Goal: Task Accomplishment & Management: Complete application form

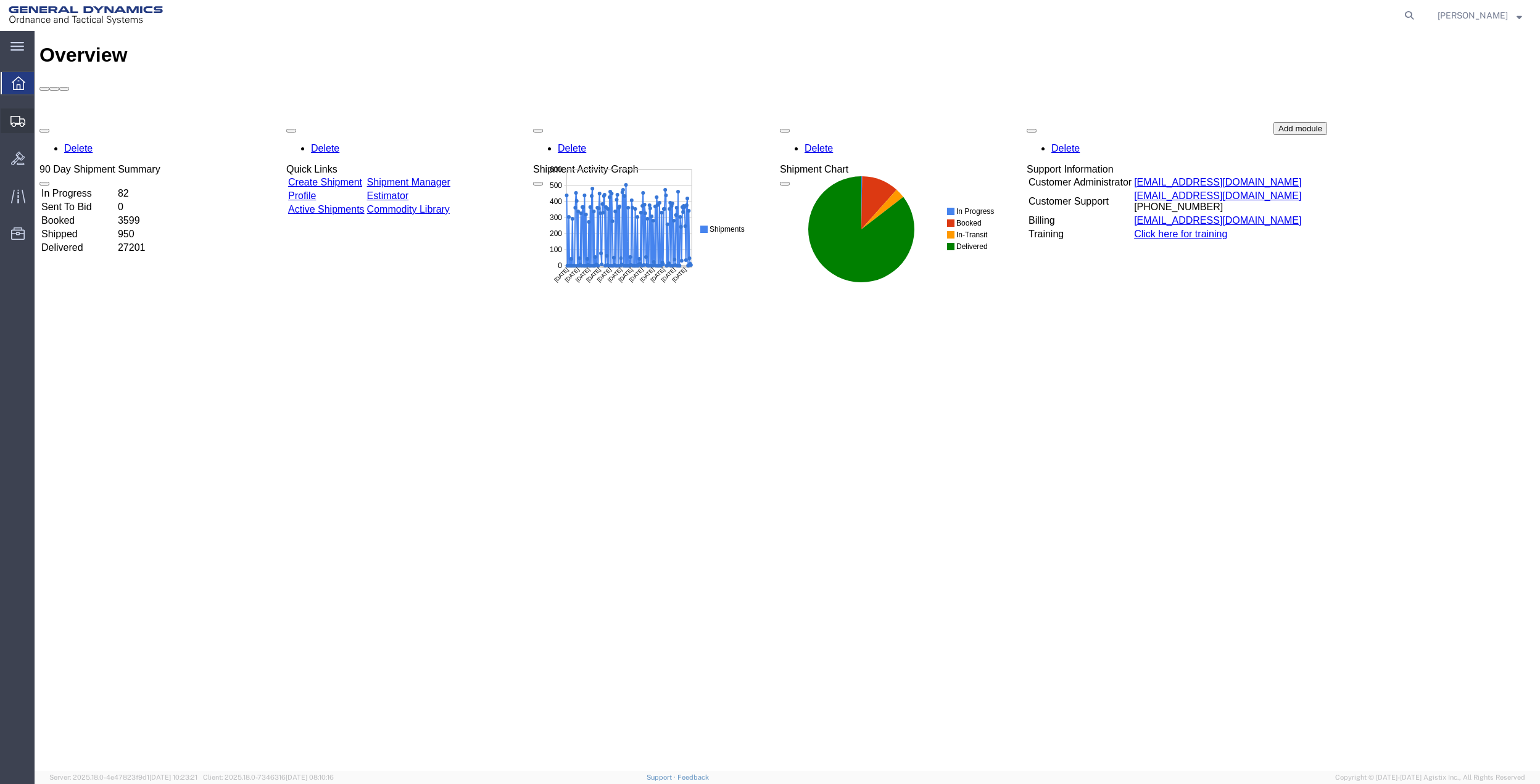
click at [0, 0] on span "Create Shipment" at bounding box center [0, 0] width 0 height 0
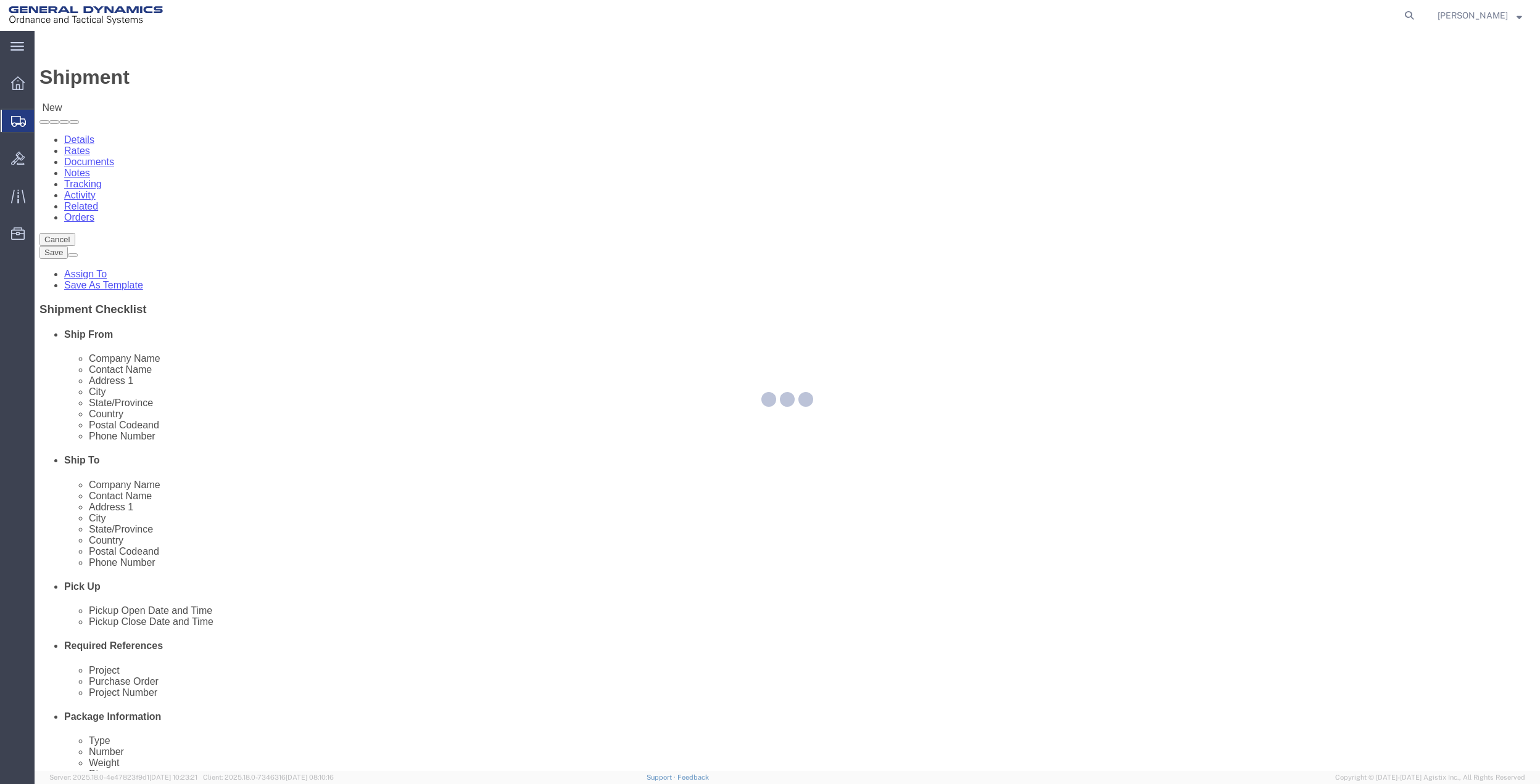
select select
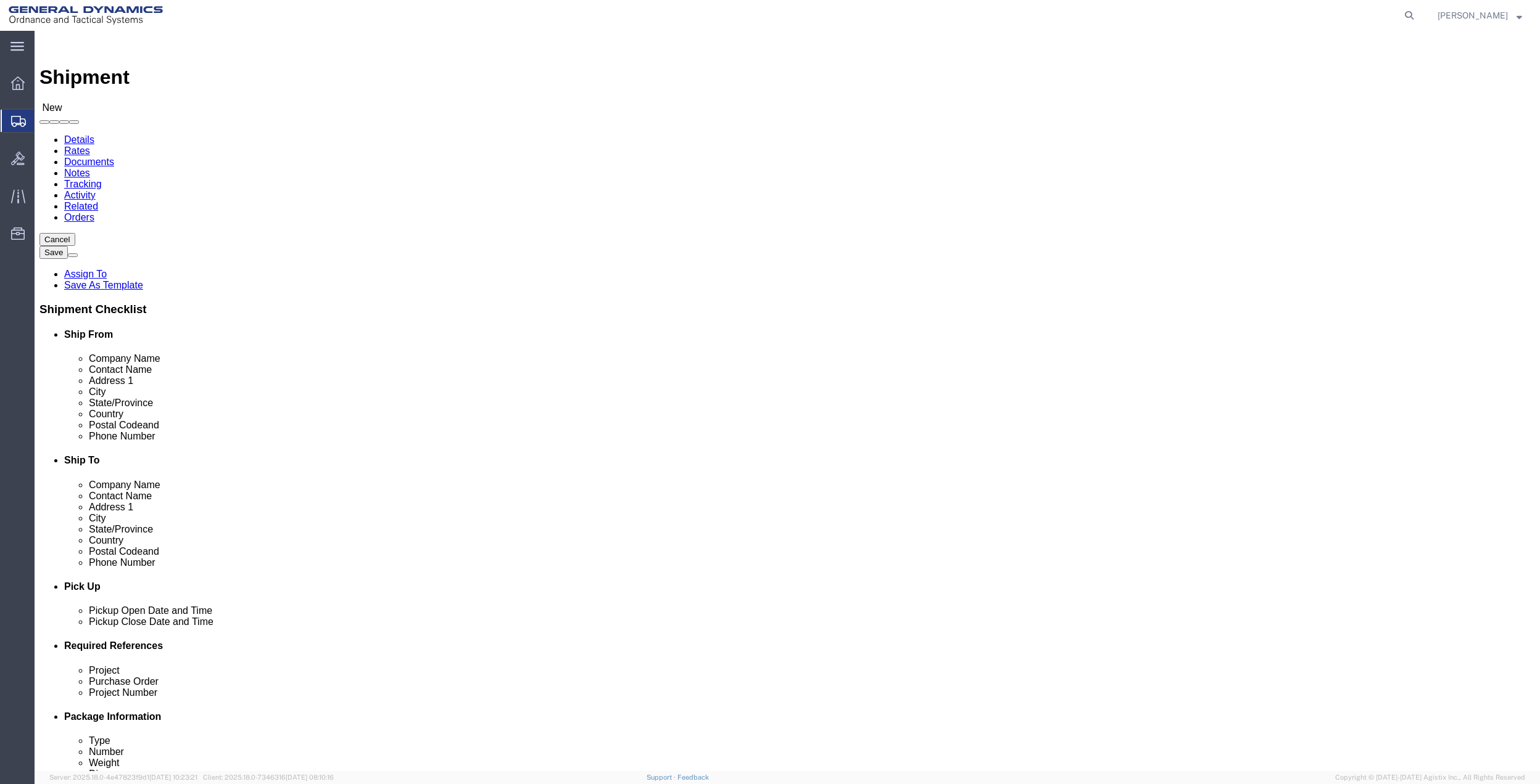
click input "text"
type input "creative"
click p "- General Dynamics - OTS - (CREATIVE SERVICES) [STREET_ADDRESS]"
select select "FL"
type input "CREATIVE SERVICES"
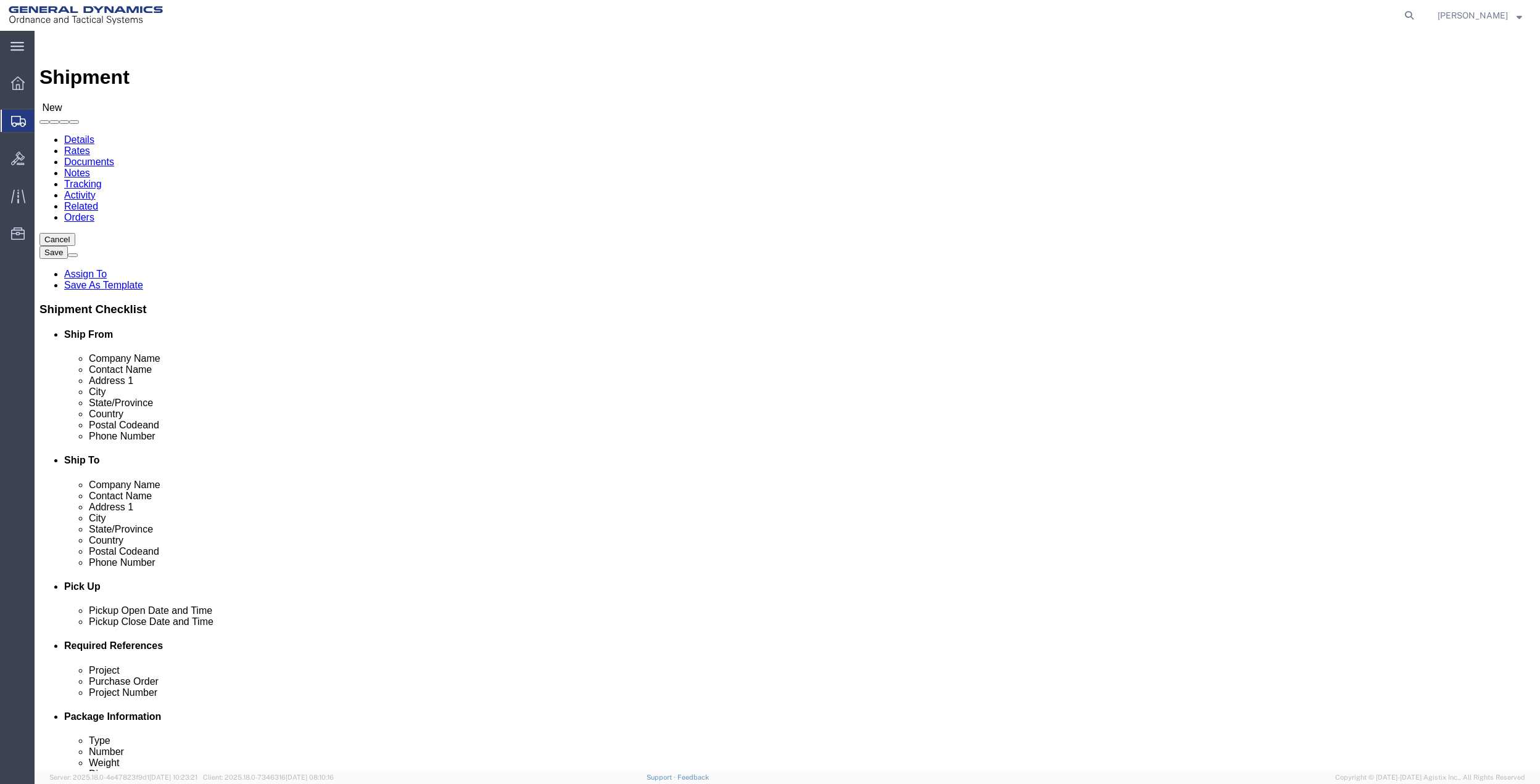
click input "text"
type input "[PERSON_NAME]"
click p "- GD OTS - ([PERSON_NAME]) [STREET_ADDRESS]"
select select "PA"
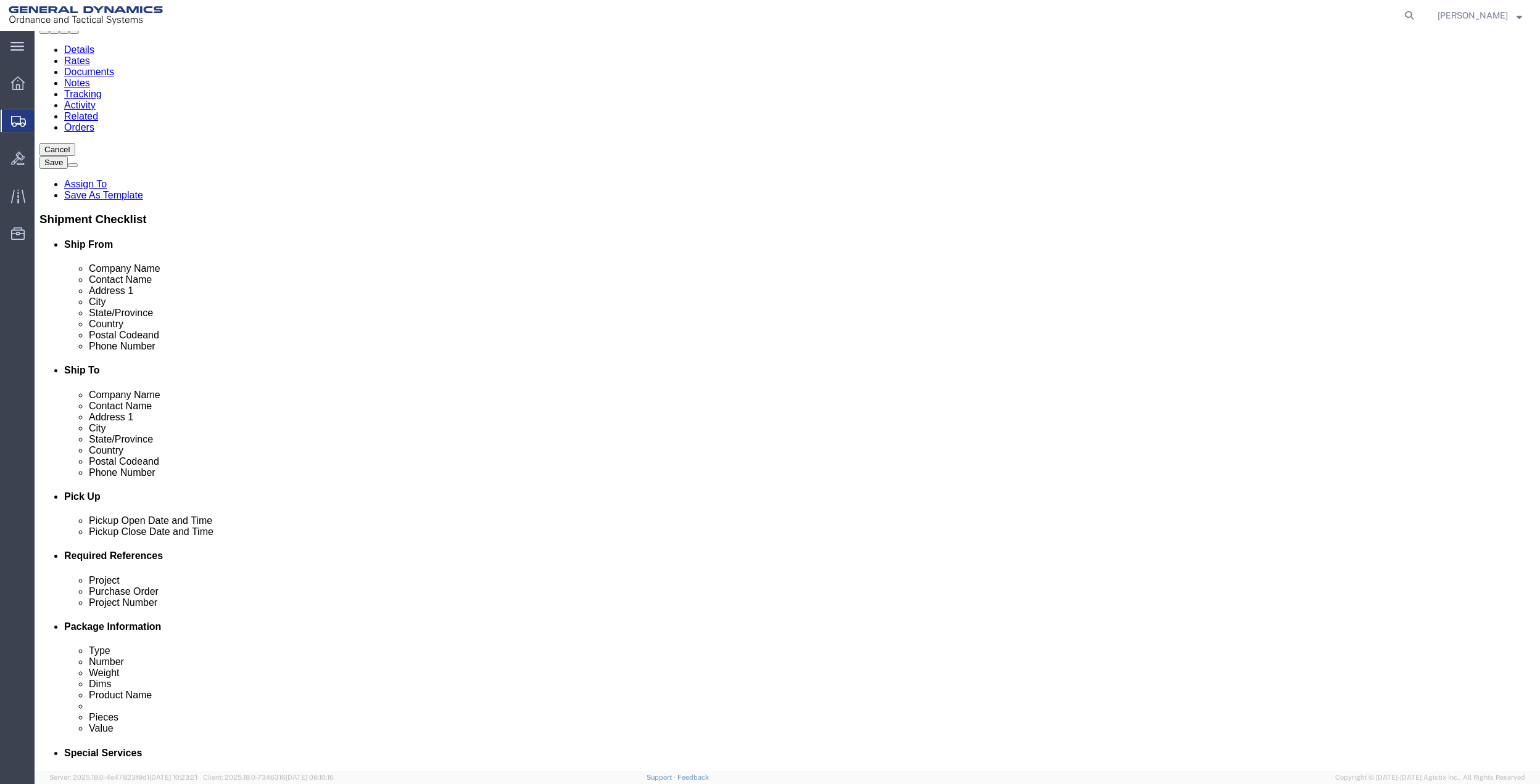
scroll to position [322, 0]
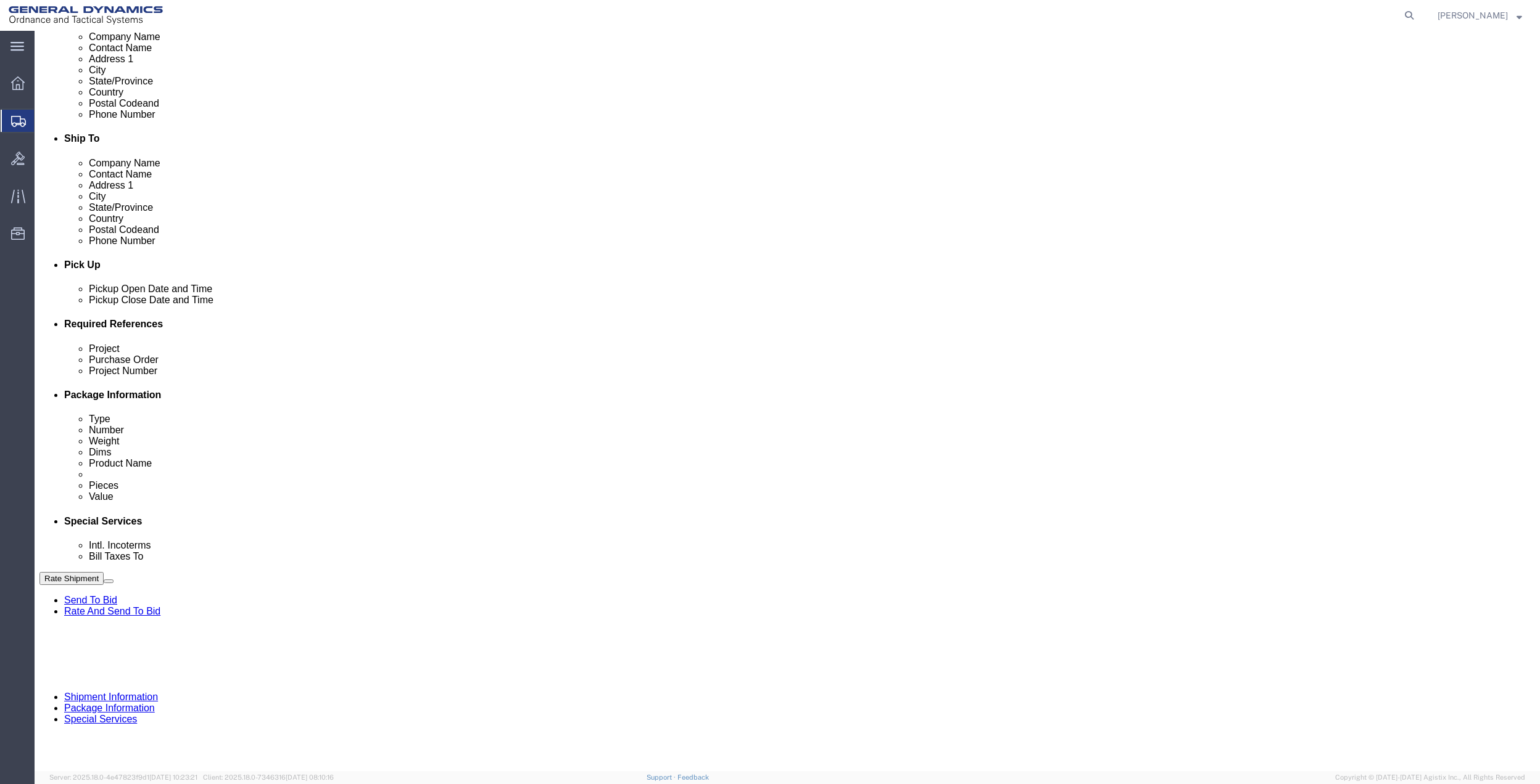
type input "[PERSON_NAME]"
click button "Add reference"
click input "text"
type input "10GAG"
click input "text"
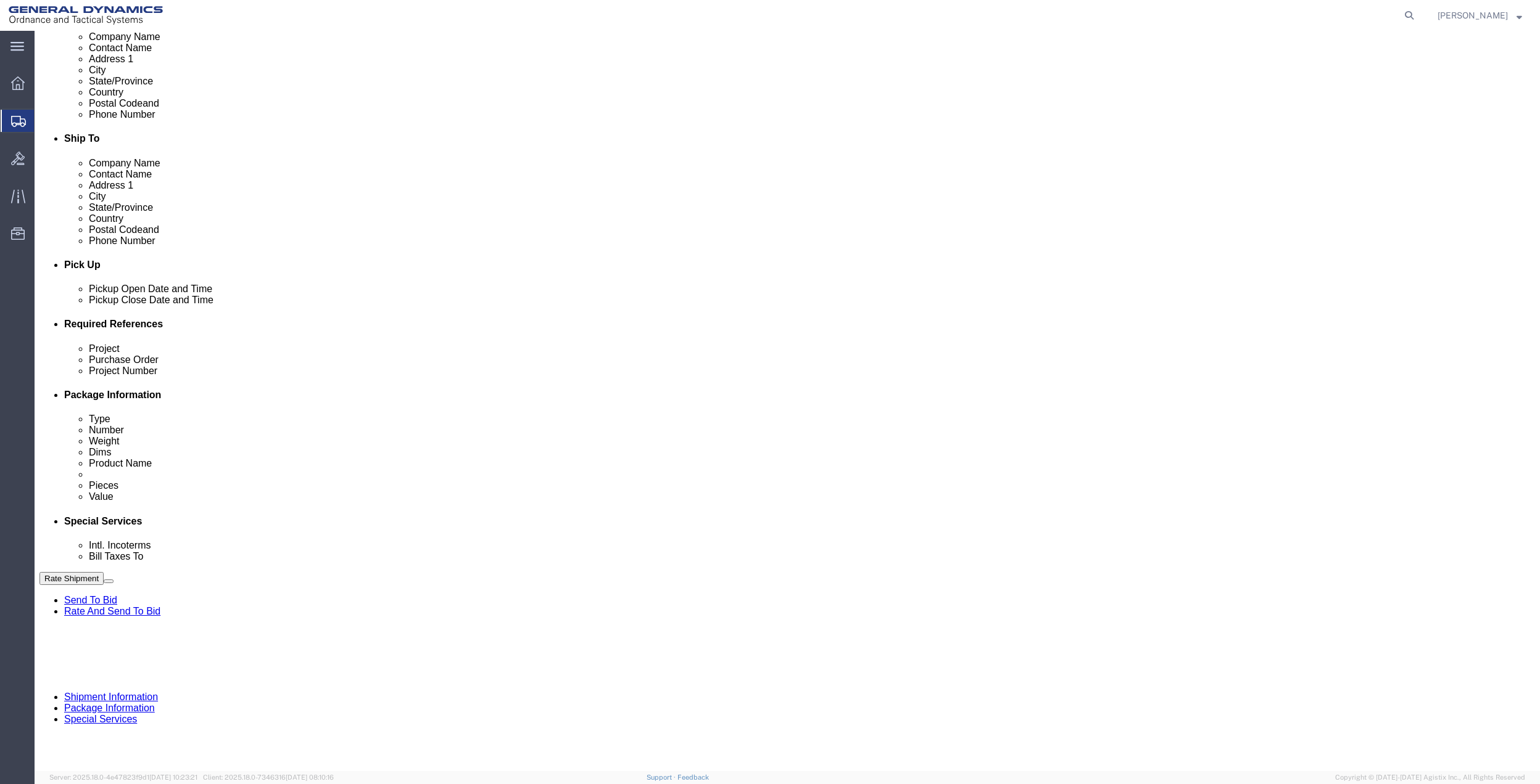
paste input "10GAG"
type input "10GAG"
click input "text"
paste input "10GAG"
type input "10GAG"
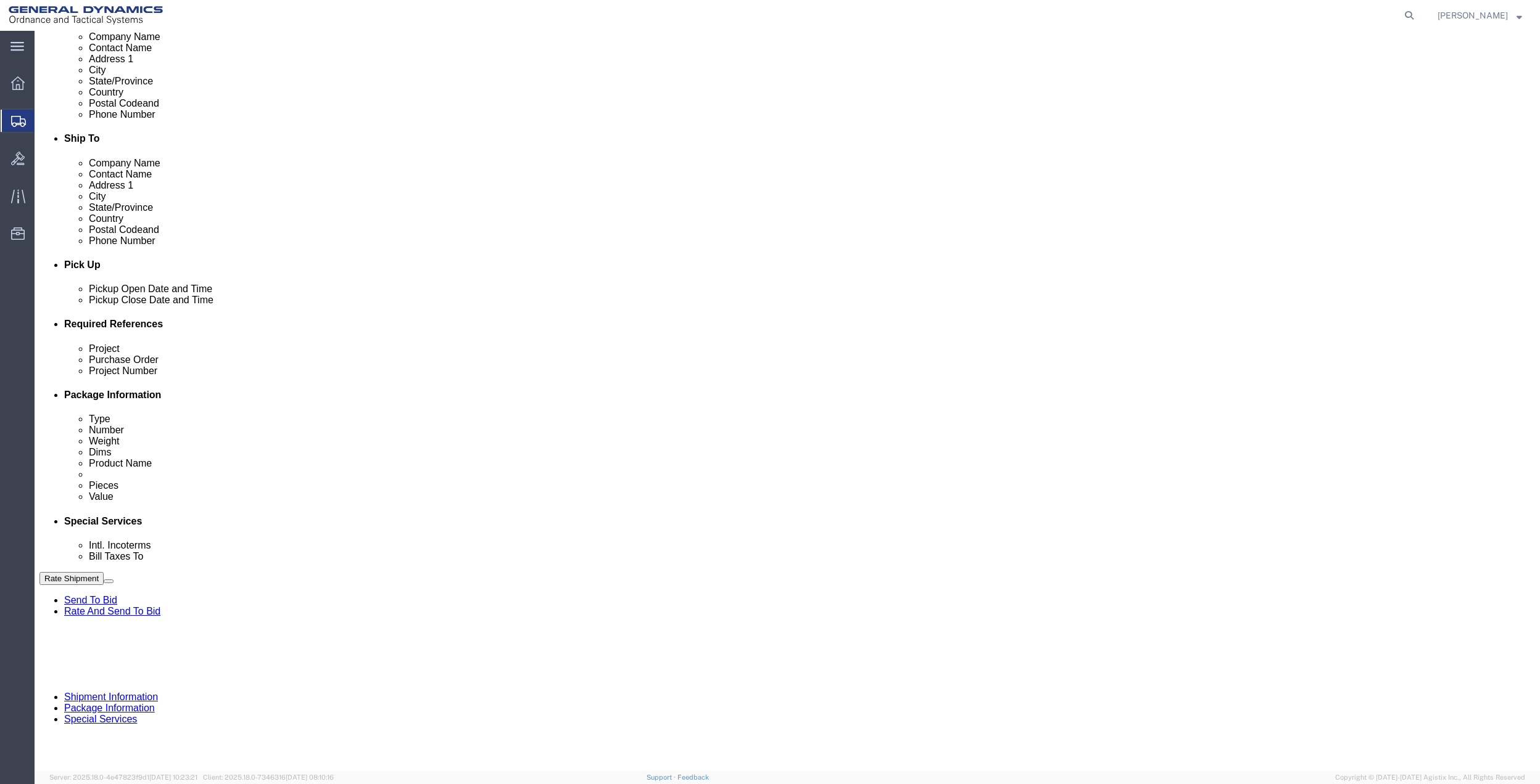
drag, startPoint x: 255, startPoint y: 462, endPoint x: 216, endPoint y: 465, distance: 39.1
click input "text"
paste input "10GAG"
type input "10GAG"
click select "Select Account Type Activity ID Airline Appointment Number ASN Batch Request # …"
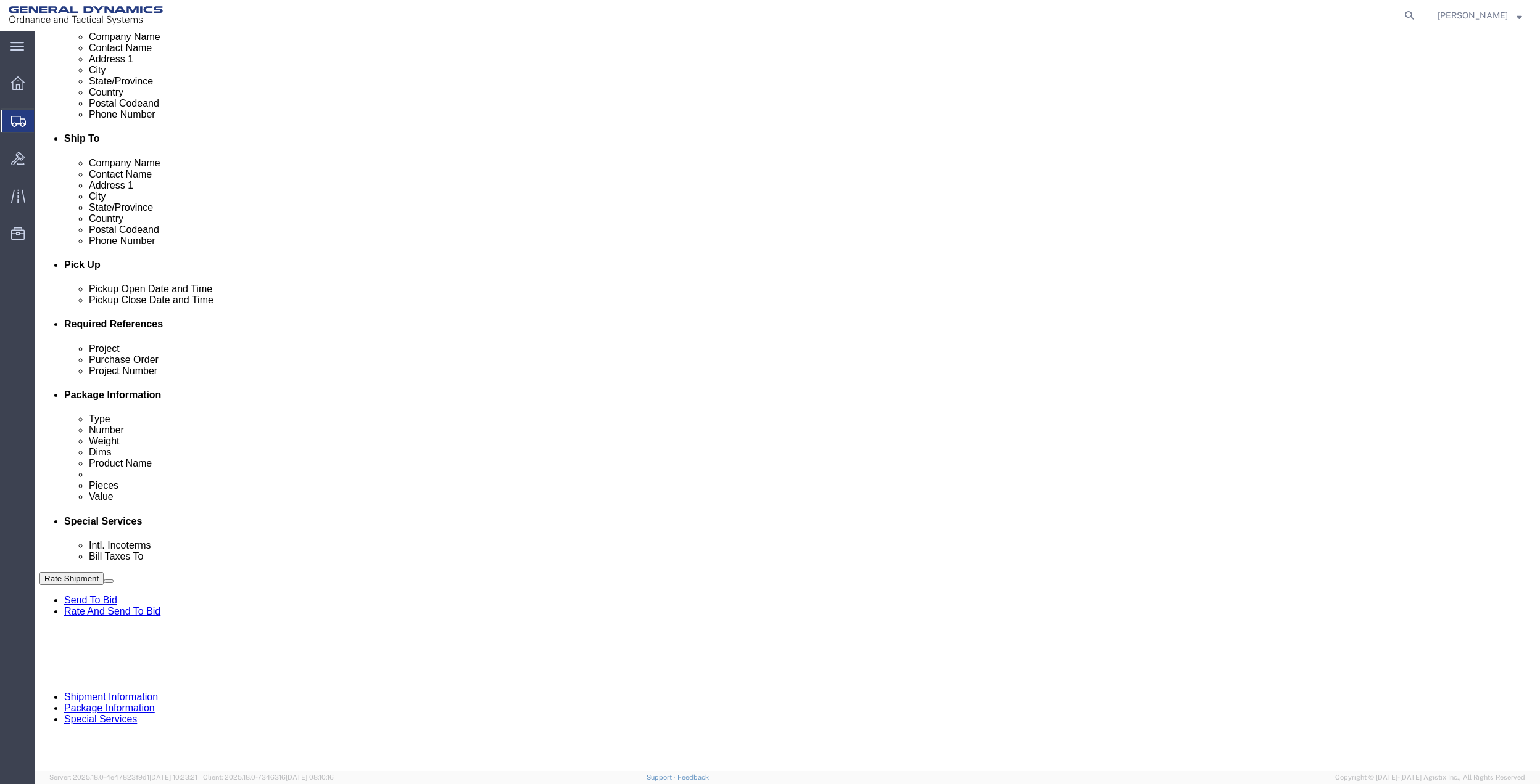
select select "DEPT"
click select "Select Account Type Activity ID Airline Appointment Number ASN Batch Request # …"
click icon
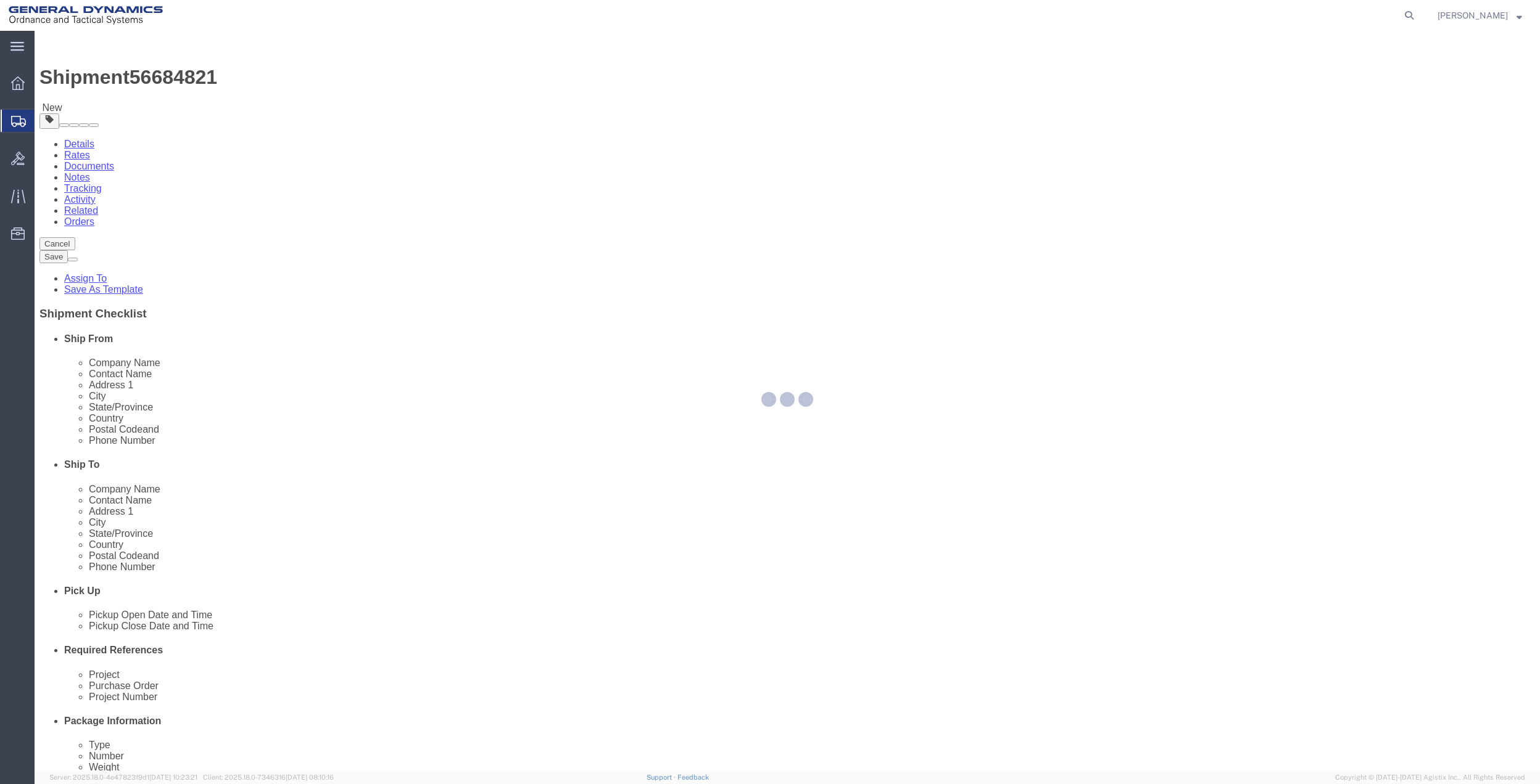
select select "CBOX"
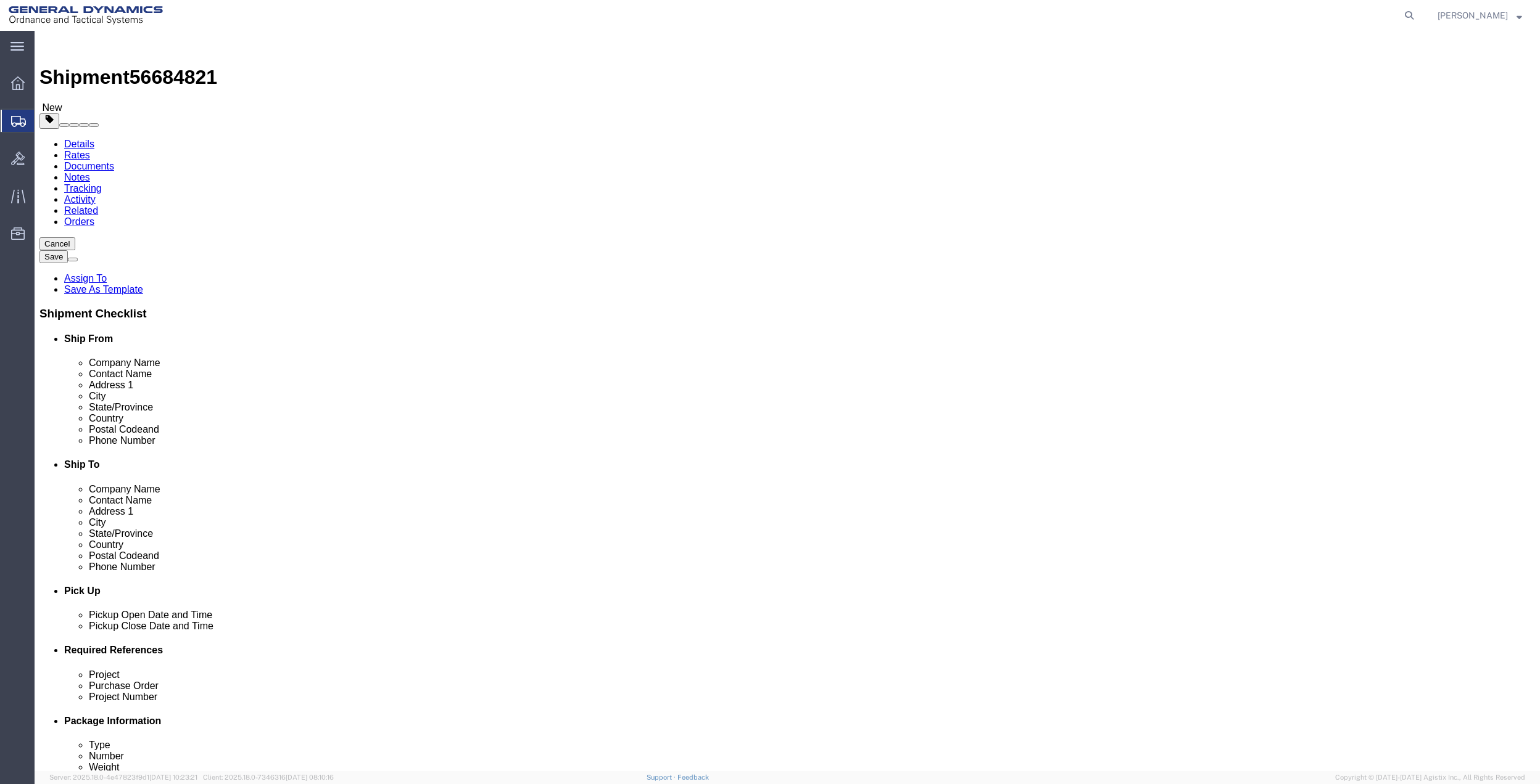
click input "text"
type input "33"
type input "3"
type input "8"
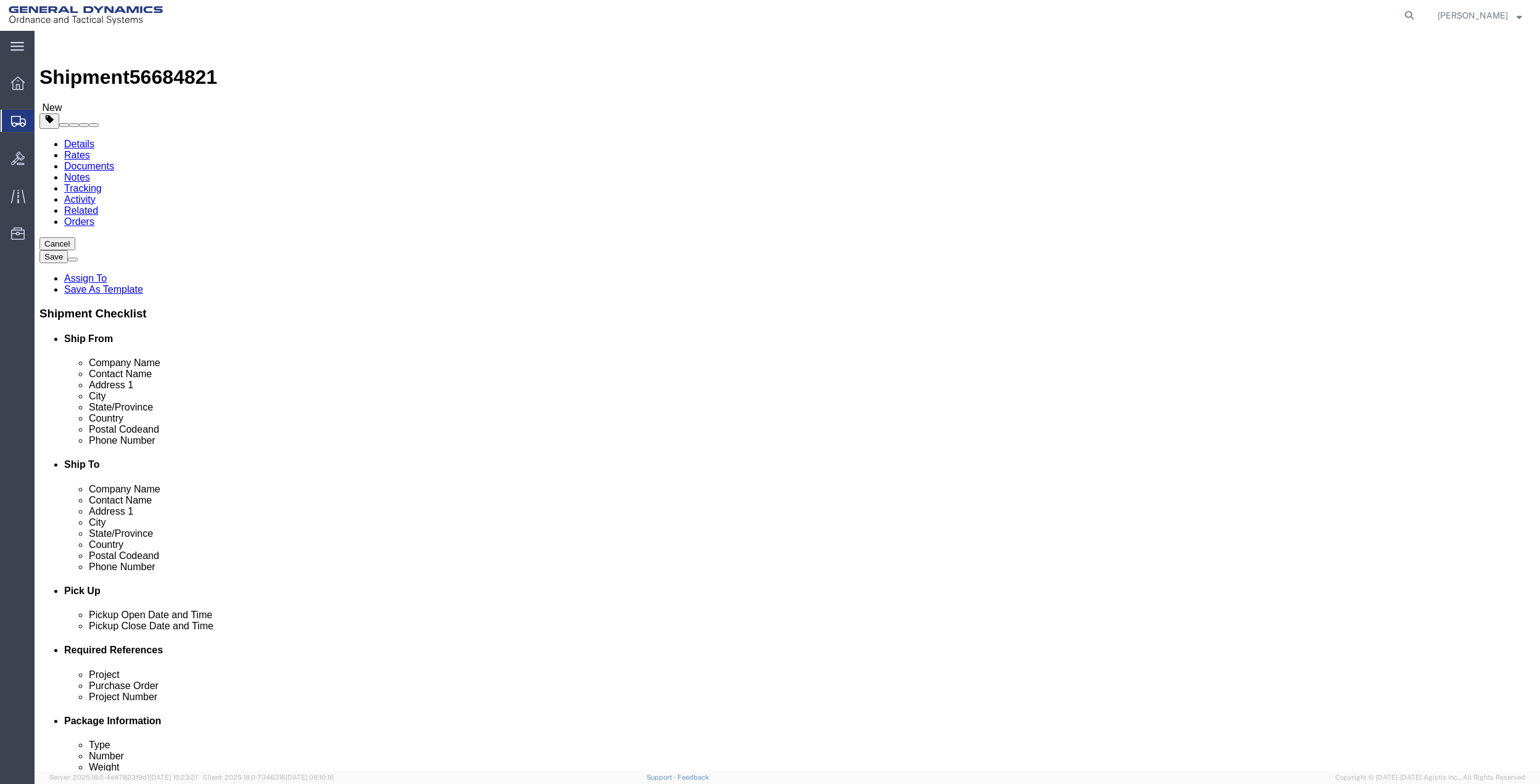
click link "Add Content"
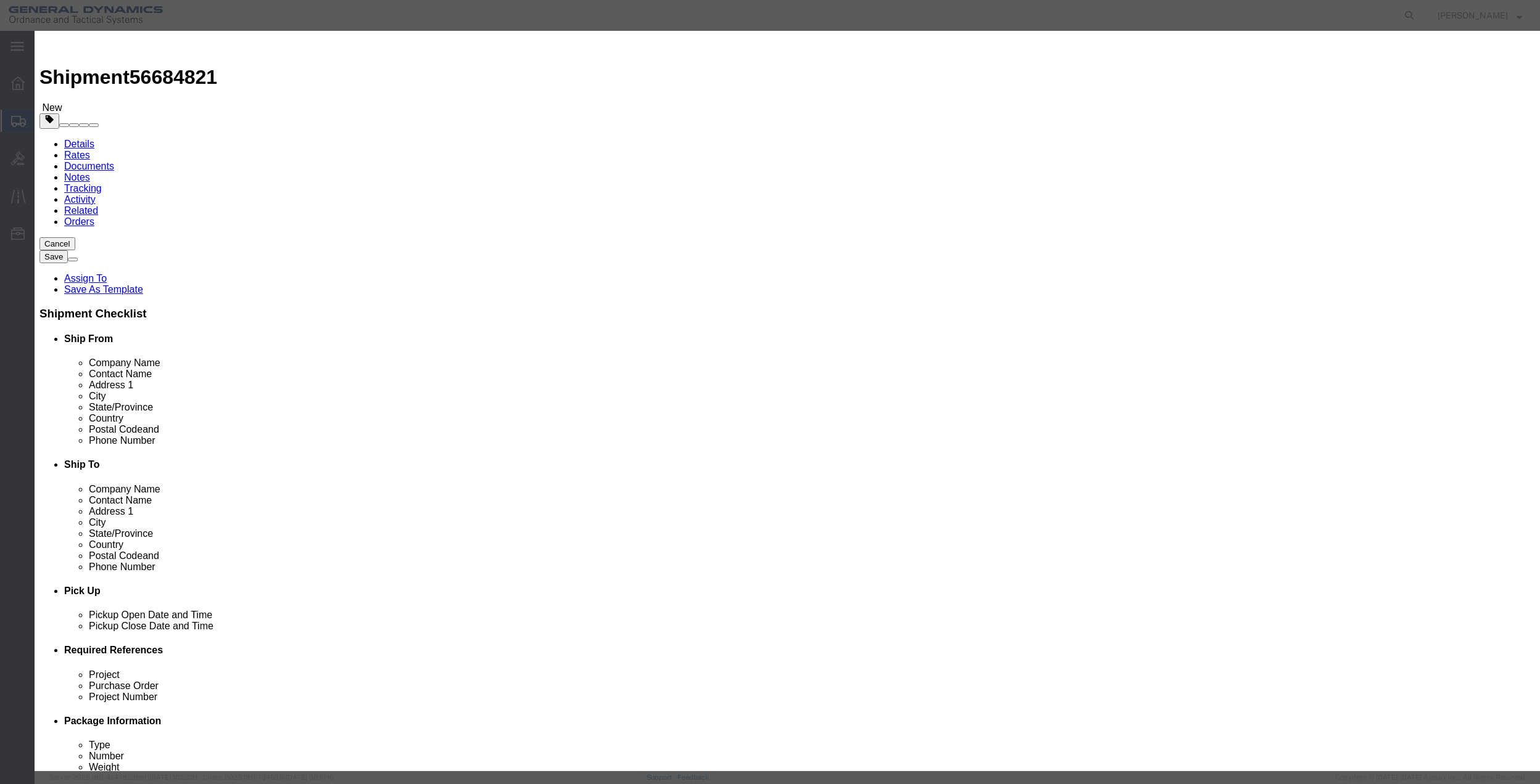
click input "text"
type input "MISC"
type input "100.00"
select select "US"
click input "0"
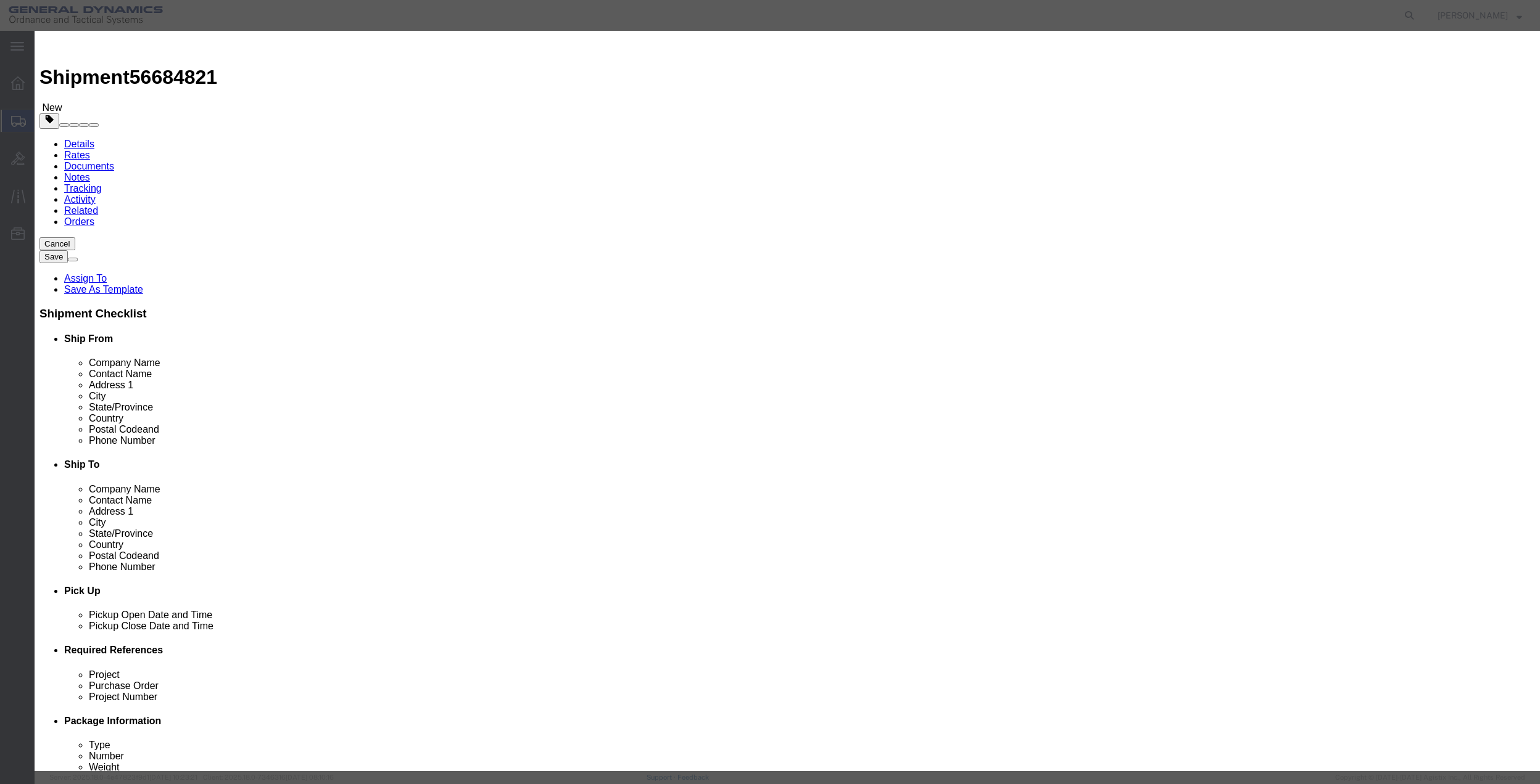
type input "01"
type input "100"
click select "Select 50 55 60 65 70 85 92.5 100 125 175 250 300 400"
select select "70"
click select "Select 50 55 60 65 70 85 92.5 100 125 175 250 300 400"
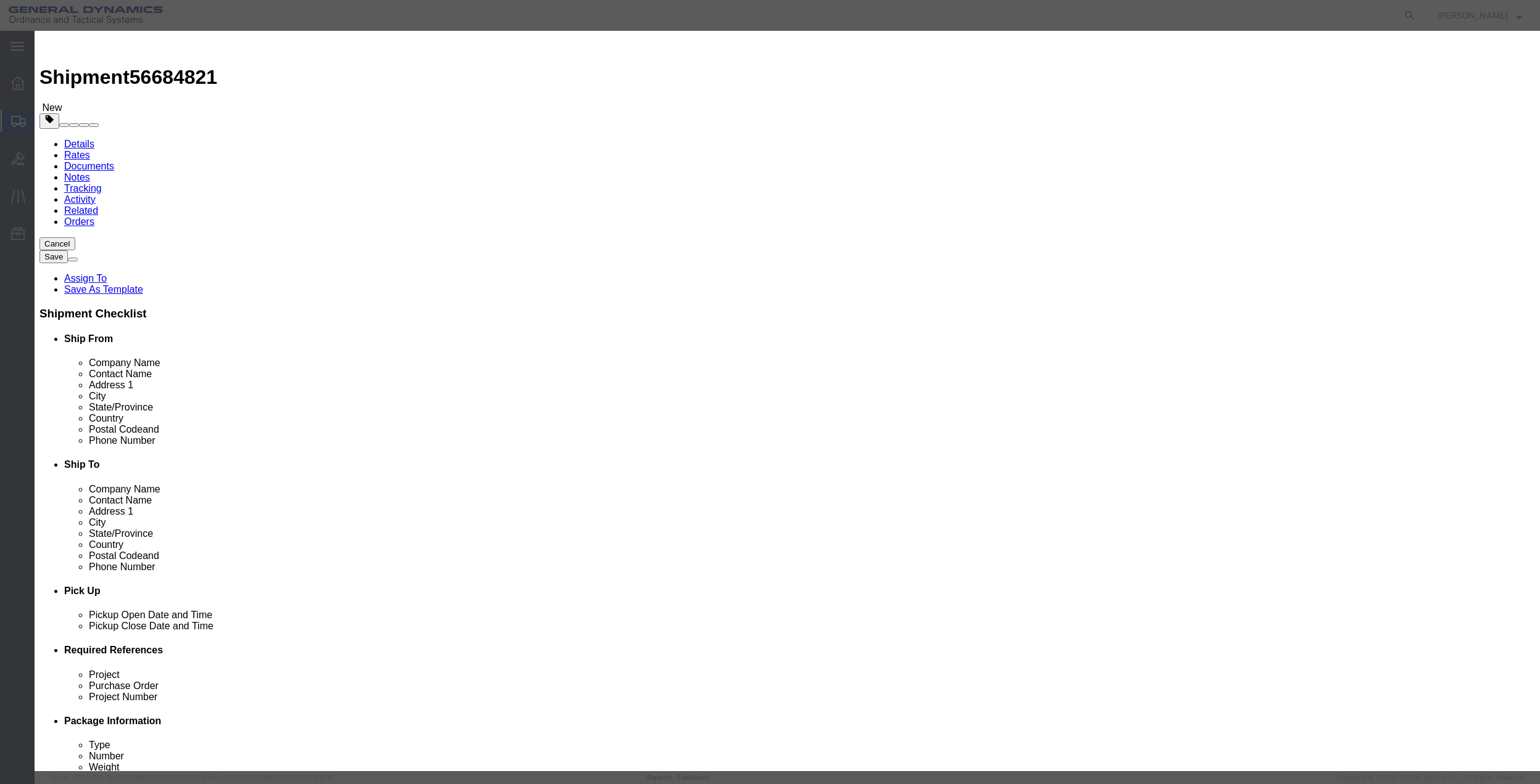
click button "Save & Close"
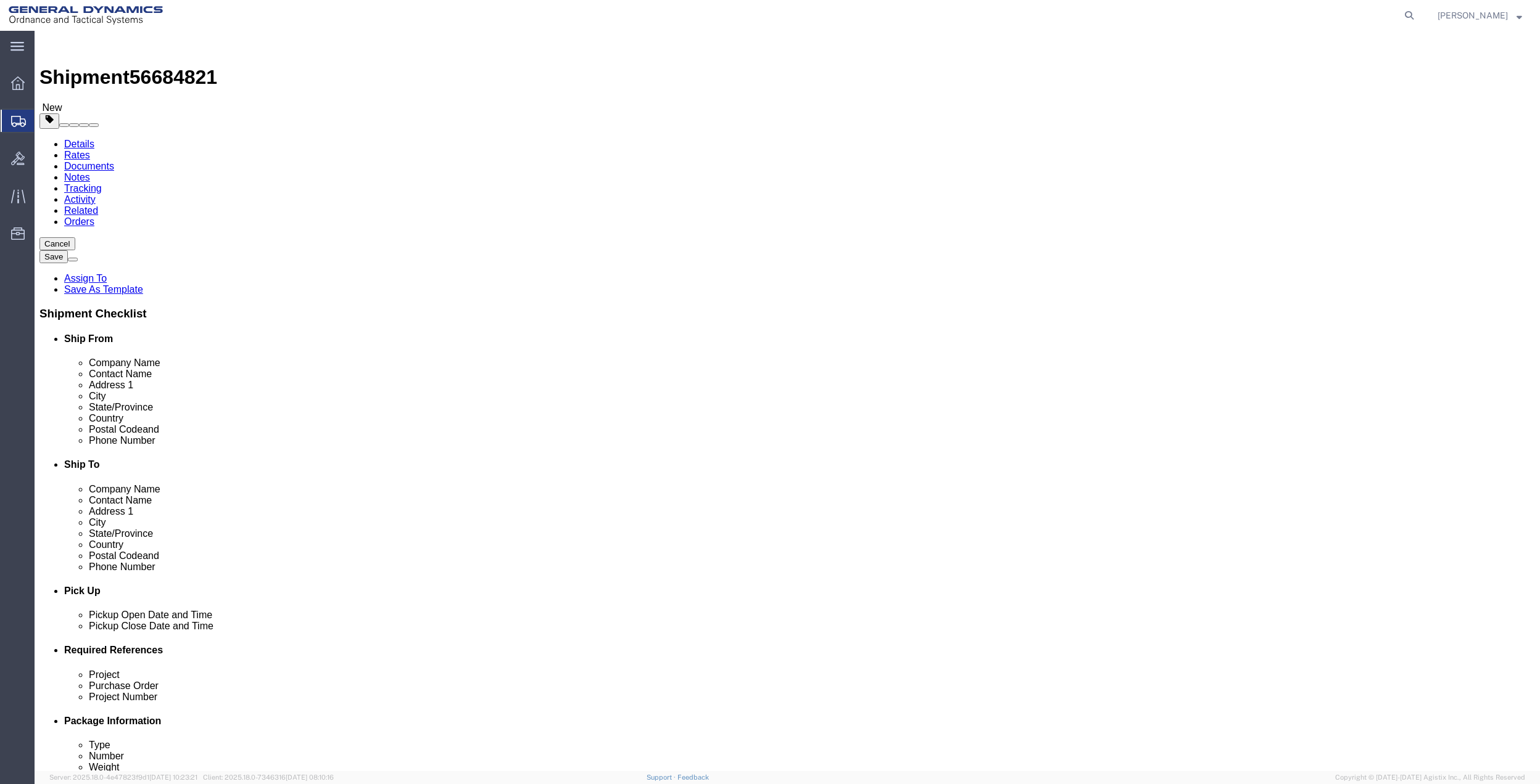
click link "Special Services"
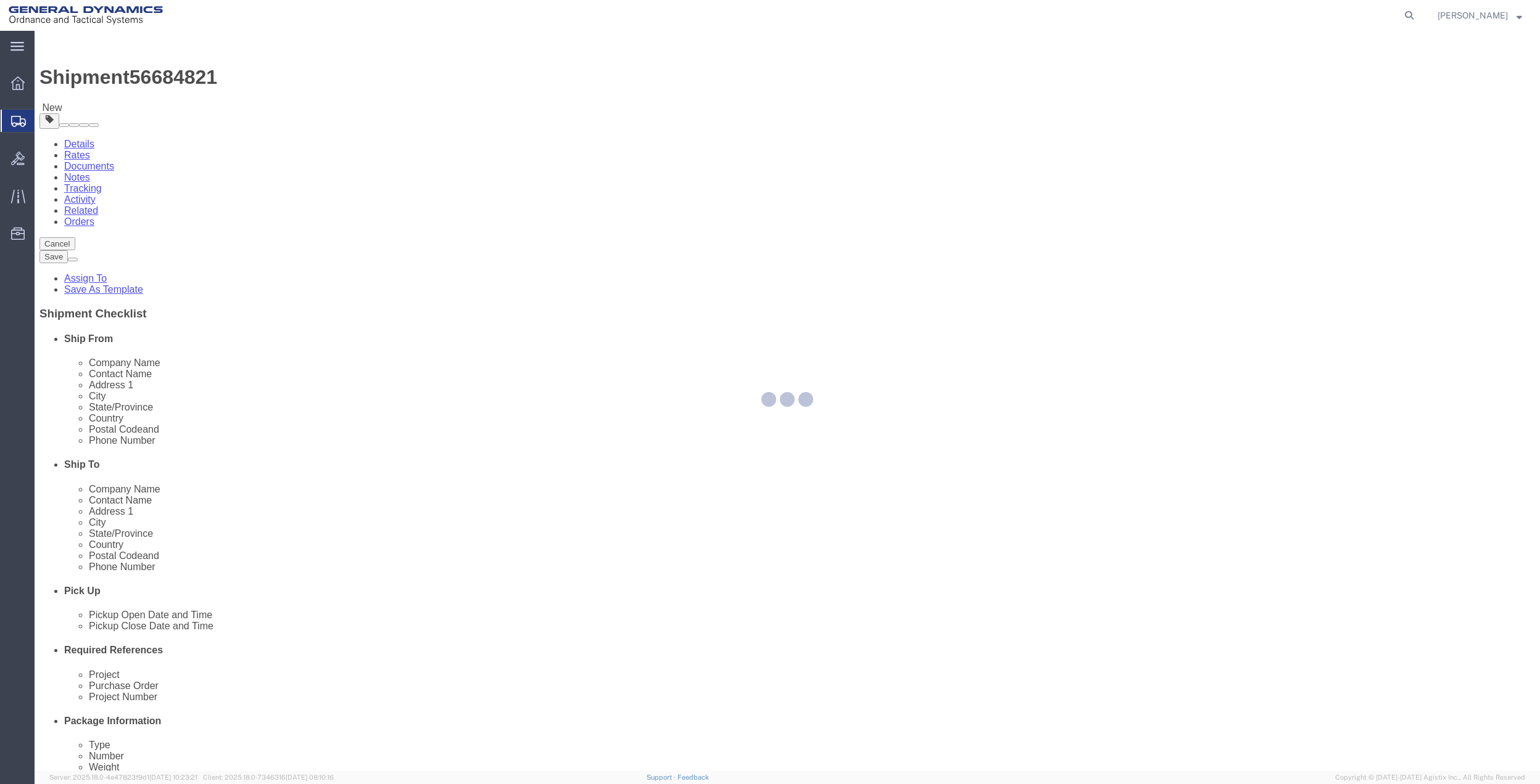
select select
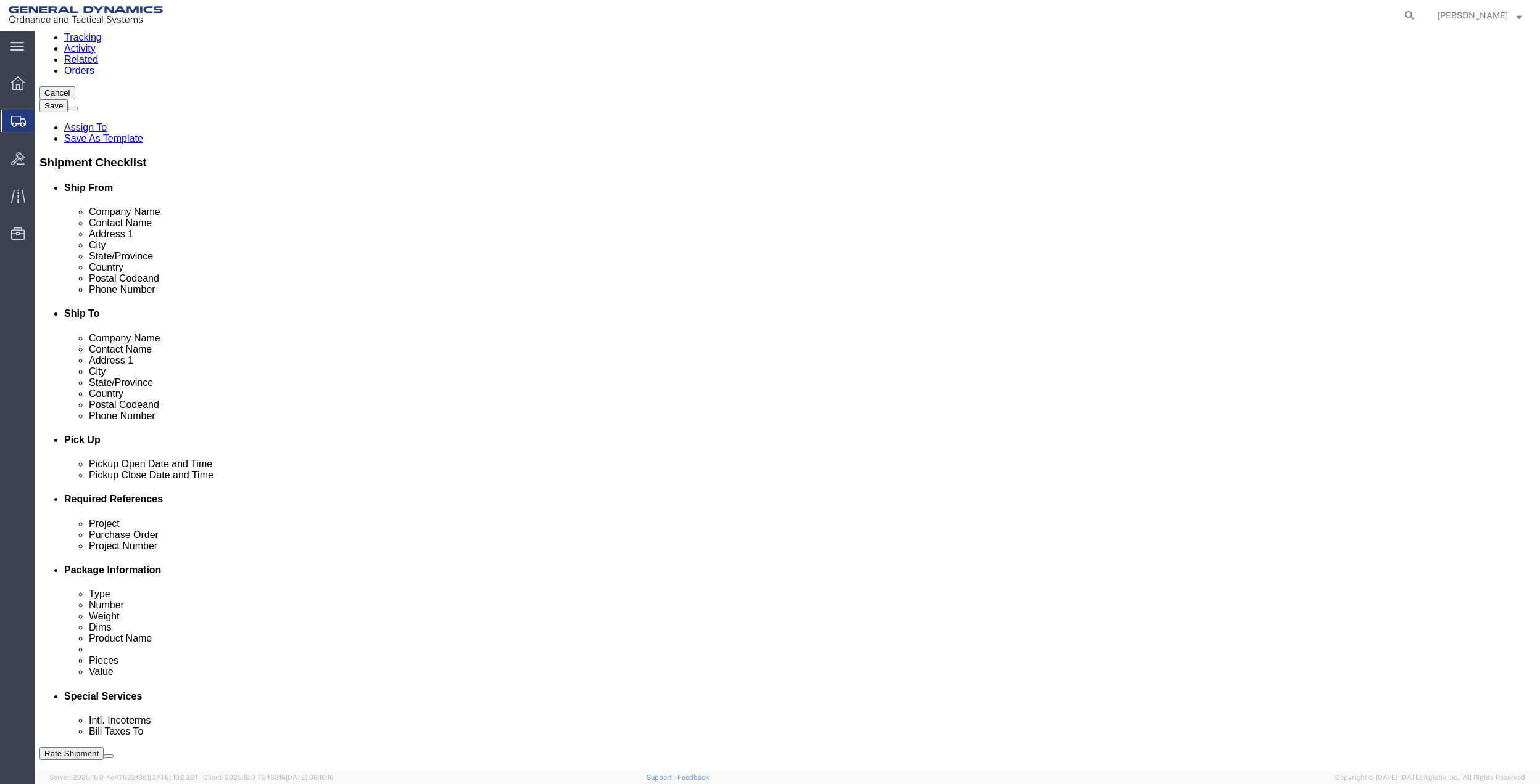
scroll to position [164, 0]
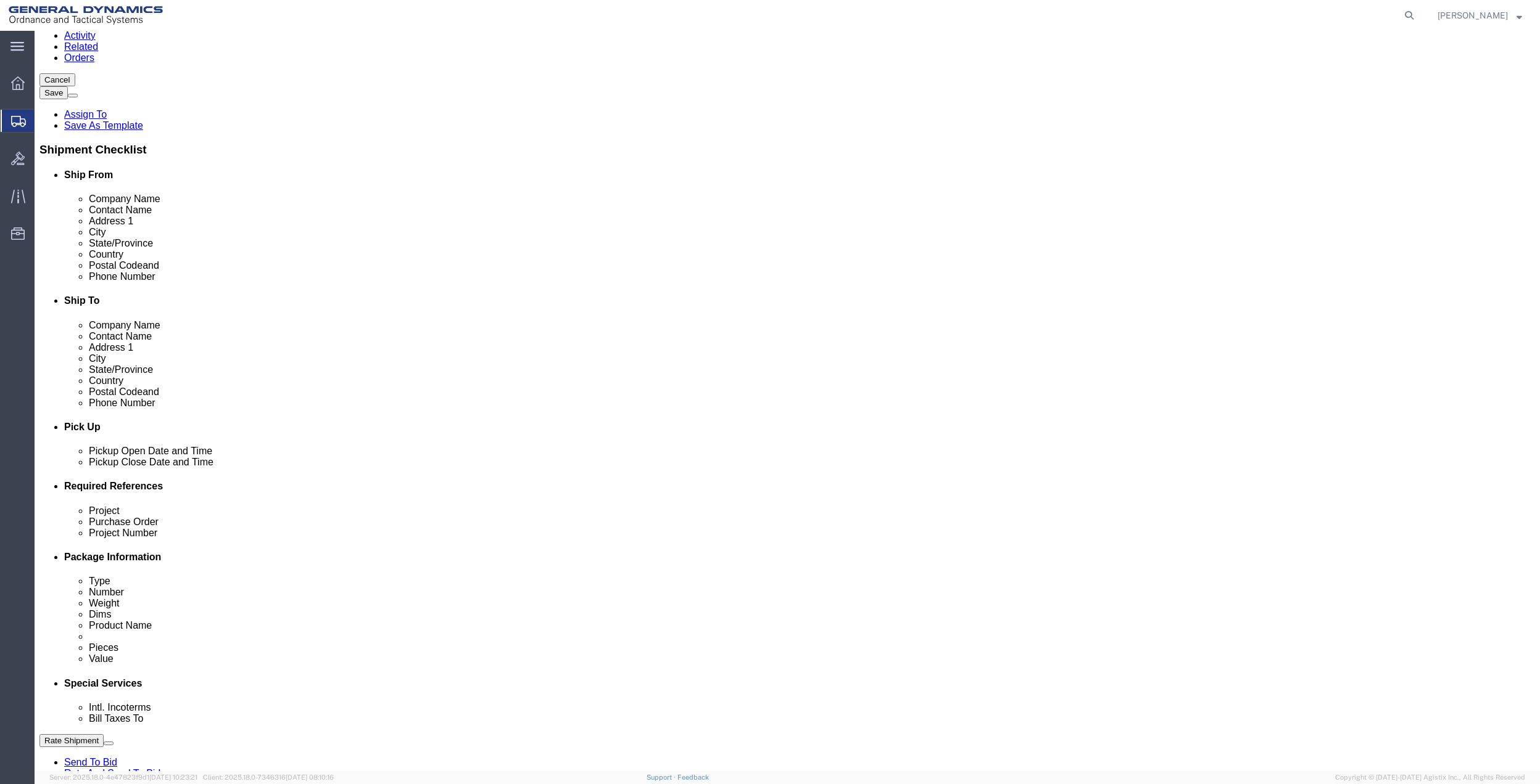
click select "Select Buyer Cost Center Department Operations Number Order Number Sales Person"
drag, startPoint x: 375, startPoint y: 545, endPoint x: 359, endPoint y: 556, distance: 19.4
click select "Select Buyer Cost Center Department Operations Number Order Number Sales Person"
select select "DEPARTMENT"
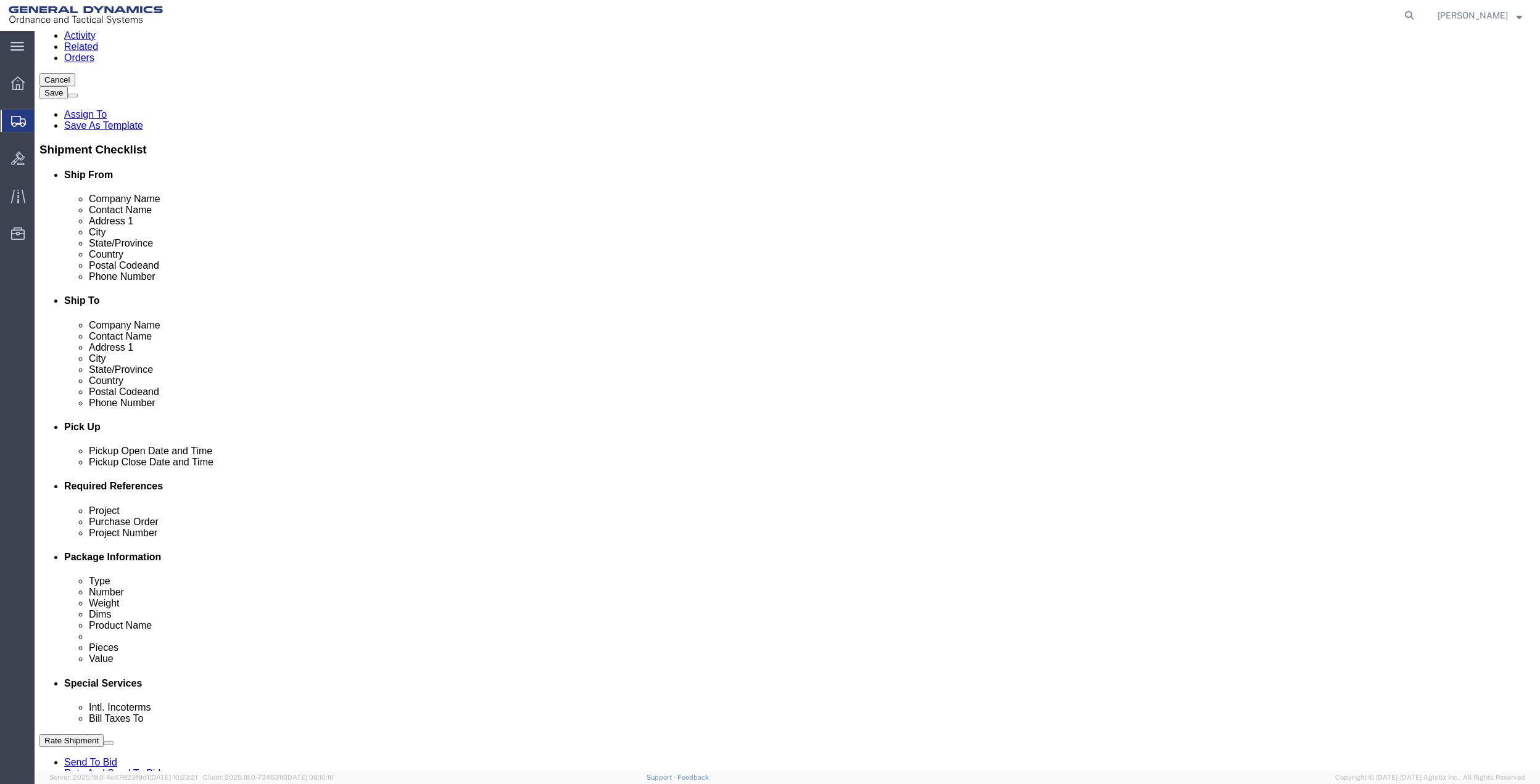
click select "Select Buyer Cost Center Department Operations Number Order Number Sales Person"
drag, startPoint x: 591, startPoint y: 550, endPoint x: 598, endPoint y: 539, distance: 13.0
click select "Select [GEOGRAPHIC_DATA] [GEOGRAPHIC_DATA] [GEOGRAPHIC_DATA] [GEOGRAPHIC_DATA] …"
select select "1763983"
click select "Select [GEOGRAPHIC_DATA] [GEOGRAPHIC_DATA] [GEOGRAPHIC_DATA] [GEOGRAPHIC_DATA] …"
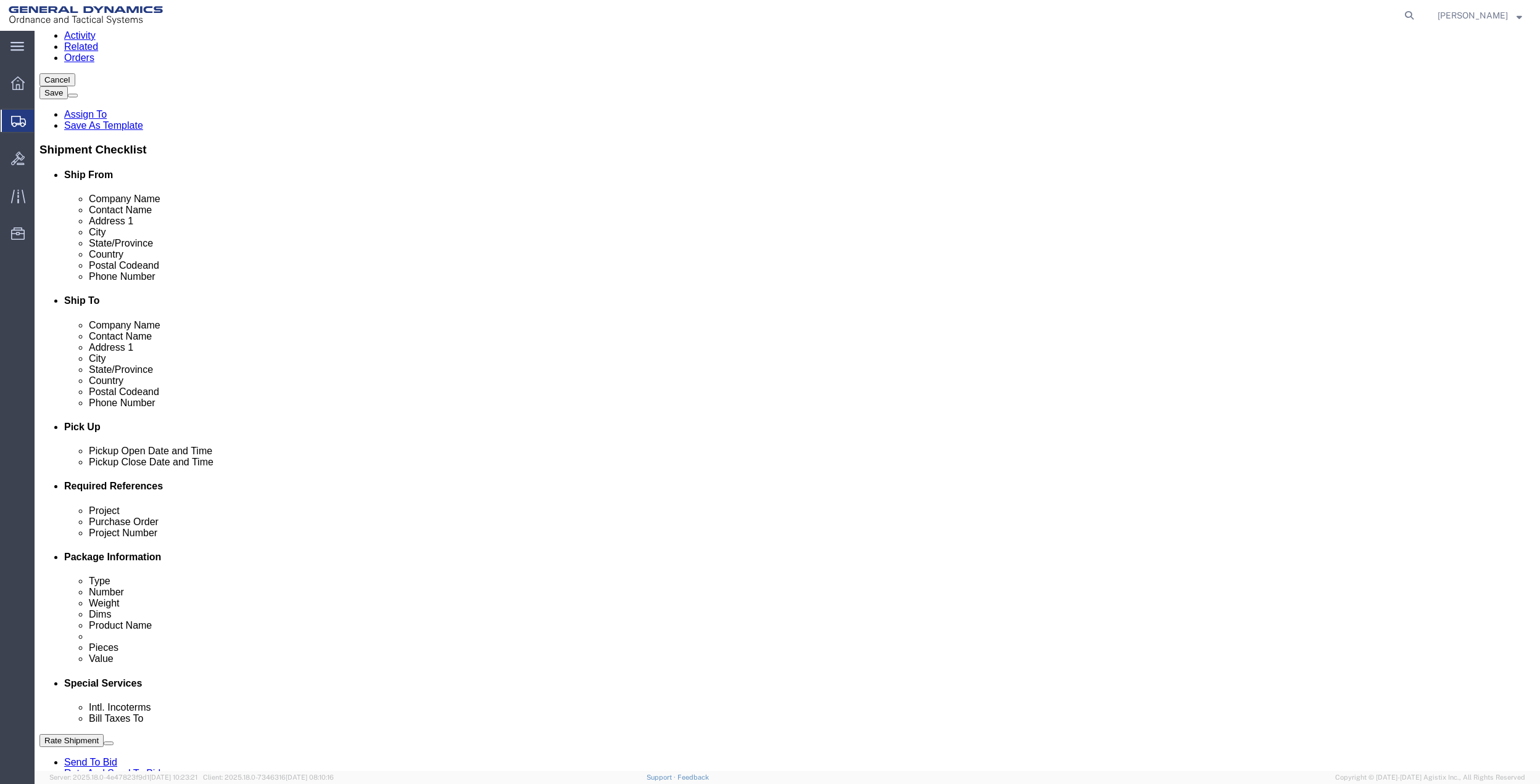
click select "Select 10AFM 10GAG 10GAH 10GFL 10GFO 10GIE 10GIS 30MABS St [PERSON_NAME] Program"
select select "214681"
click select "Select 10AFM 10GAG 10GAH 10GFL 10GFO 10GIE 10GIS 30MABS St [PERSON_NAME] Program"
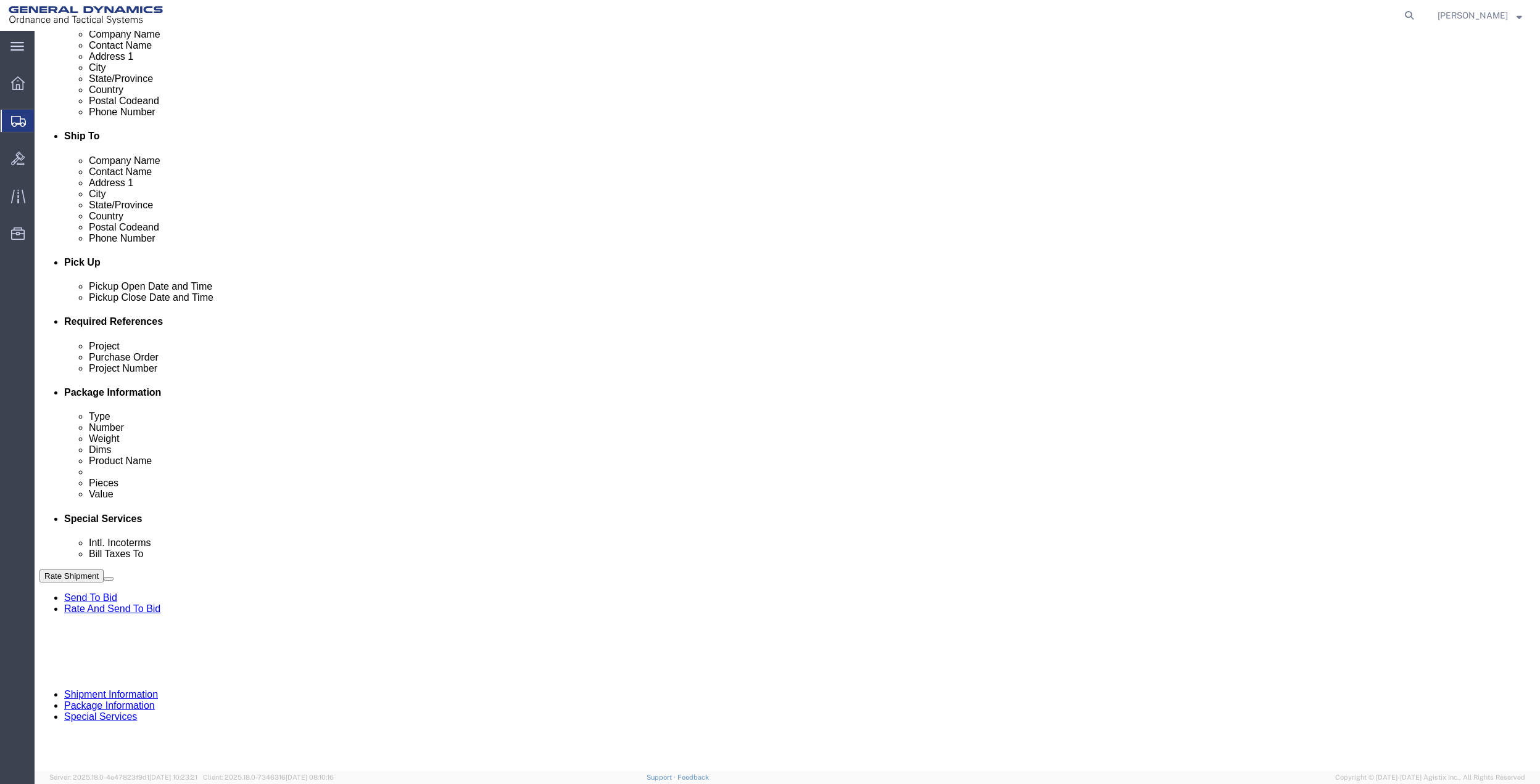
click div "Bill shipment to - Third Party Company Name General Dynamics - OTS Address 1 10…"
click input "General Dynamics OTS % Data2Logistics"
click p "- GEDOTS %DATA 2 LOGISTICS - (GEDOTS %DATA 2 LOGISTICS) [GEOGRAPHIC_DATA][PERSO…"
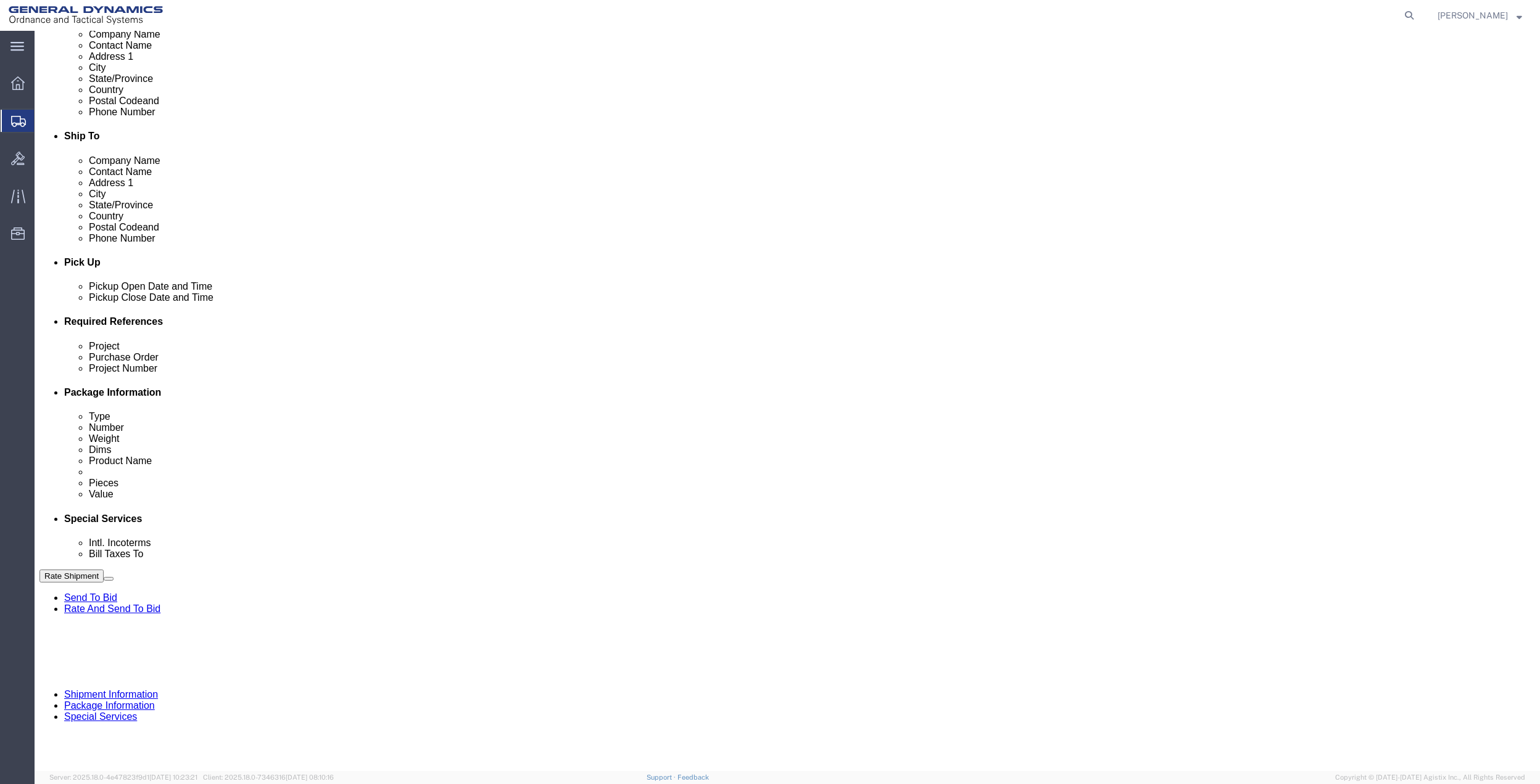
type input "GEDOTS %DATA 2 LOGISTICS"
type input "PO BOX 61050"
type input "GEDOTS %DATA 2 LOGISTICS"
type input "FORT [PERSON_NAME]"
type input "33906"
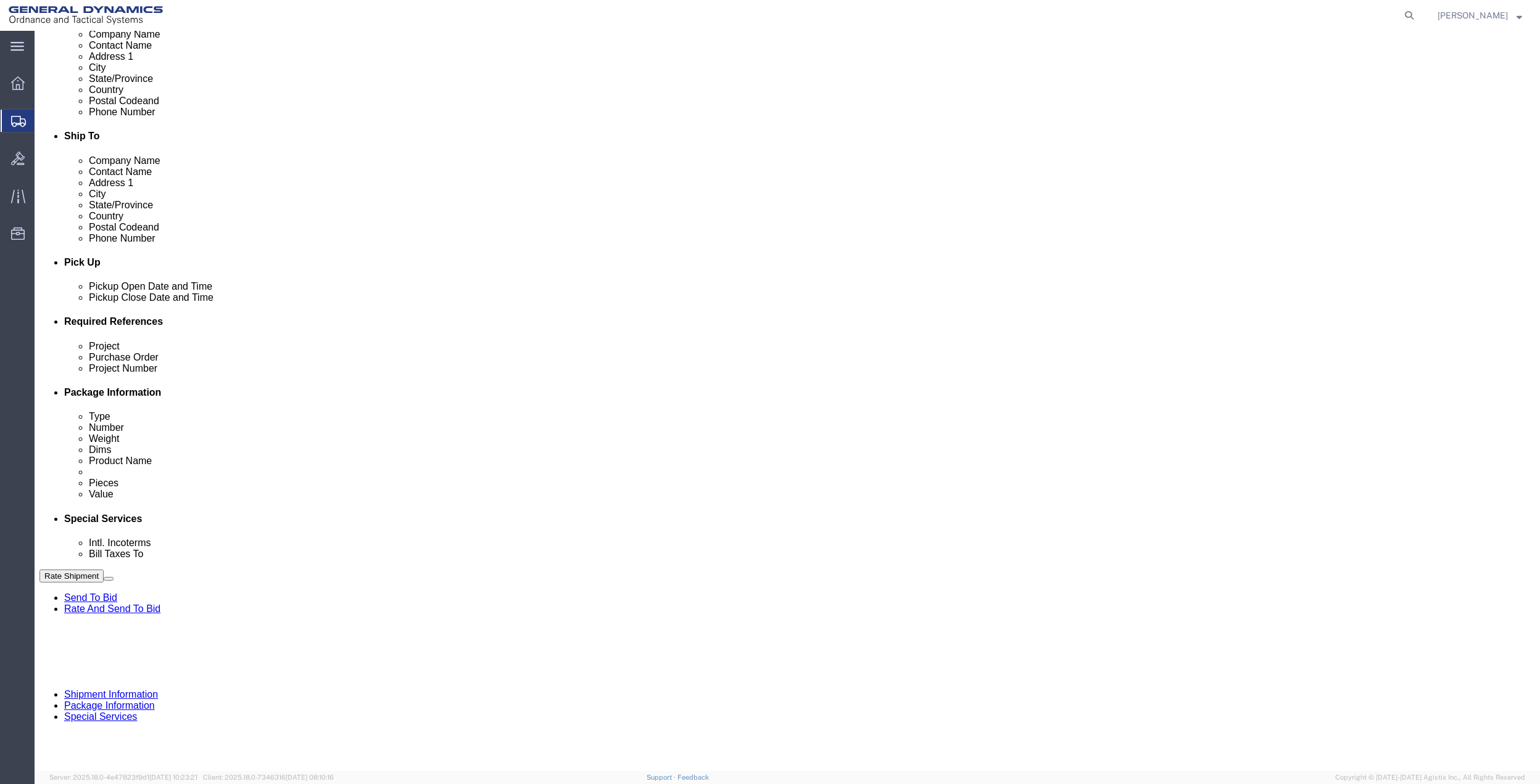
select select "FL"
type input "GEDOTS %DATA 2 LOGISTICS"
click button "Rate Shipment"
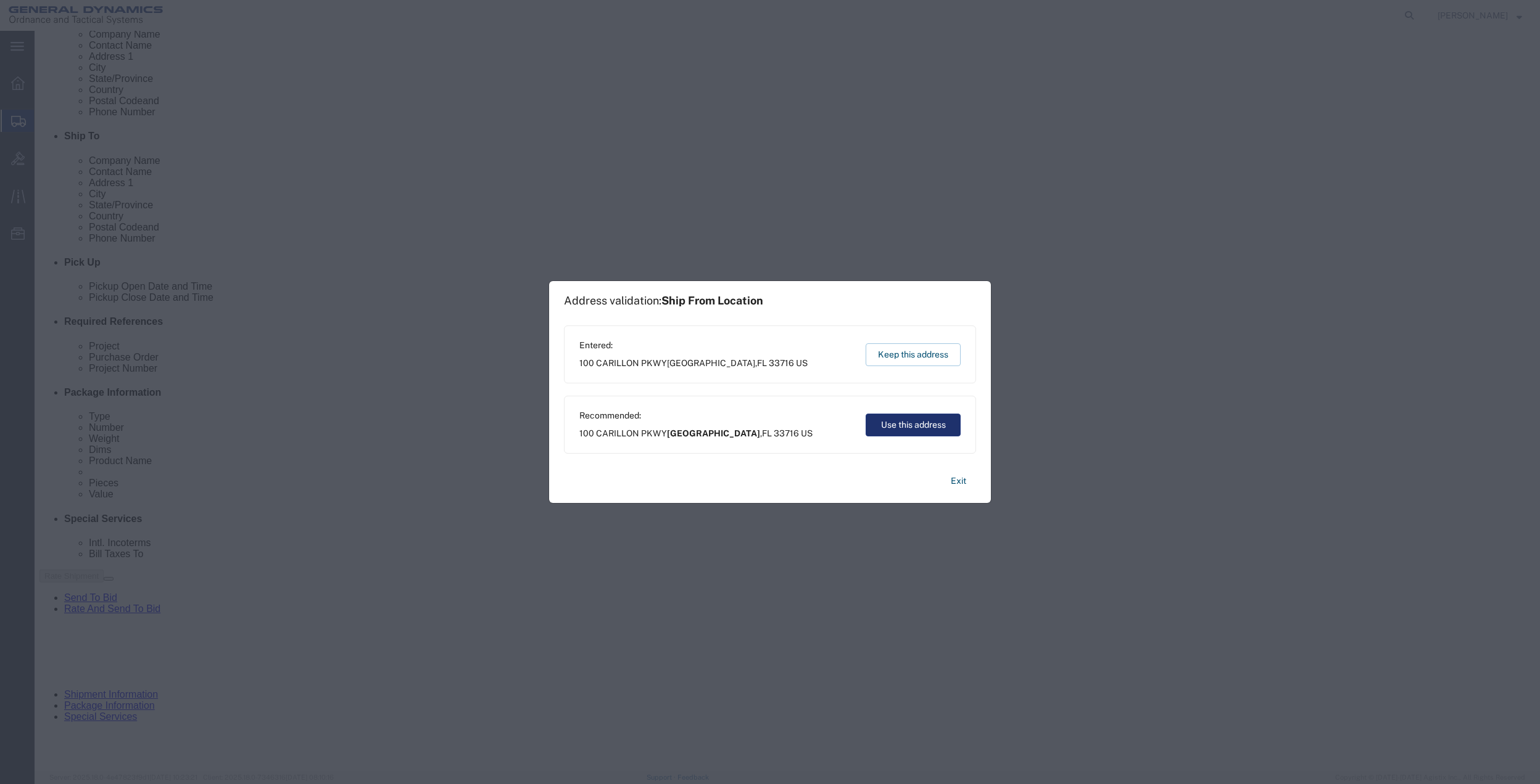
click at [920, 420] on button "Use this address" at bounding box center [913, 425] width 95 height 23
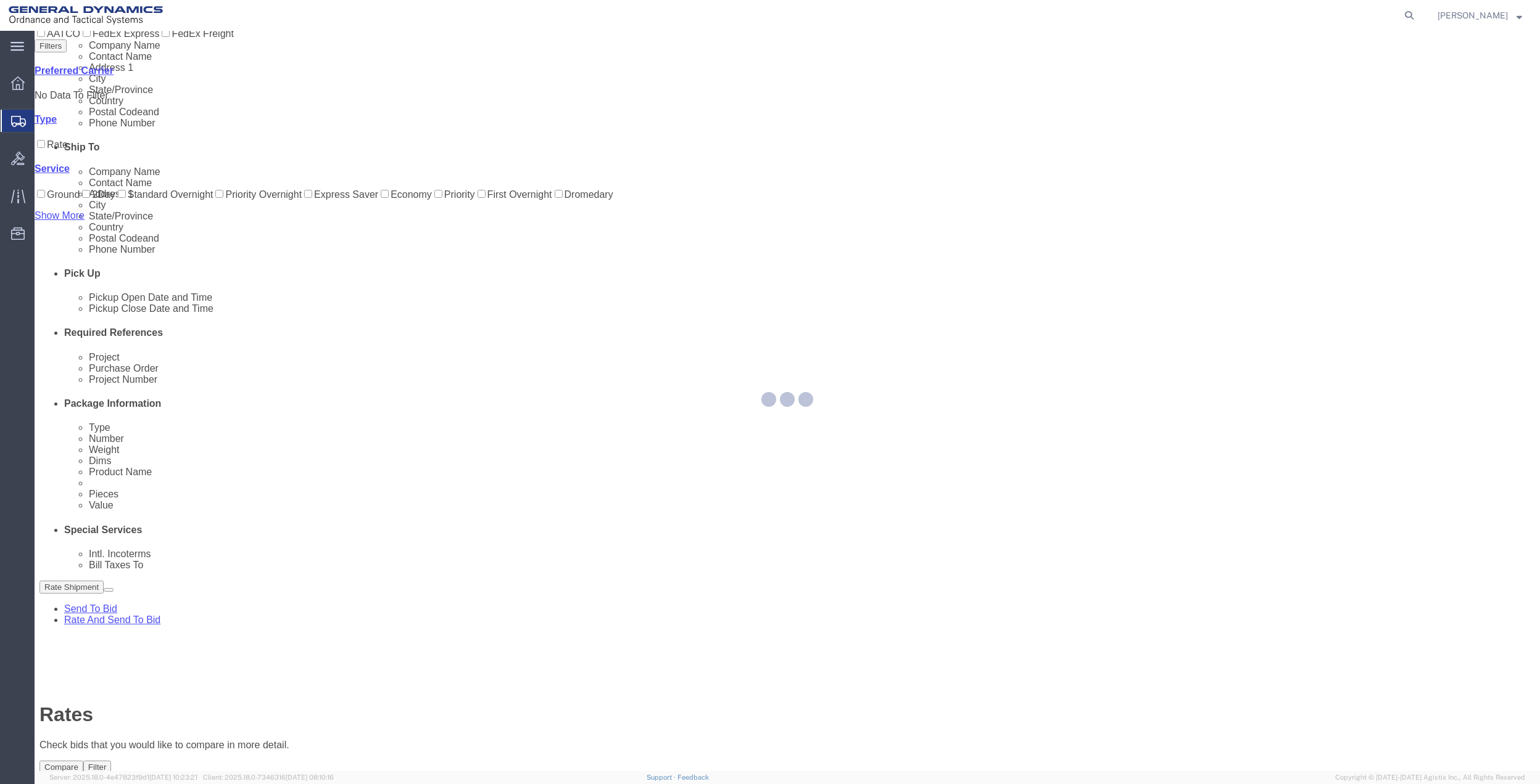
scroll to position [0, 0]
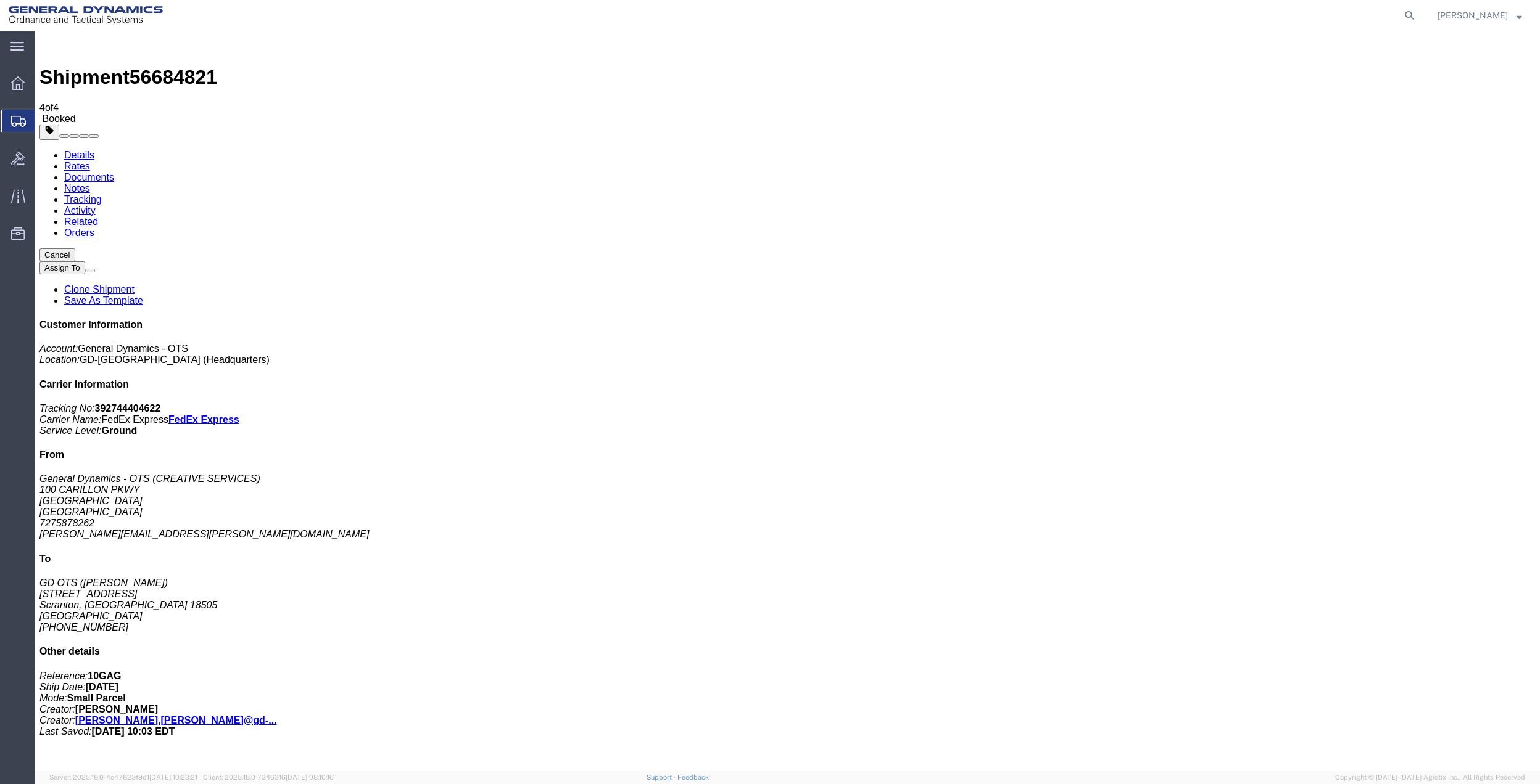
drag, startPoint x: 155, startPoint y: 244, endPoint x: 201, endPoint y: 240, distance: 46.2
click at [0, 0] on span "Create Shipment" at bounding box center [0, 0] width 0 height 0
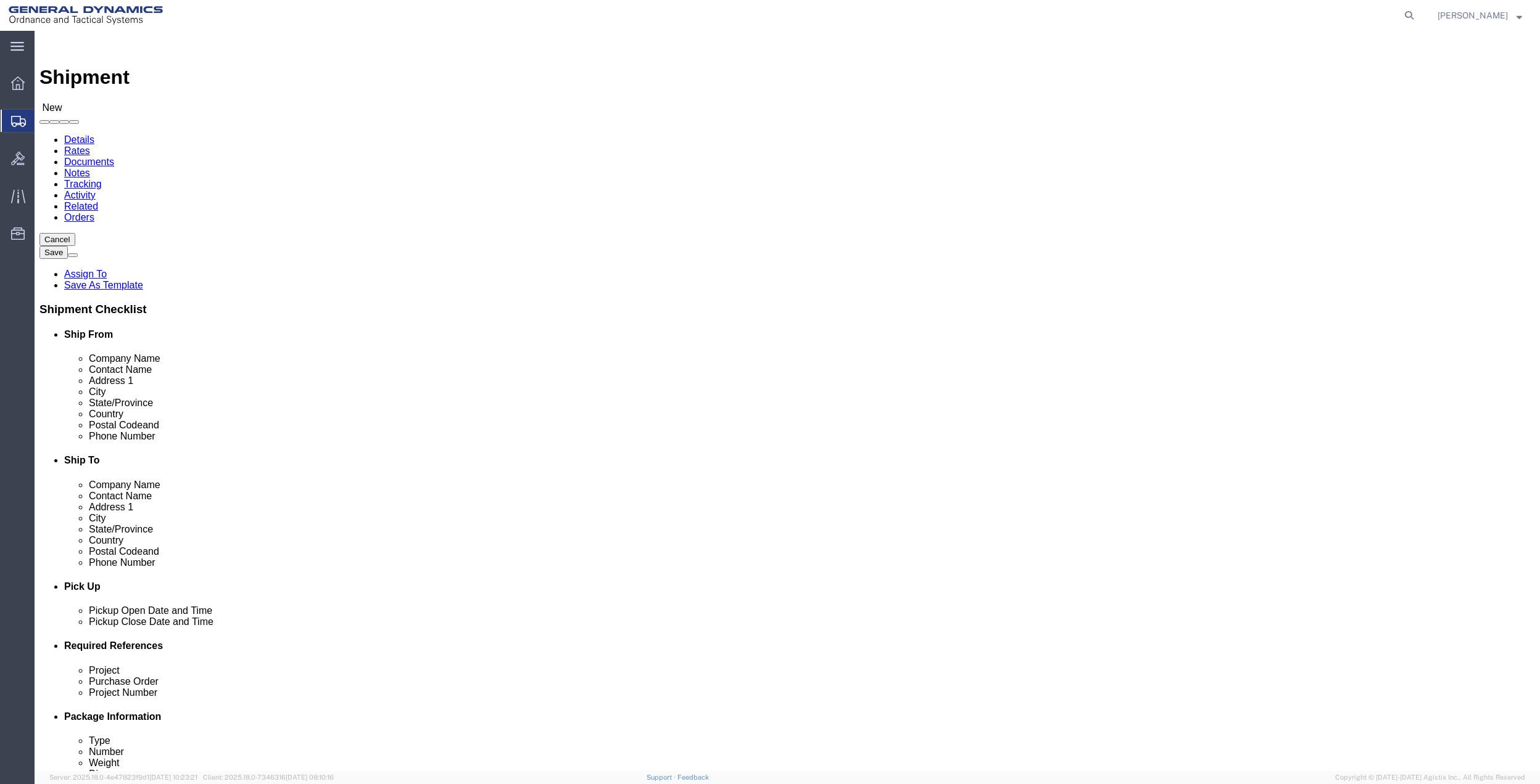
click input "text"
type input "creative ser"
click p "- General Dynamics - OTS - (CREATIVE SERVICES) [STREET_ADDRESS]"
select select "FL"
type input "CREATIVE SERVICES"
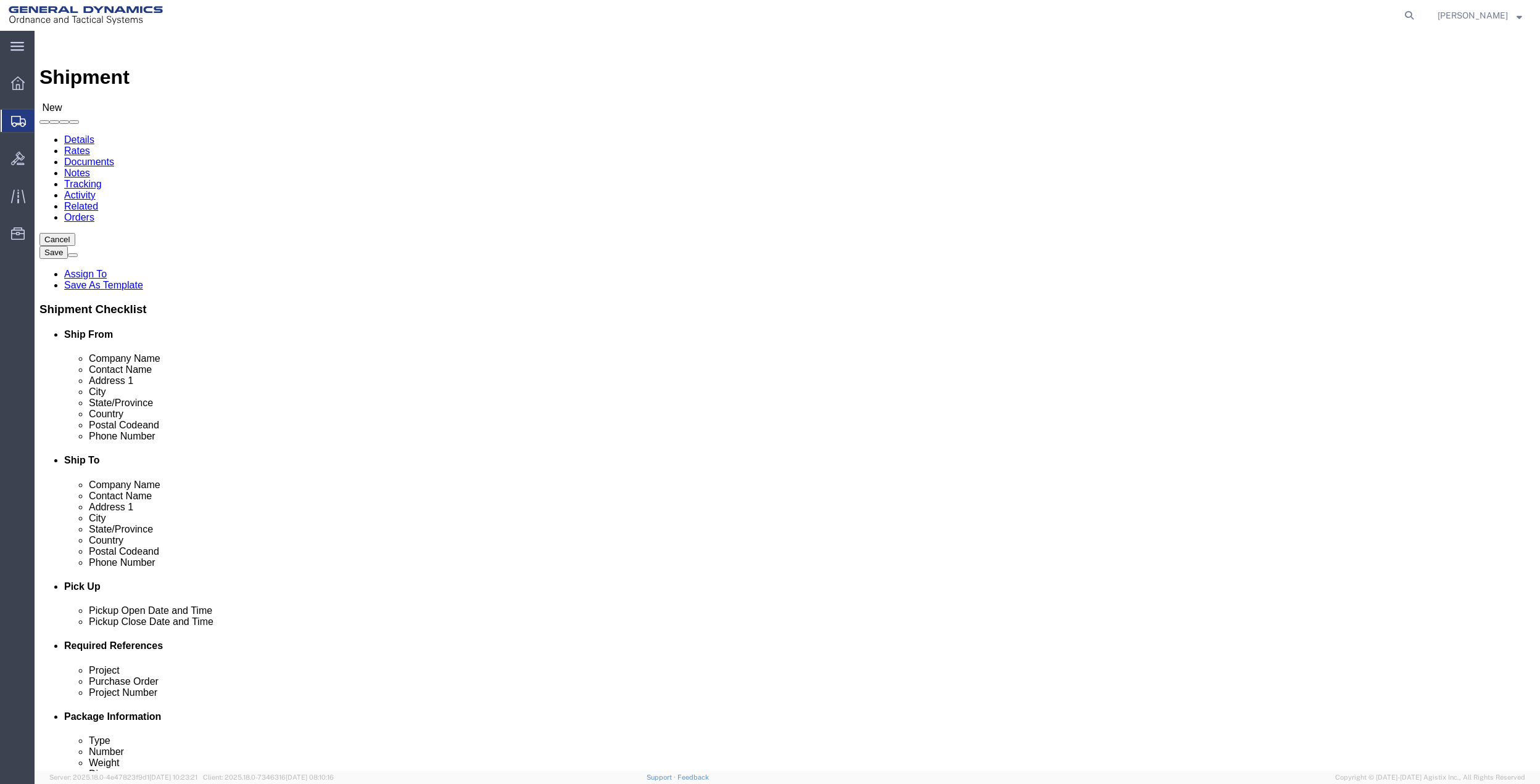
click input "text"
type input "[PERSON_NAME]"
click p "- GD OTS - ([PERSON_NAME]) [STREET_ADDRESS]"
select select "WA"
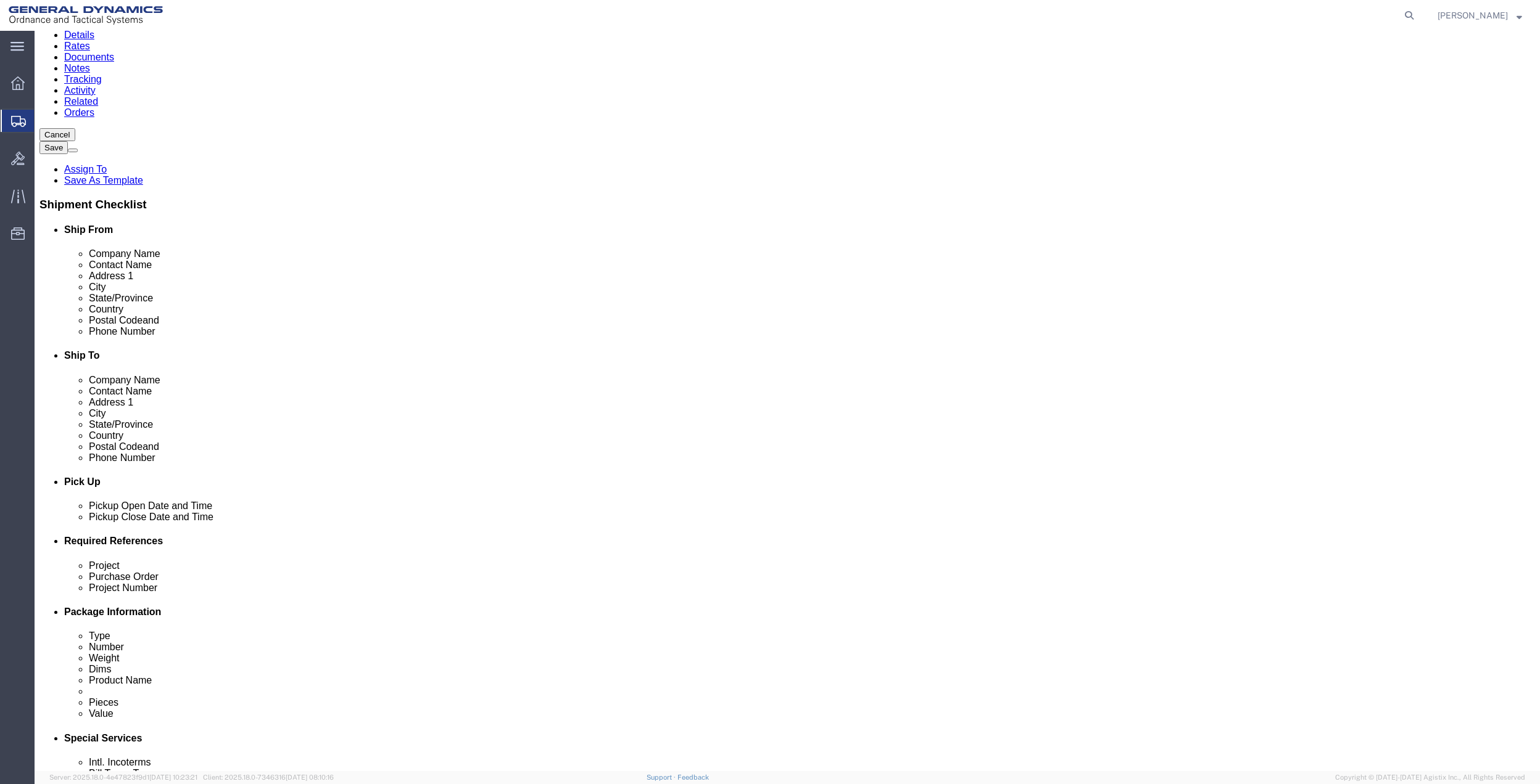
scroll to position [164, 0]
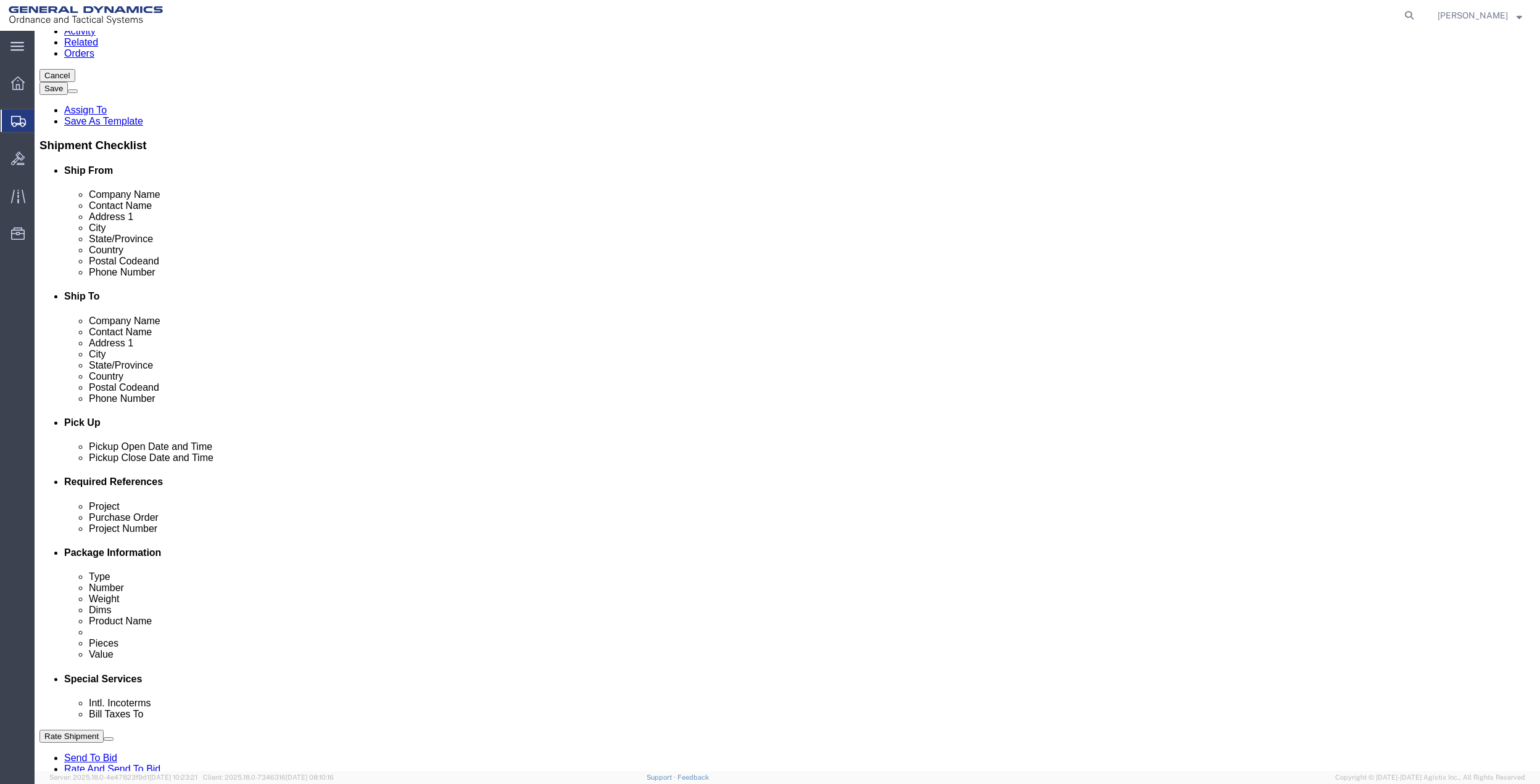
type input "[PERSON_NAME]"
drag, startPoint x: 1173, startPoint y: 559, endPoint x: 1160, endPoint y: 571, distance: 17.7
click button "Add reference"
click input "text"
type input "10GAG"
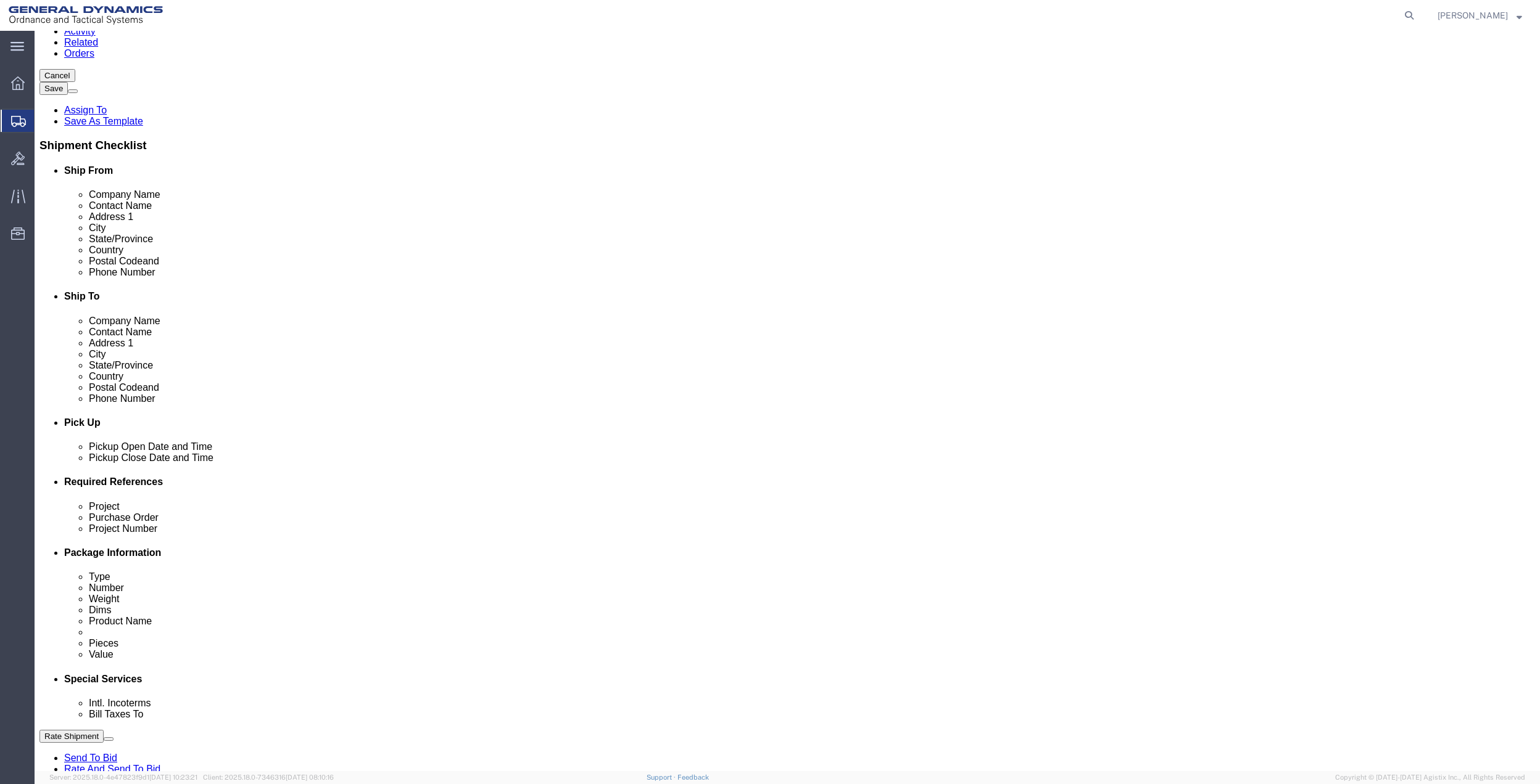
click input "text"
paste input "10GAG"
type input "10GAG"
click input "text"
paste input "10GAG"
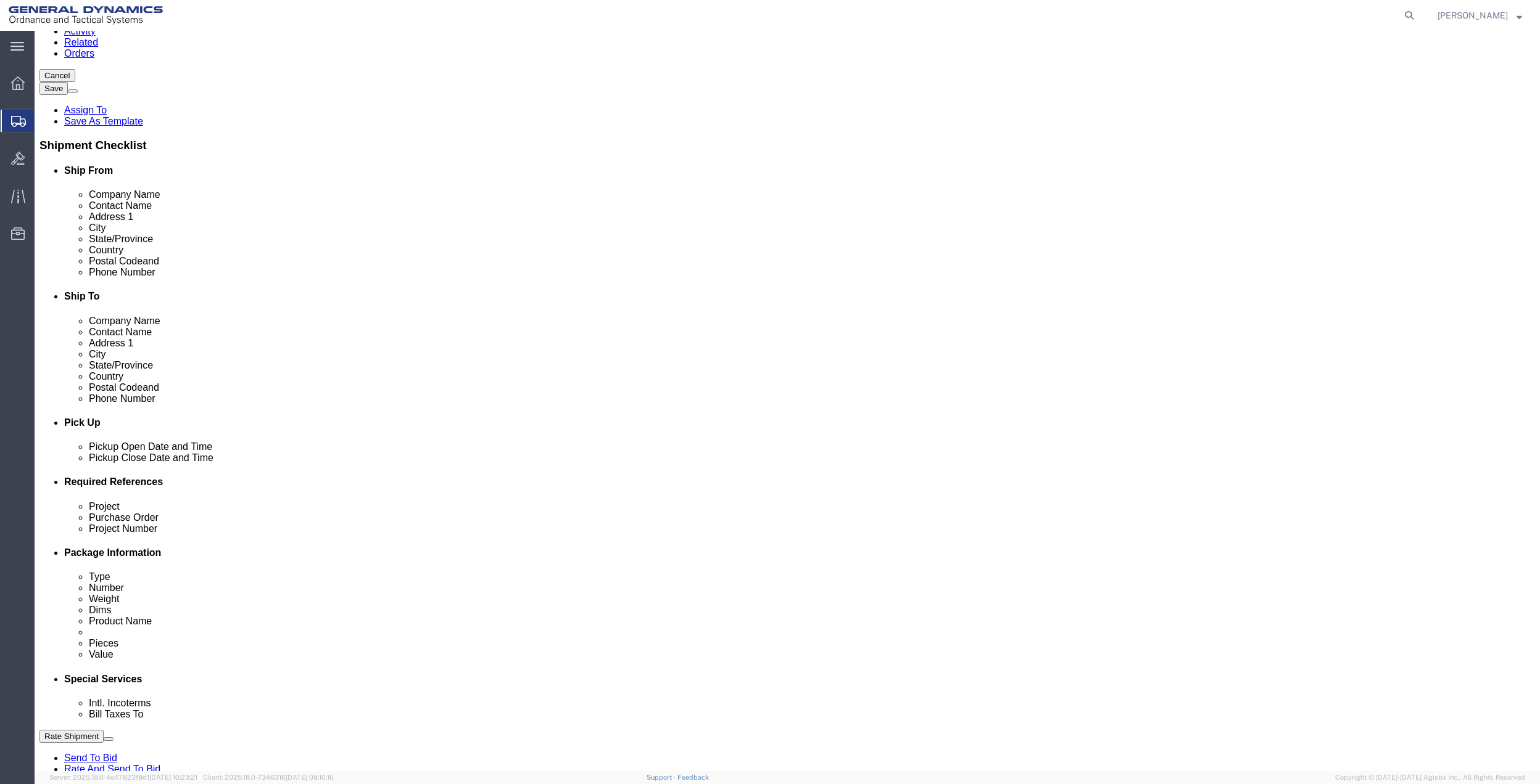
type input "10GAG"
drag, startPoint x: 263, startPoint y: 625, endPoint x: 219, endPoint y: 628, distance: 44.1
click input "text"
paste input "10GAG"
type input "10GAG"
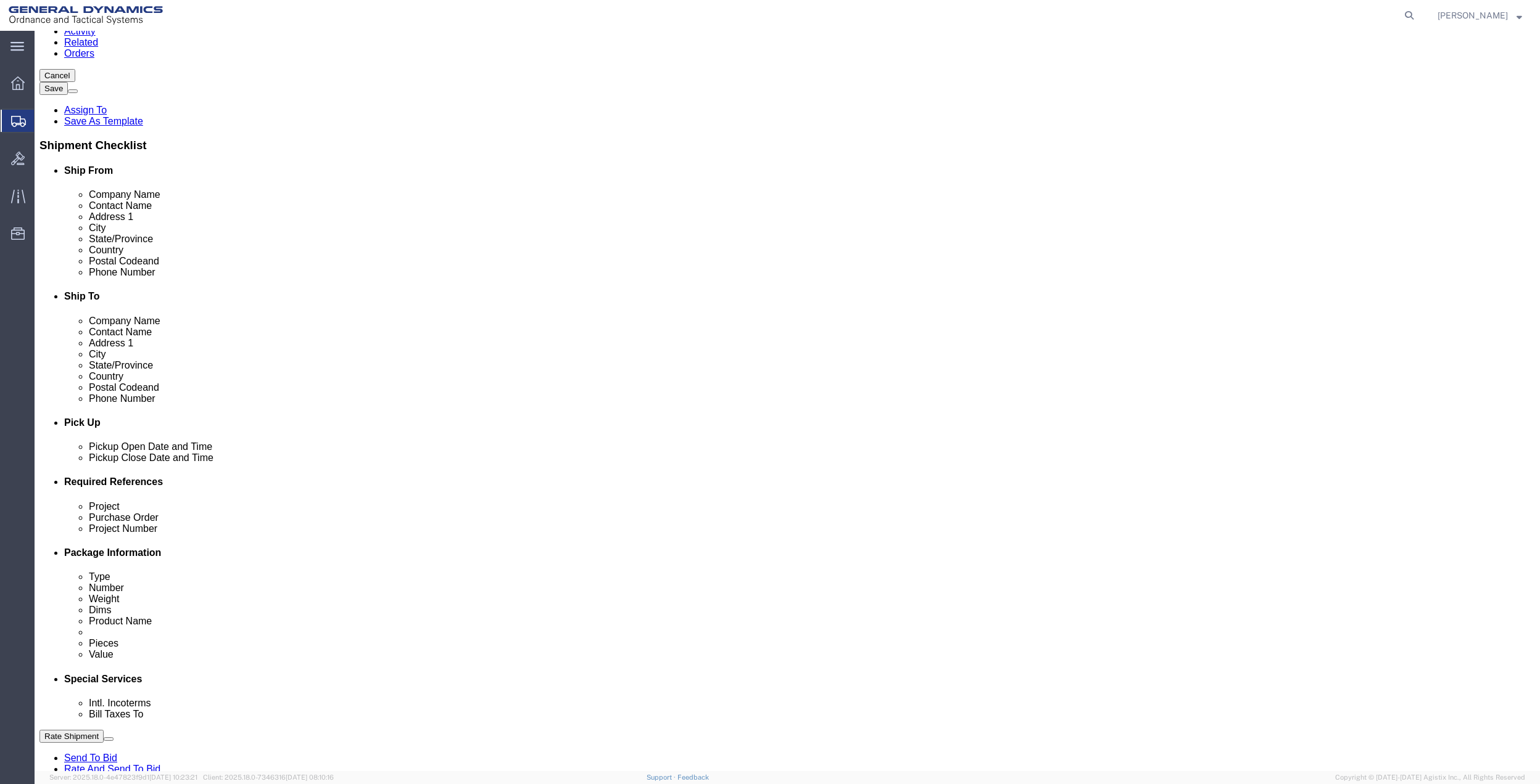
drag, startPoint x: 168, startPoint y: 626, endPoint x: 156, endPoint y: 624, distance: 12.2
click select "Select Account Type Activity ID Airline Appointment Number ASN Batch Request # …"
select select "DEPT"
click select "Select Account Type Activity ID Airline Appointment Number ASN Batch Request # …"
click link "Package Information"
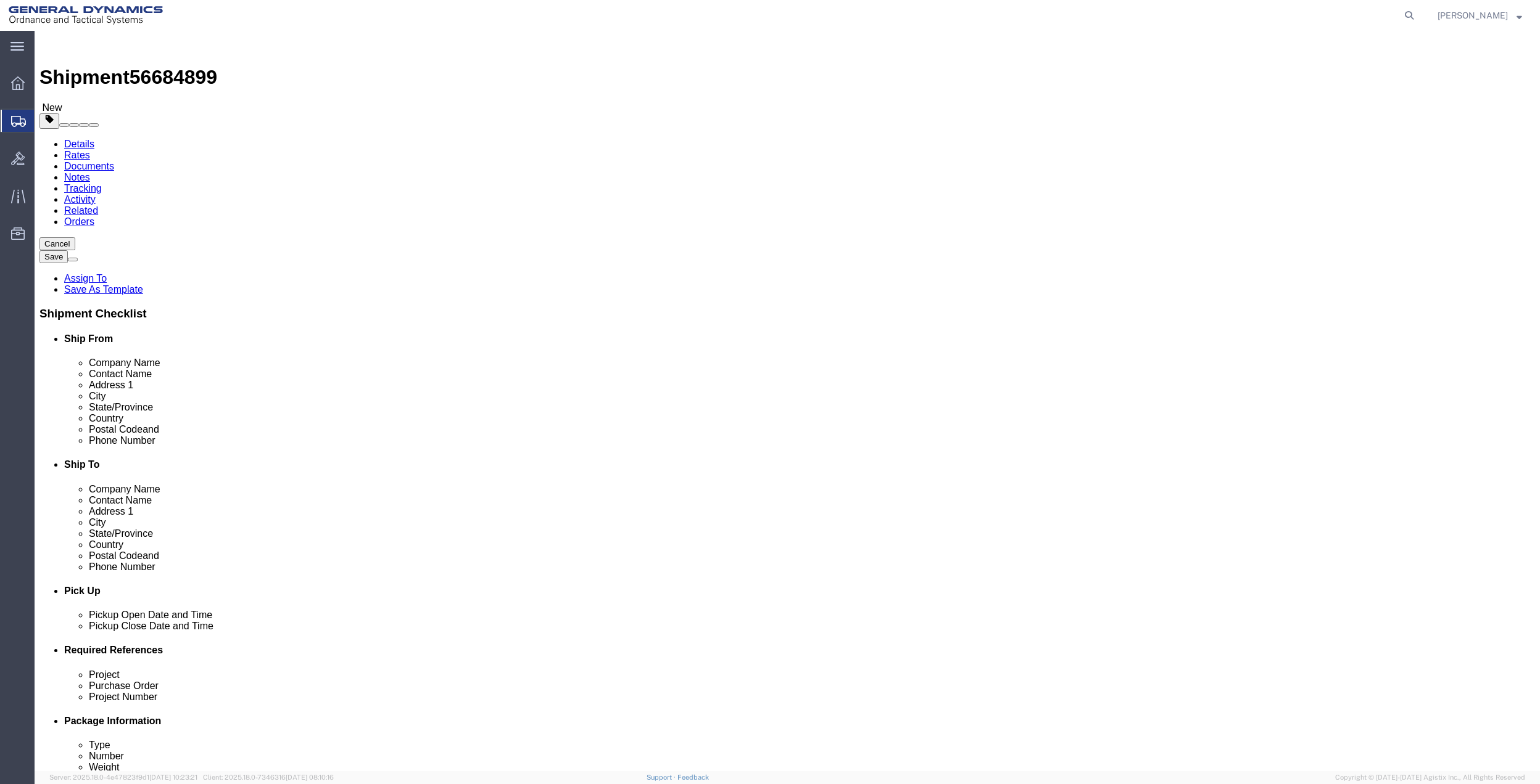
click select "Select Bale(s) Basket(s) Bolt(s) Bottle(s) Buckets Bulk Bundle(s) Can(s) Cardbo…"
select select "PAK"
click select "Select Bale(s) Basket(s) Bolt(s) Bottle(s) Buckets Bulk Bundle(s) Can(s) Cardbo…"
type input "10.25"
type input "12.75"
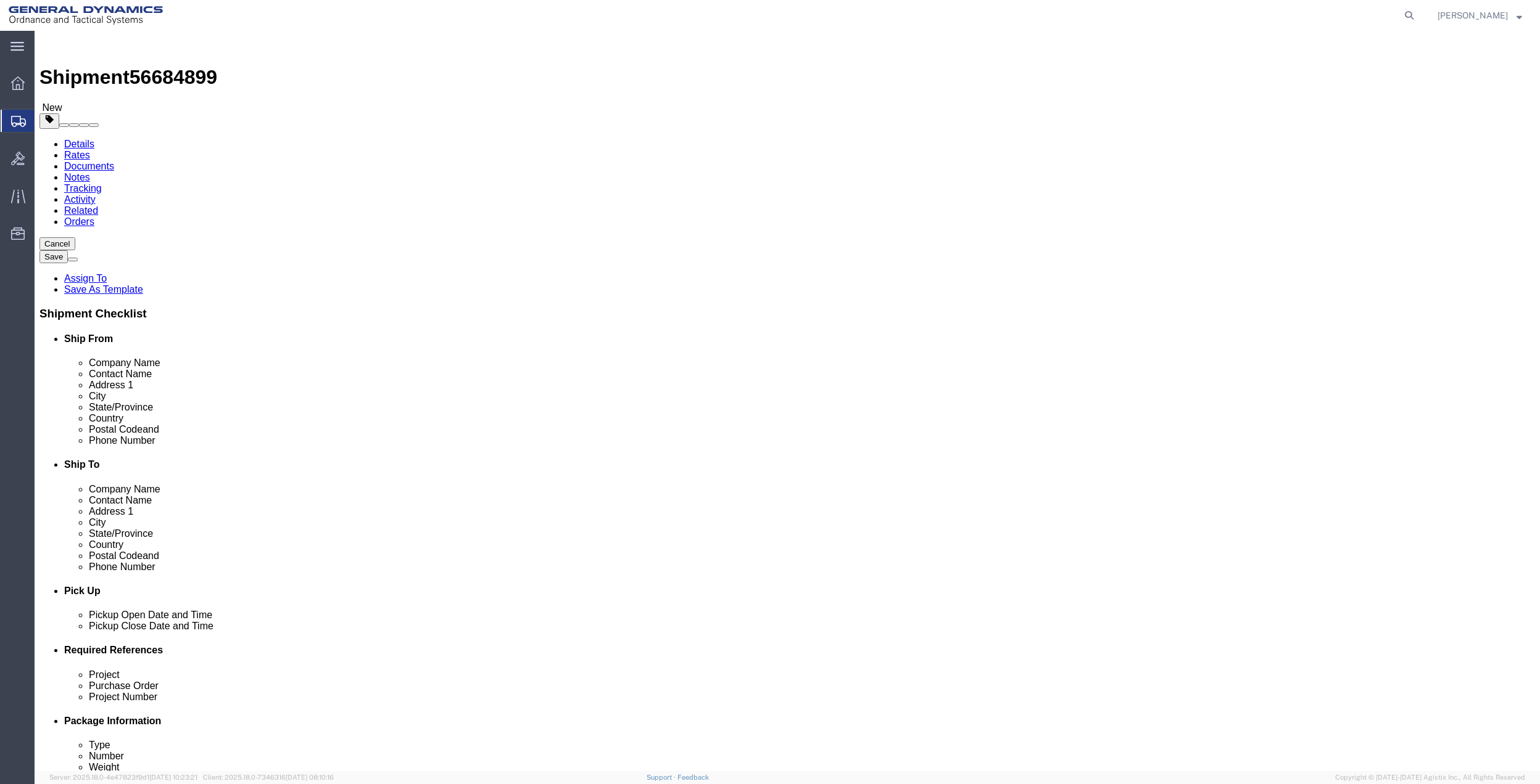
type input "1.00"
drag, startPoint x: 230, startPoint y: 286, endPoint x: 175, endPoint y: 286, distance: 55.0
click div "Weight 0.00 Select kgs lbs Ship. t°"
type input "5"
click link "Add Content"
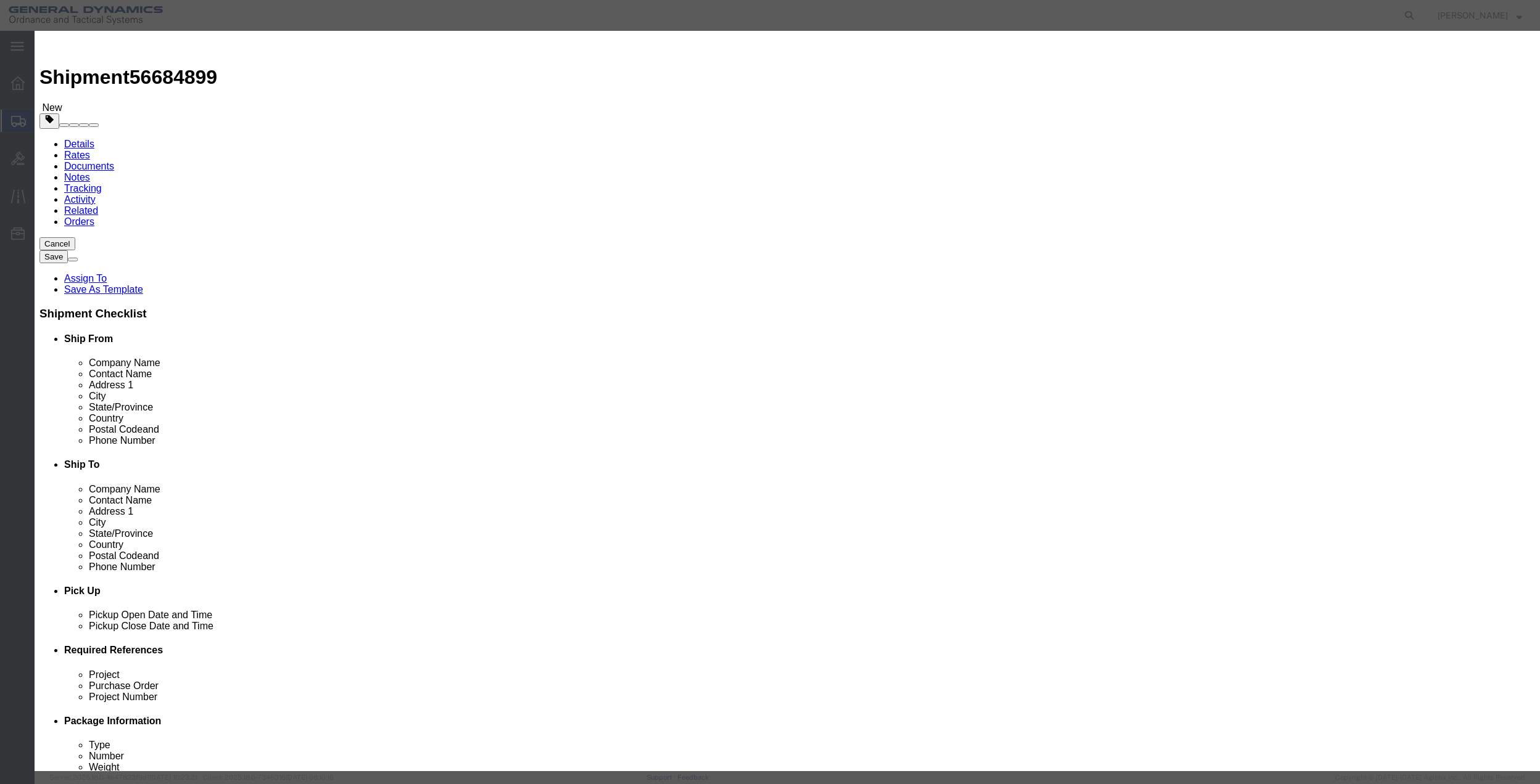
click input "text"
type input "MISC"
type input "100.00"
select select "US"
click input "0"
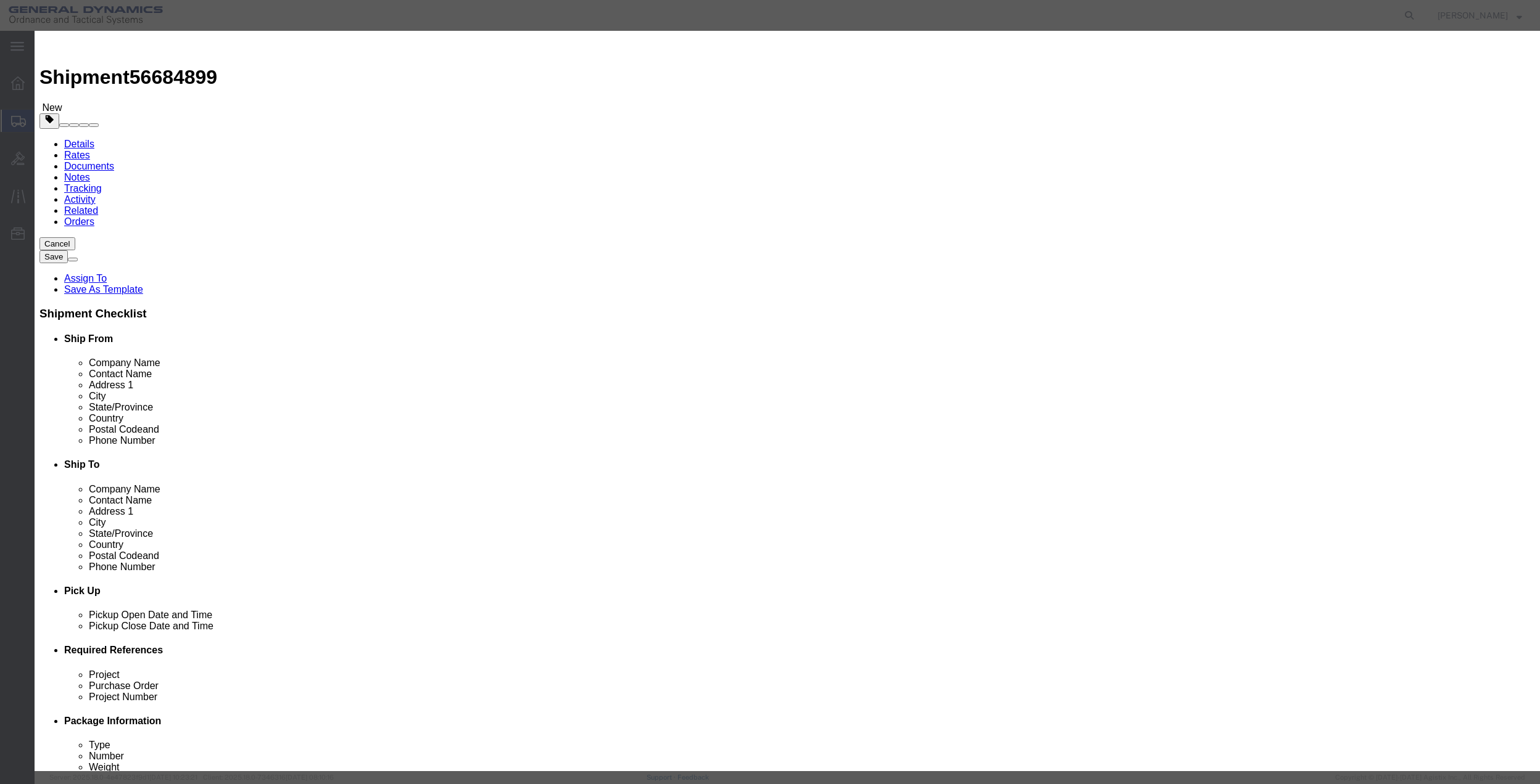
type input "01"
type input "100"
click select "Select 50 55 60 65 70 85 92.5 100 125 175 250 300 400"
select select "70"
click select "Select 50 55 60 65 70 85 92.5 100 125 175 250 300 400"
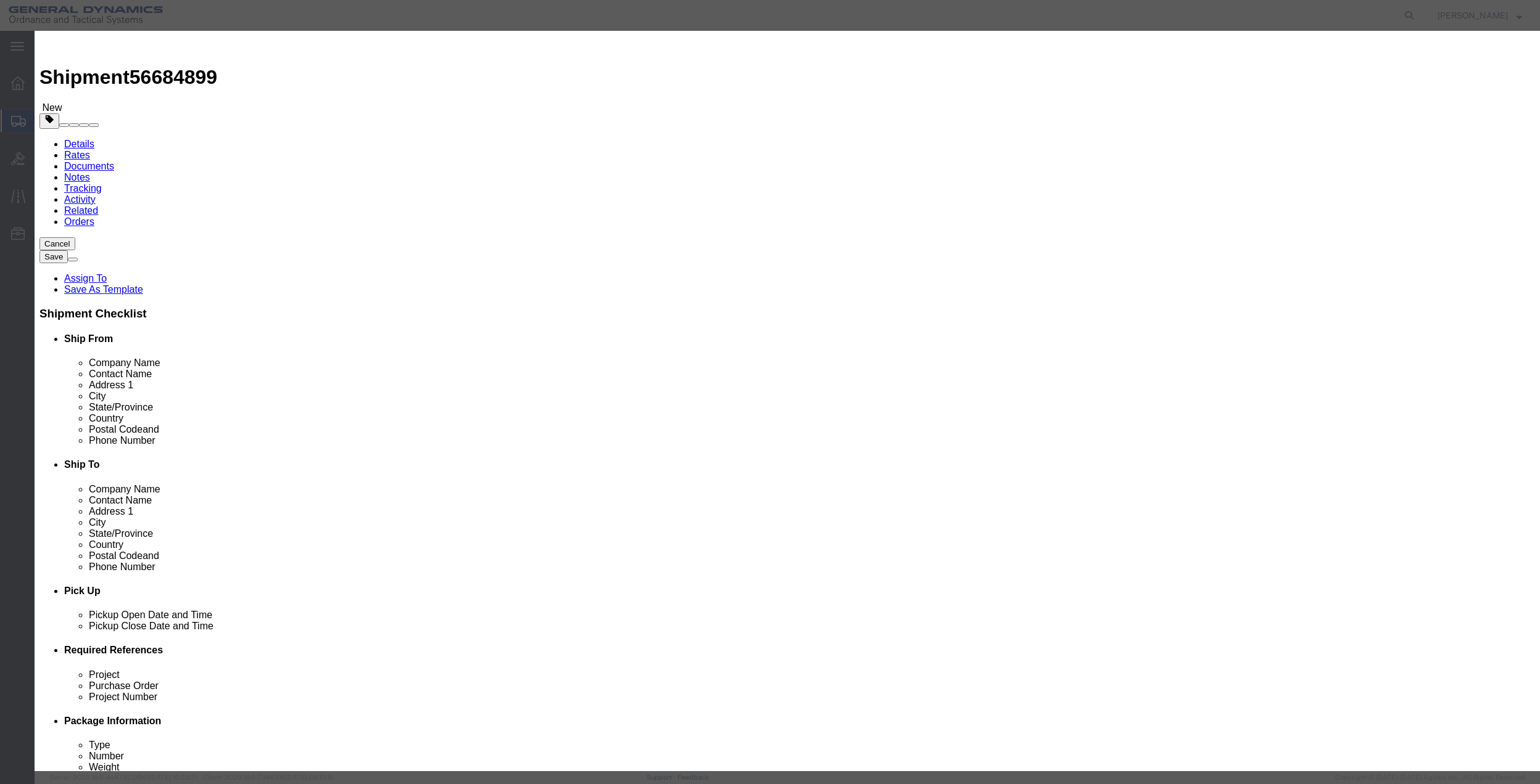
click button "Save & Close"
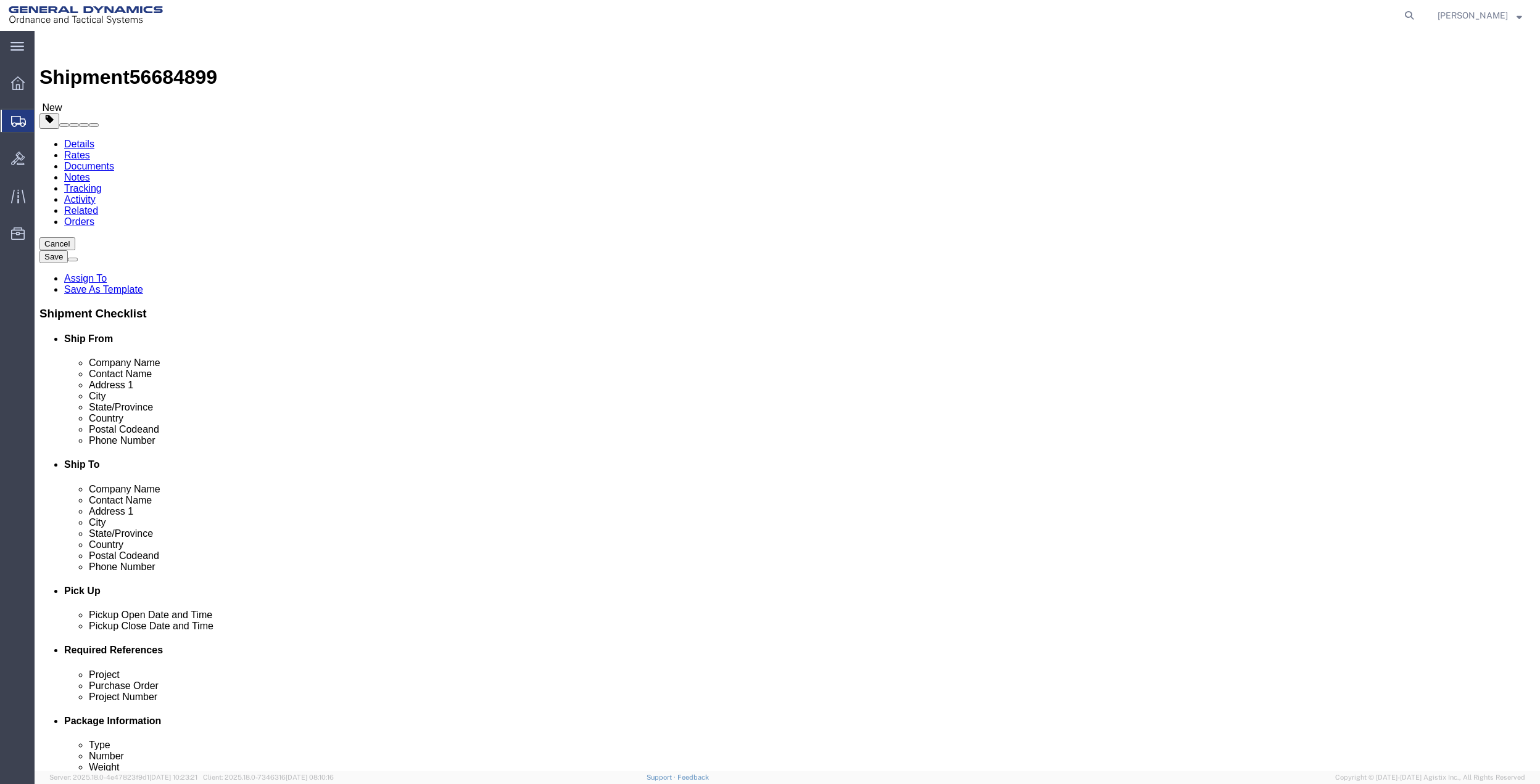
click icon
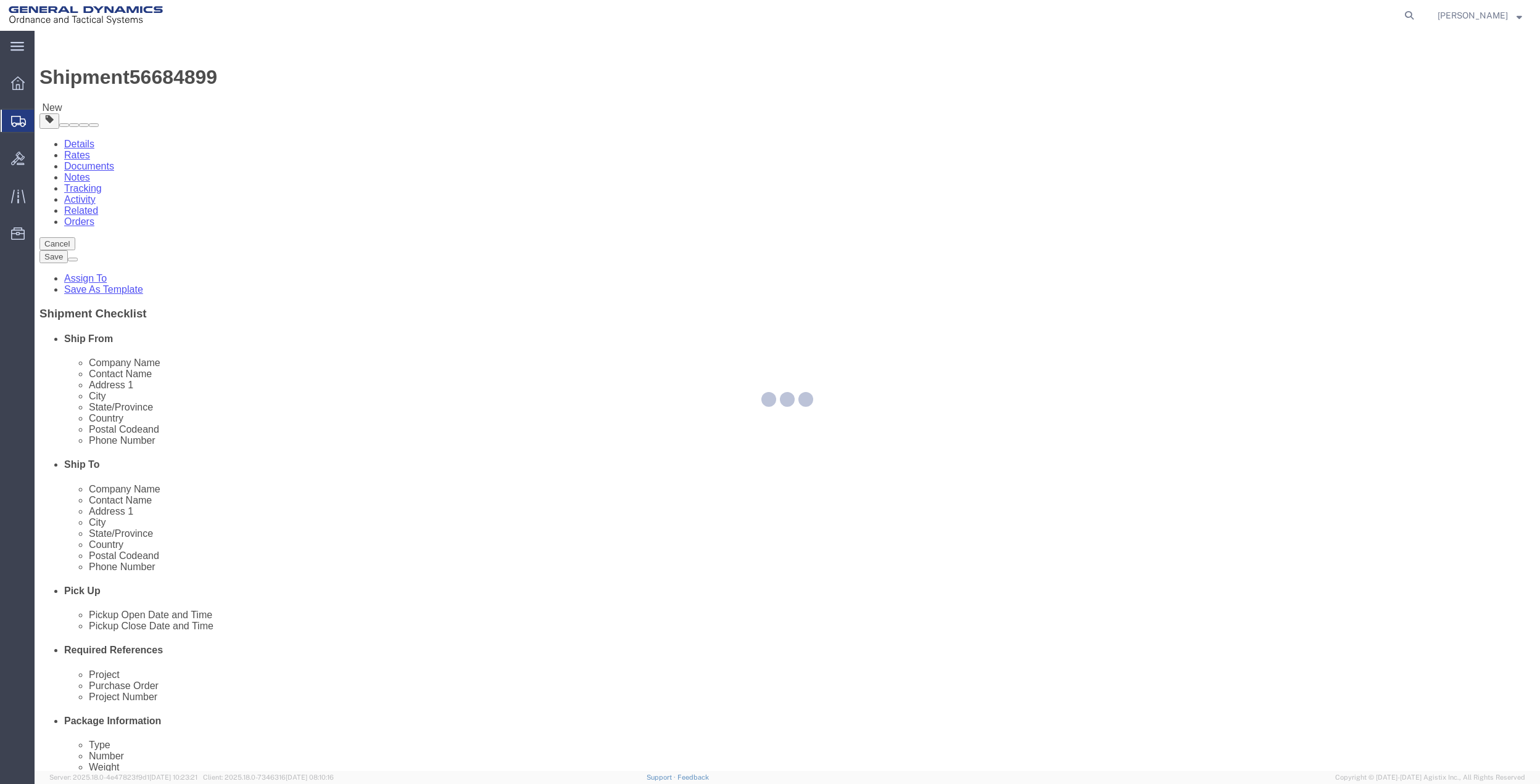
select select
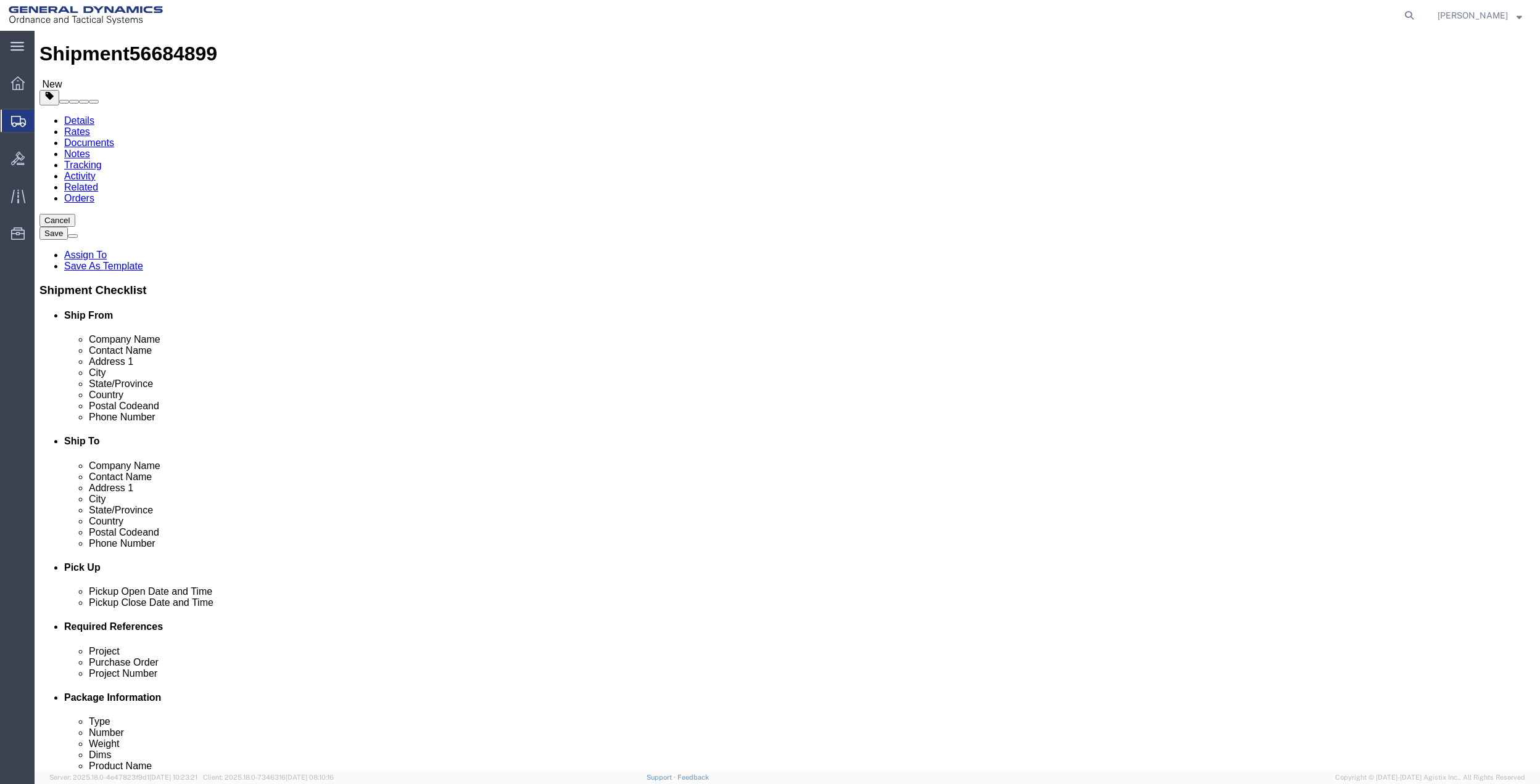
scroll to position [246, 0]
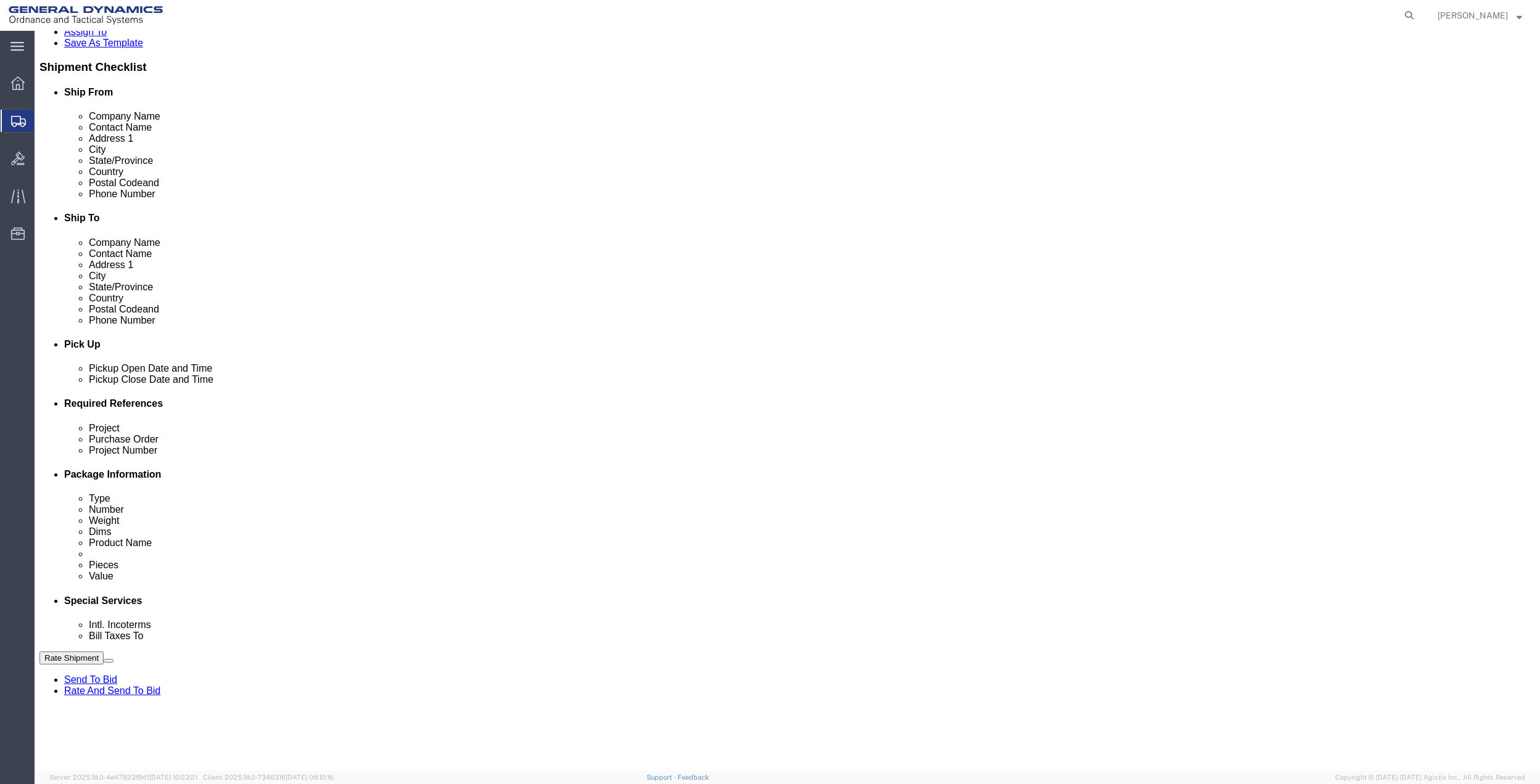
click select "Select Buyer Cost Center Department Operations Number Order Number Sales Person"
select select "DEPARTMENT"
click select "Select Buyer Cost Center Department Operations Number Order Number Sales Person"
click select "Select [GEOGRAPHIC_DATA] [GEOGRAPHIC_DATA] [GEOGRAPHIC_DATA] [GEOGRAPHIC_DATA] …"
select select "1763983"
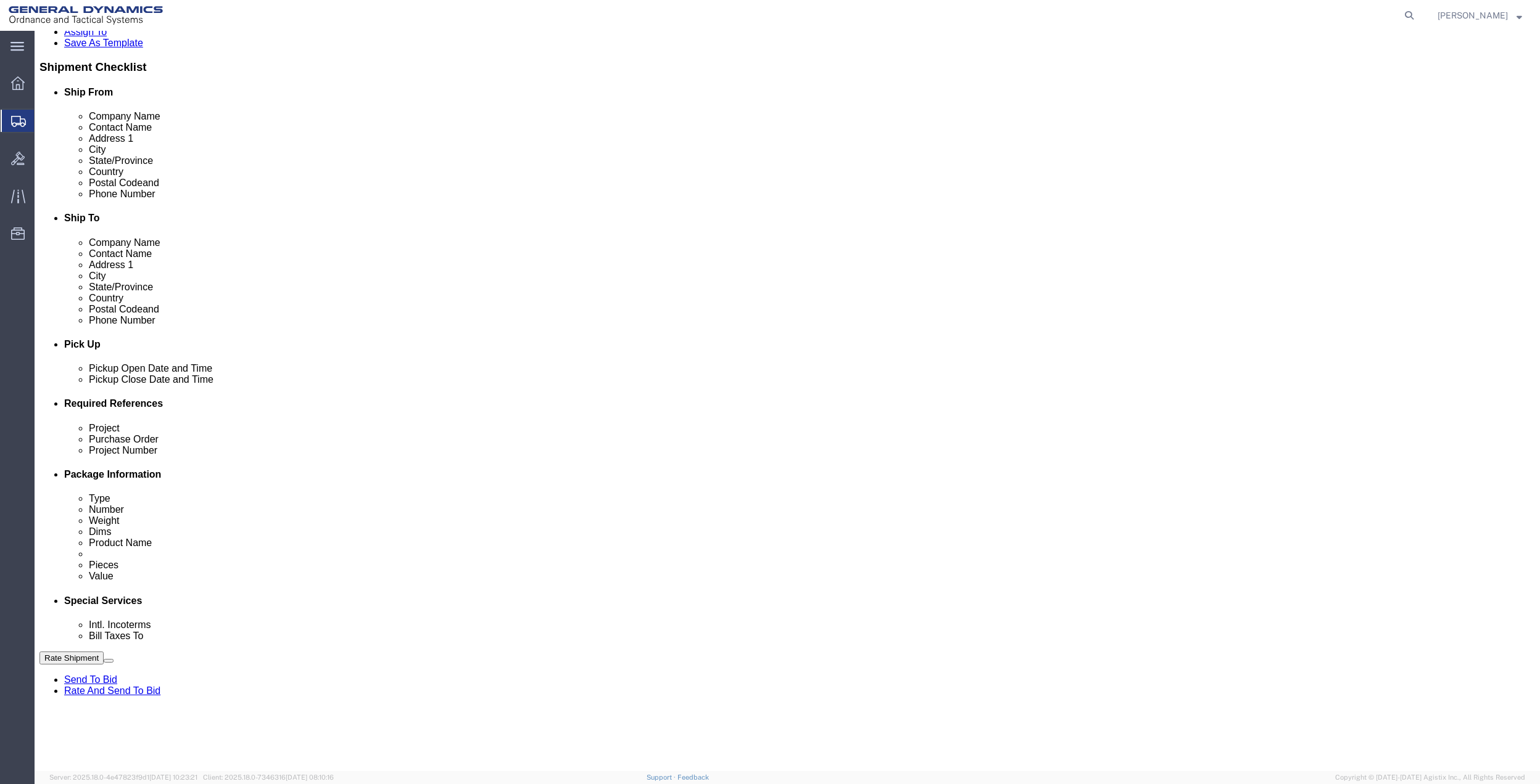
click select "Select [GEOGRAPHIC_DATA] [GEOGRAPHIC_DATA] [GEOGRAPHIC_DATA] [GEOGRAPHIC_DATA] …"
click select "Select 10AFM 10GAG 10GAH 10GFL 10GFO 10GIE 10GIS 30MABS St [PERSON_NAME] Program"
select select "214681"
click select "Select 10AFM 10GAG 10GAH 10GFL 10GFO 10GIE 10GIS 30MABS St [PERSON_NAME] Program"
click input "General Dynamics OTS % Data2Logistics"
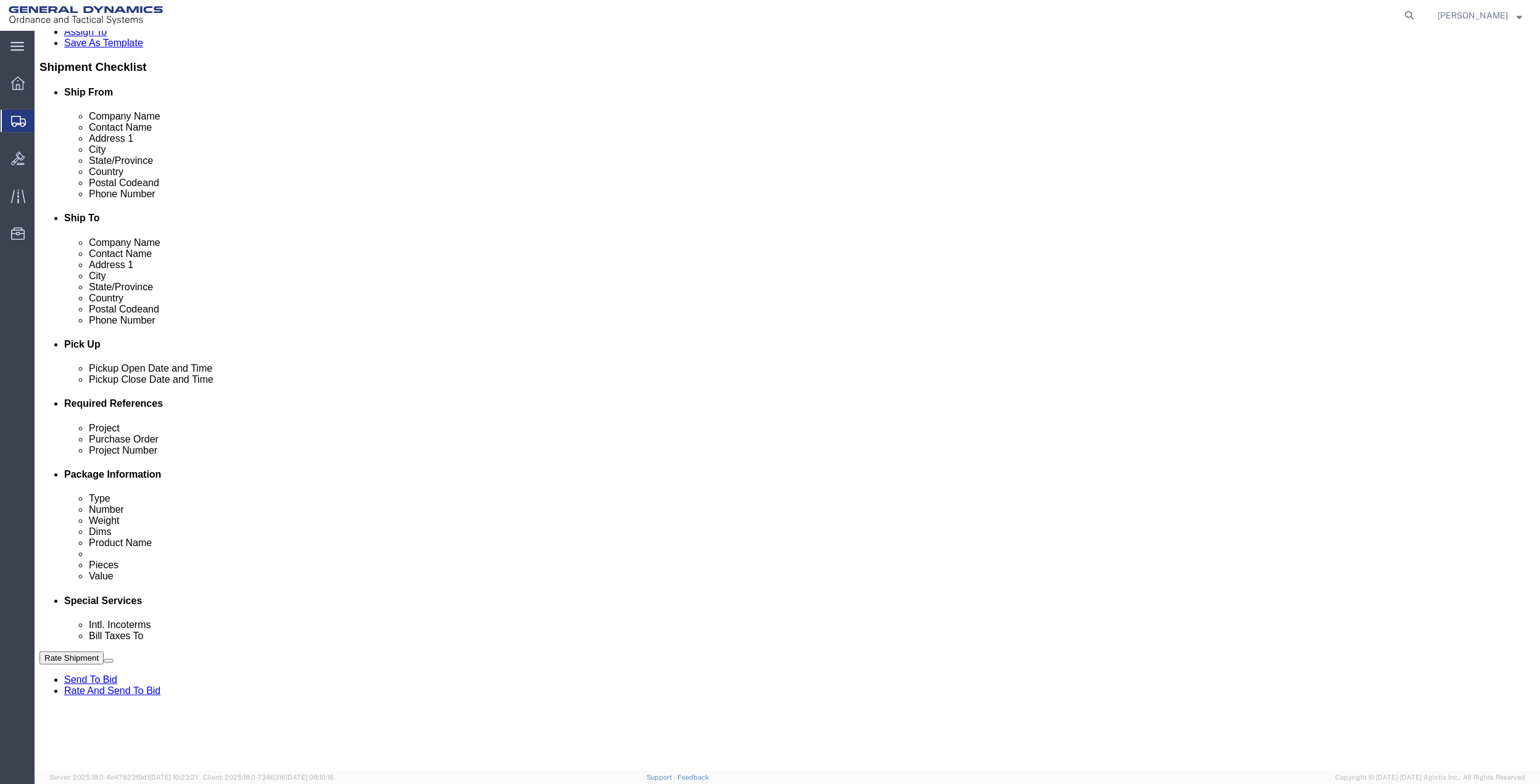
click input "General Dynamics OTS % Data2Logistics"
click p "- GEDOTS %DATA 2 LOGISTICS - (GEDOTS %DATA 2 LOGISTICS) [GEOGRAPHIC_DATA][PERSO…"
type input "GEDOTS %DATA 2 LOGISTICS"
type input "PO BOX 61050"
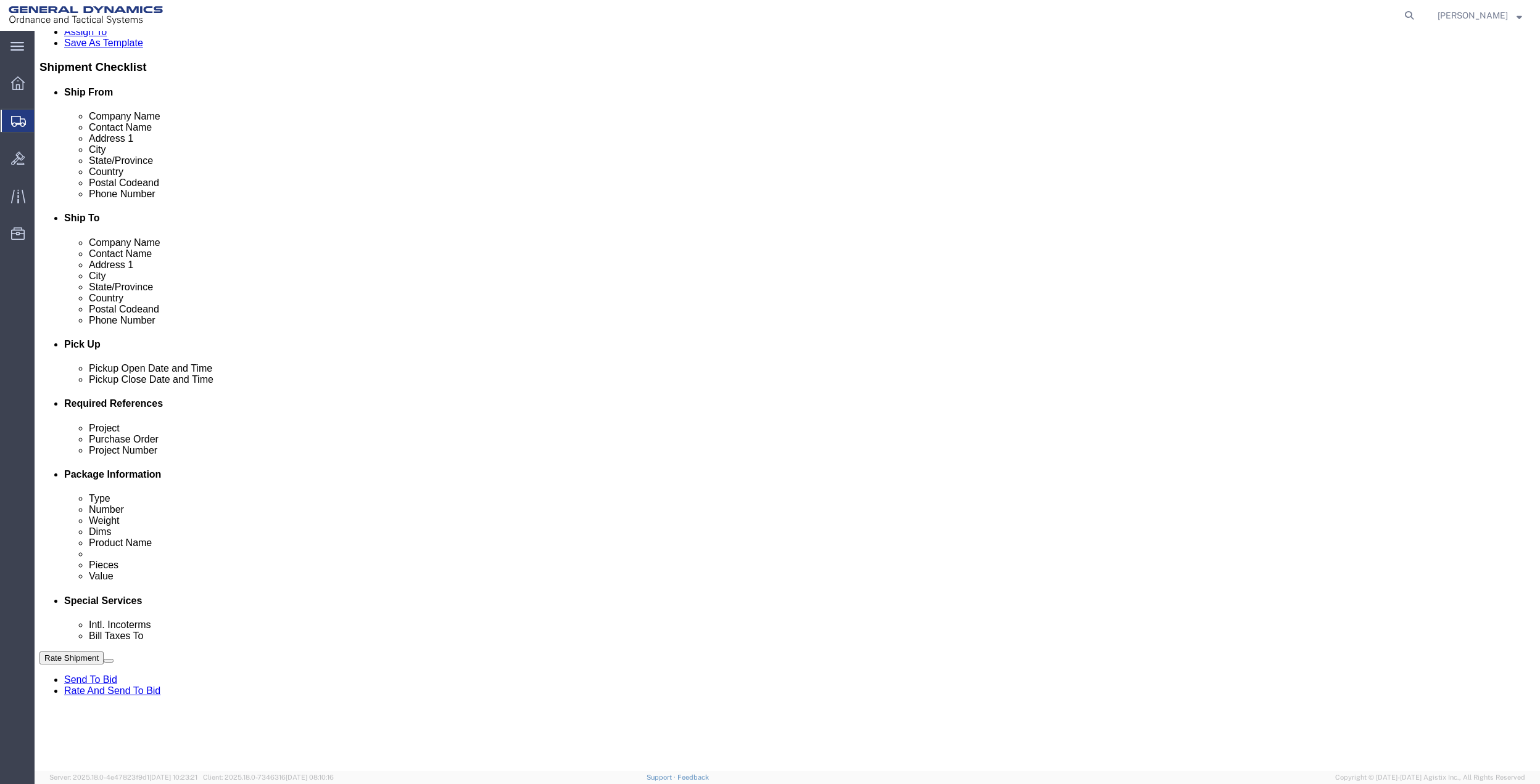
type input "GEDOTS %DATA 2 LOGISTICS"
type input "FORT [PERSON_NAME]"
type input "33906"
select select "FL"
type input "GEDOTS %DATA 2 LOGISTICS"
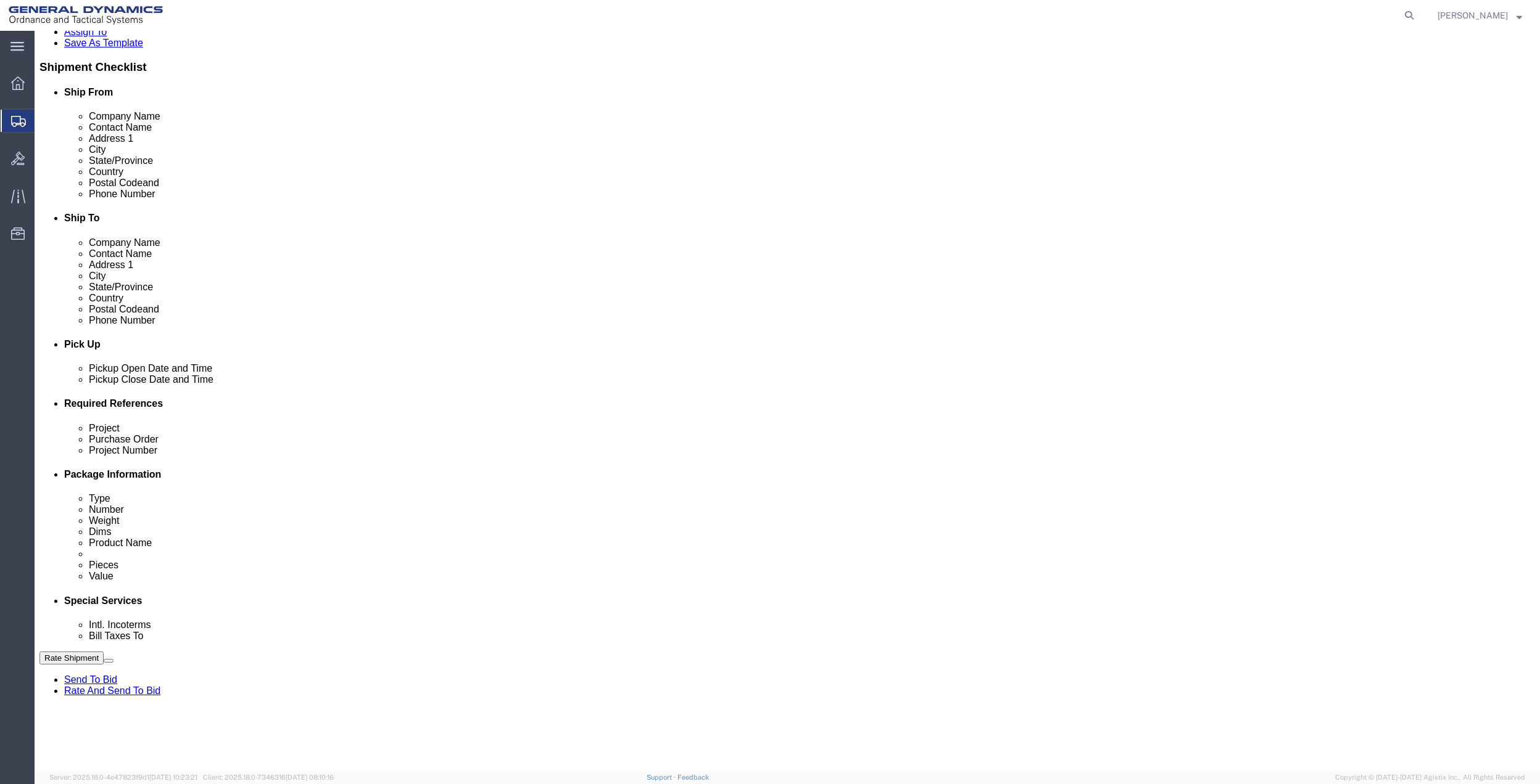
click button "Rate Shipment"
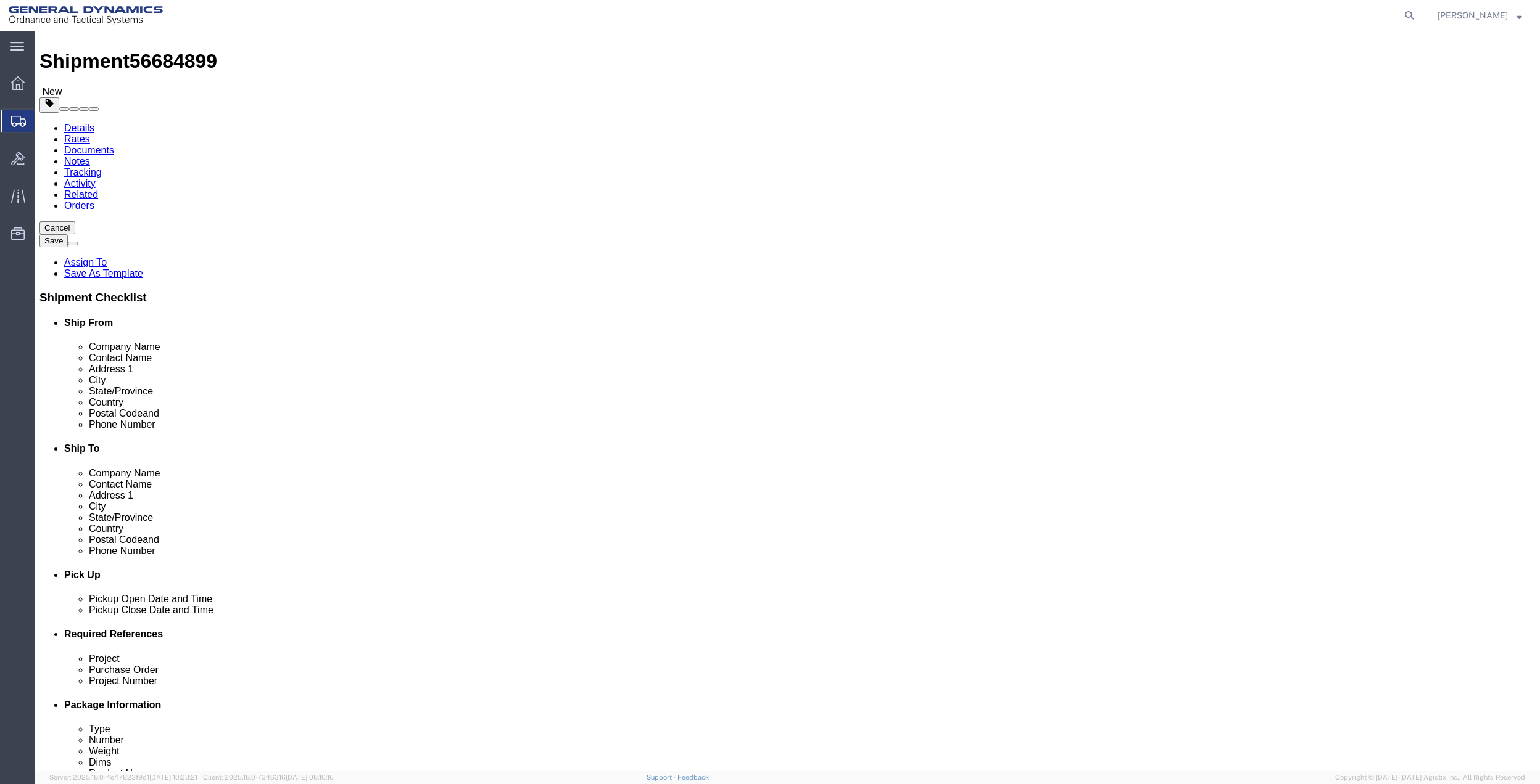
scroll to position [0, 0]
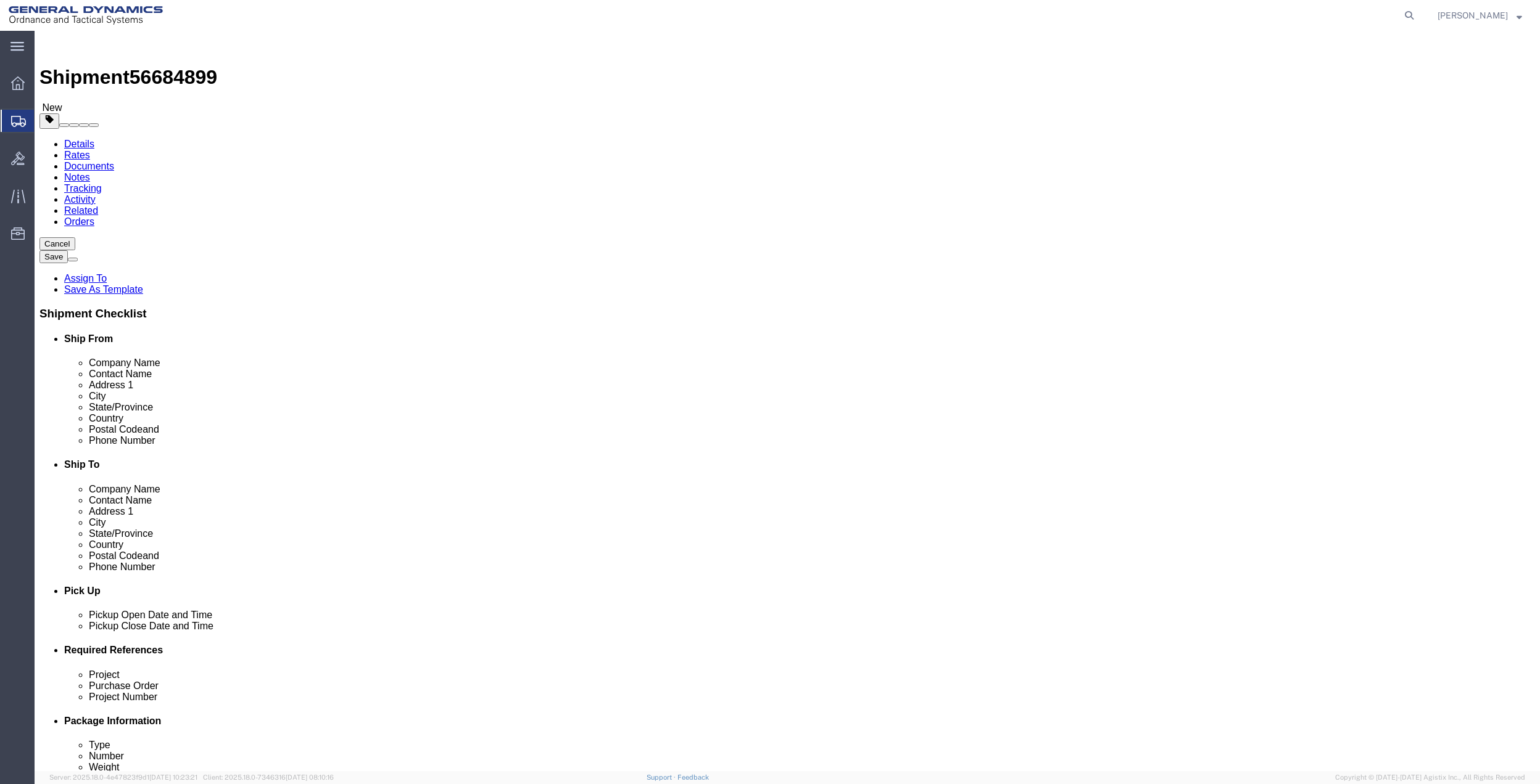
click icon
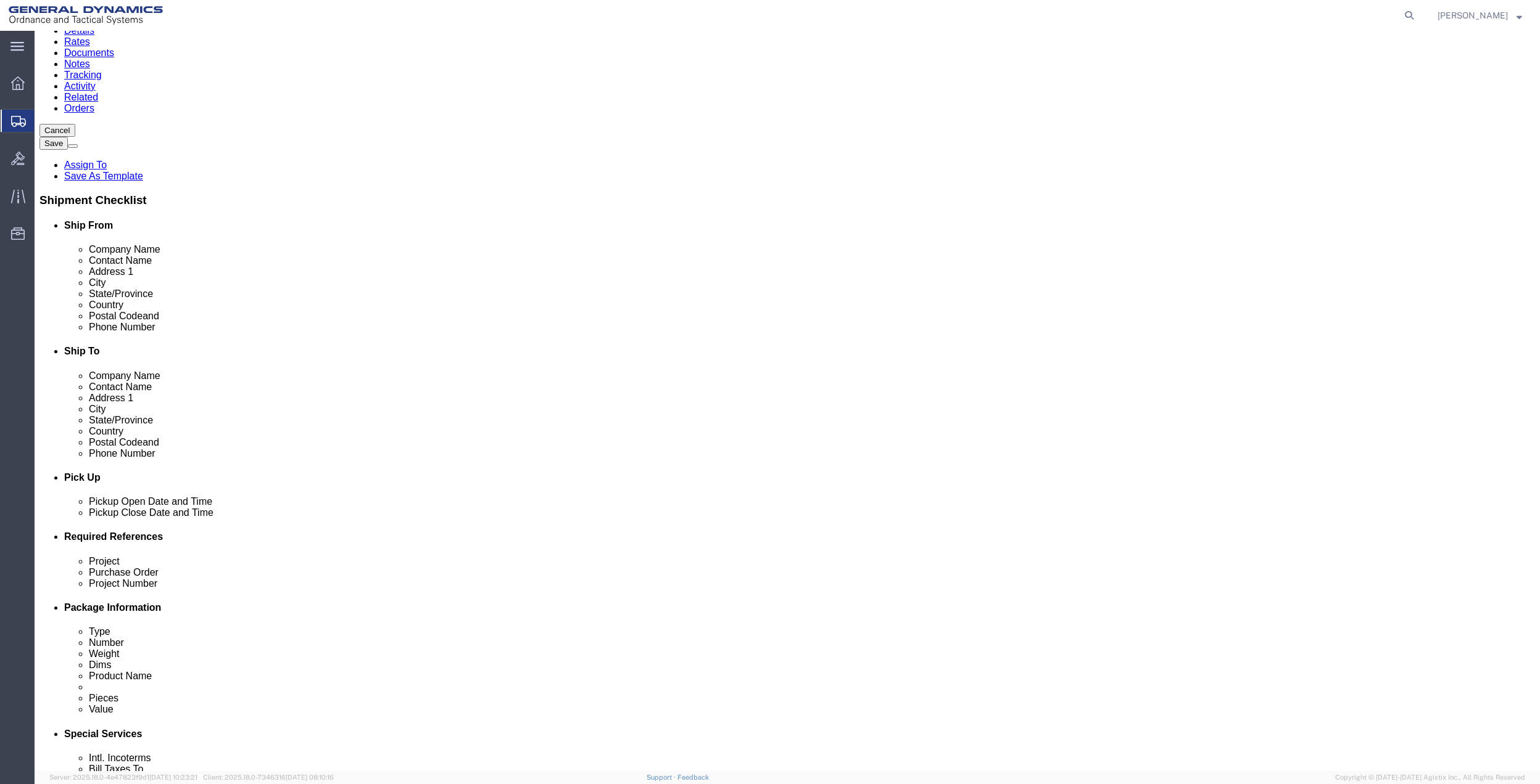
scroll to position [164, 0]
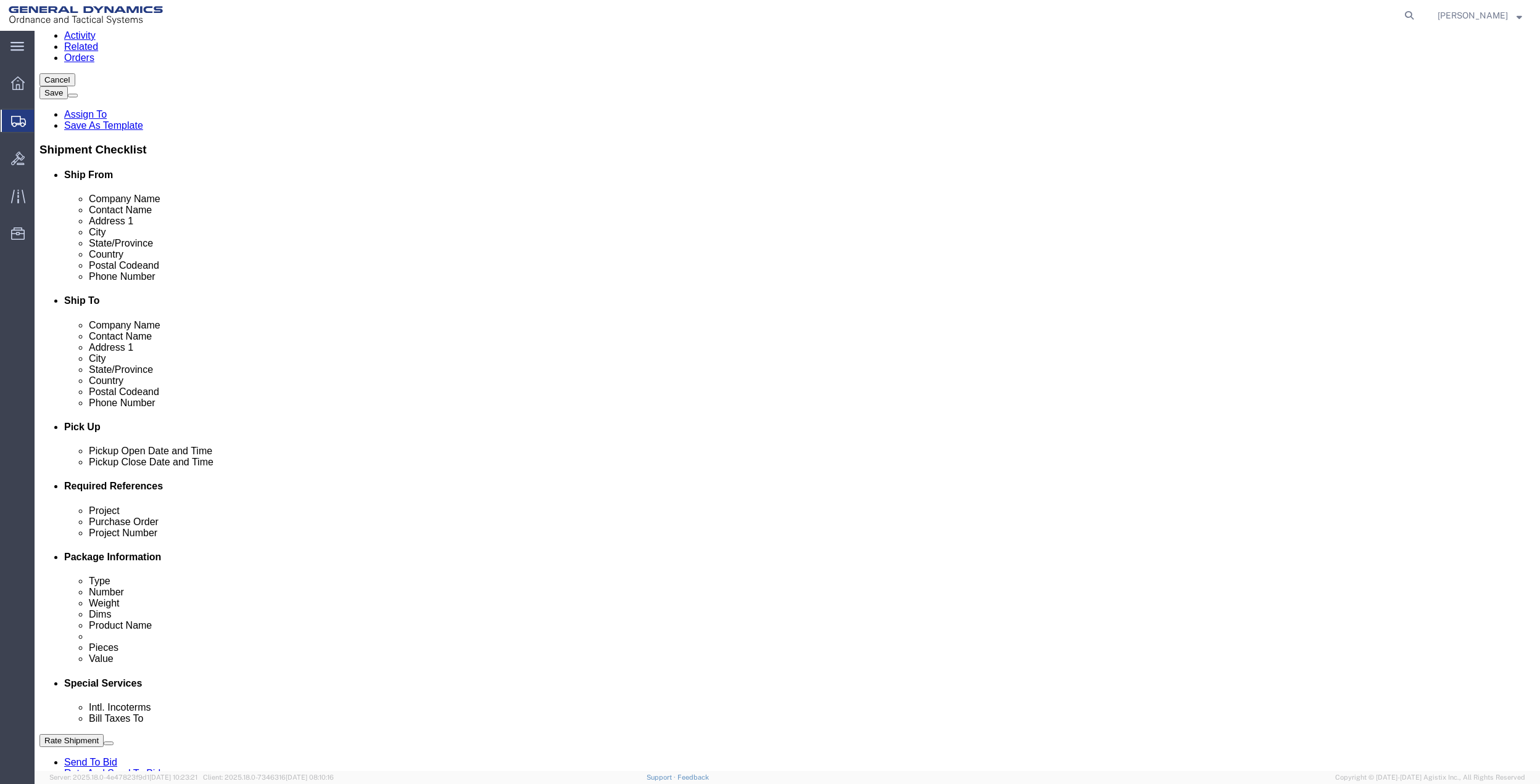
click input "text"
type input "7275878262"
click input "Ship To Location / Phone Number : This field is required."
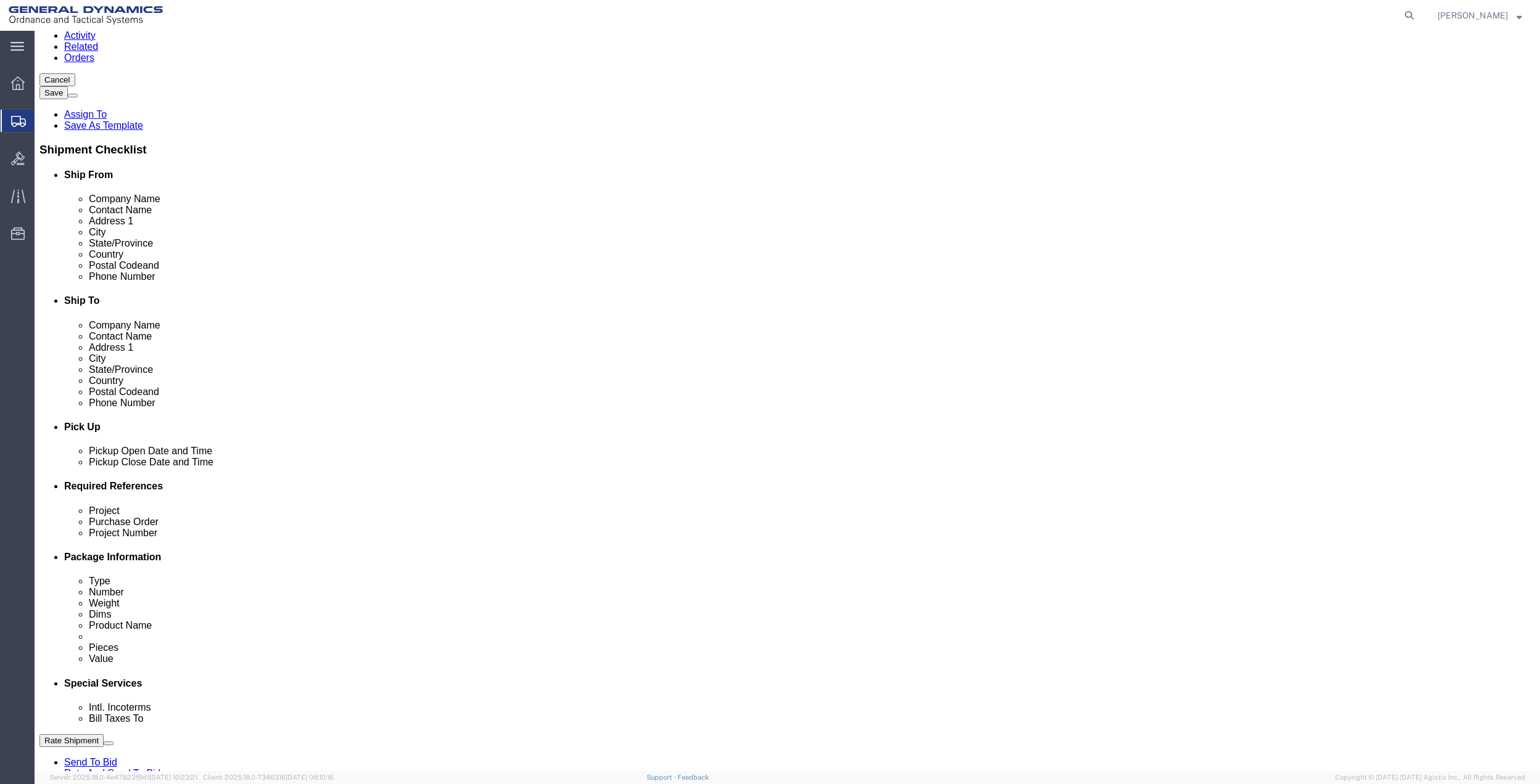
paste input "7275878262"
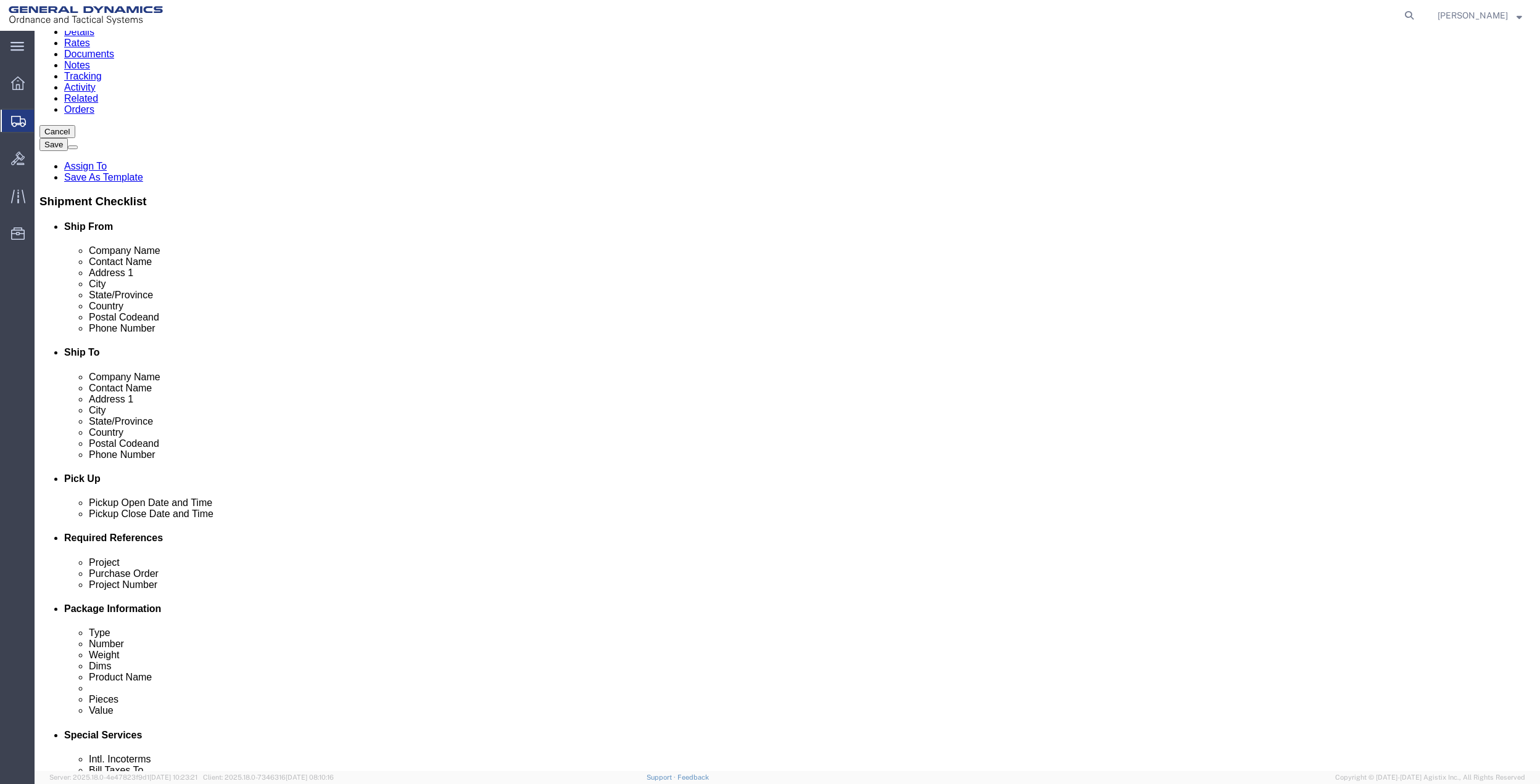
type input "7275878262"
click button "Rate Shipment"
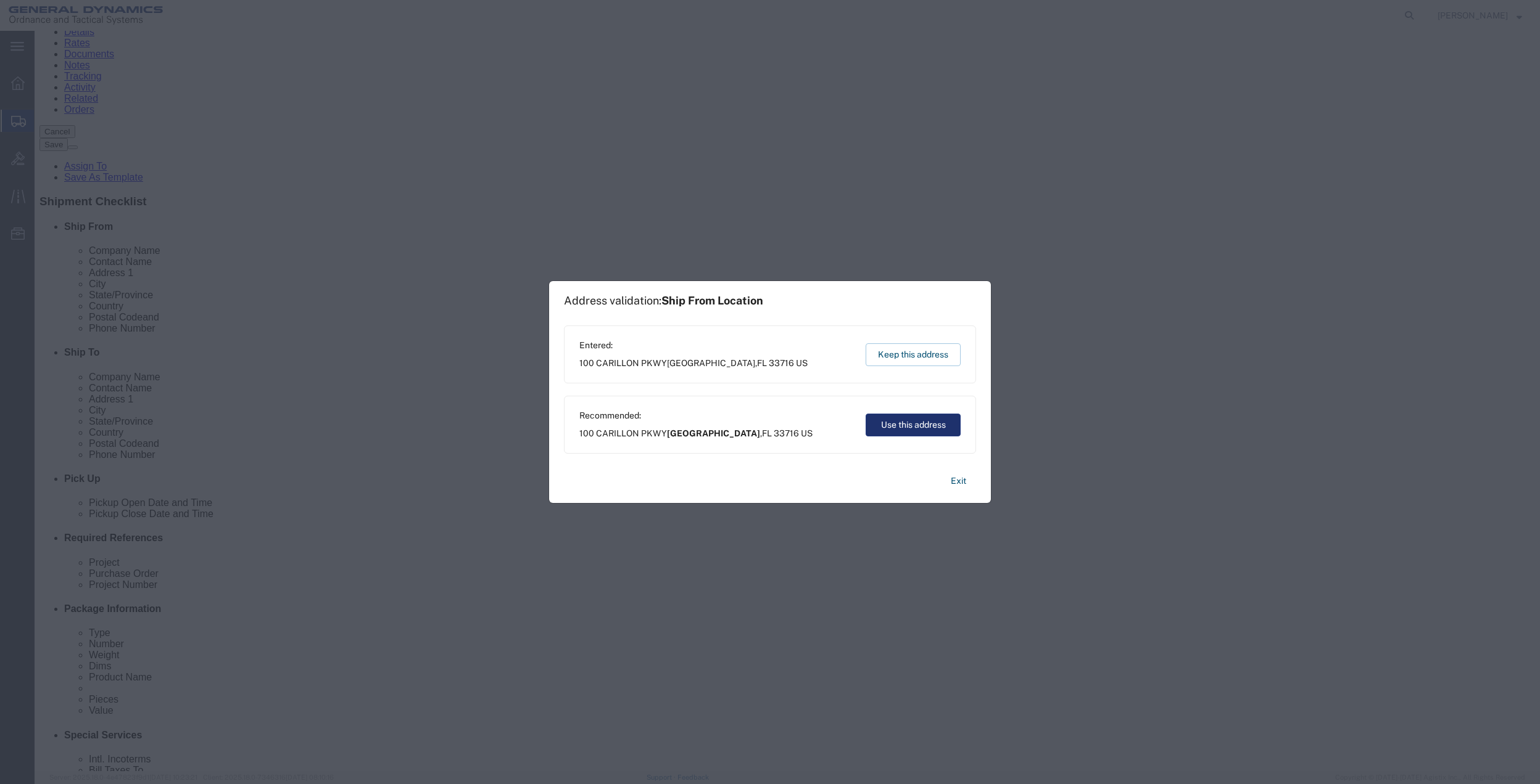
click at [916, 427] on button "Use this address" at bounding box center [913, 425] width 95 height 23
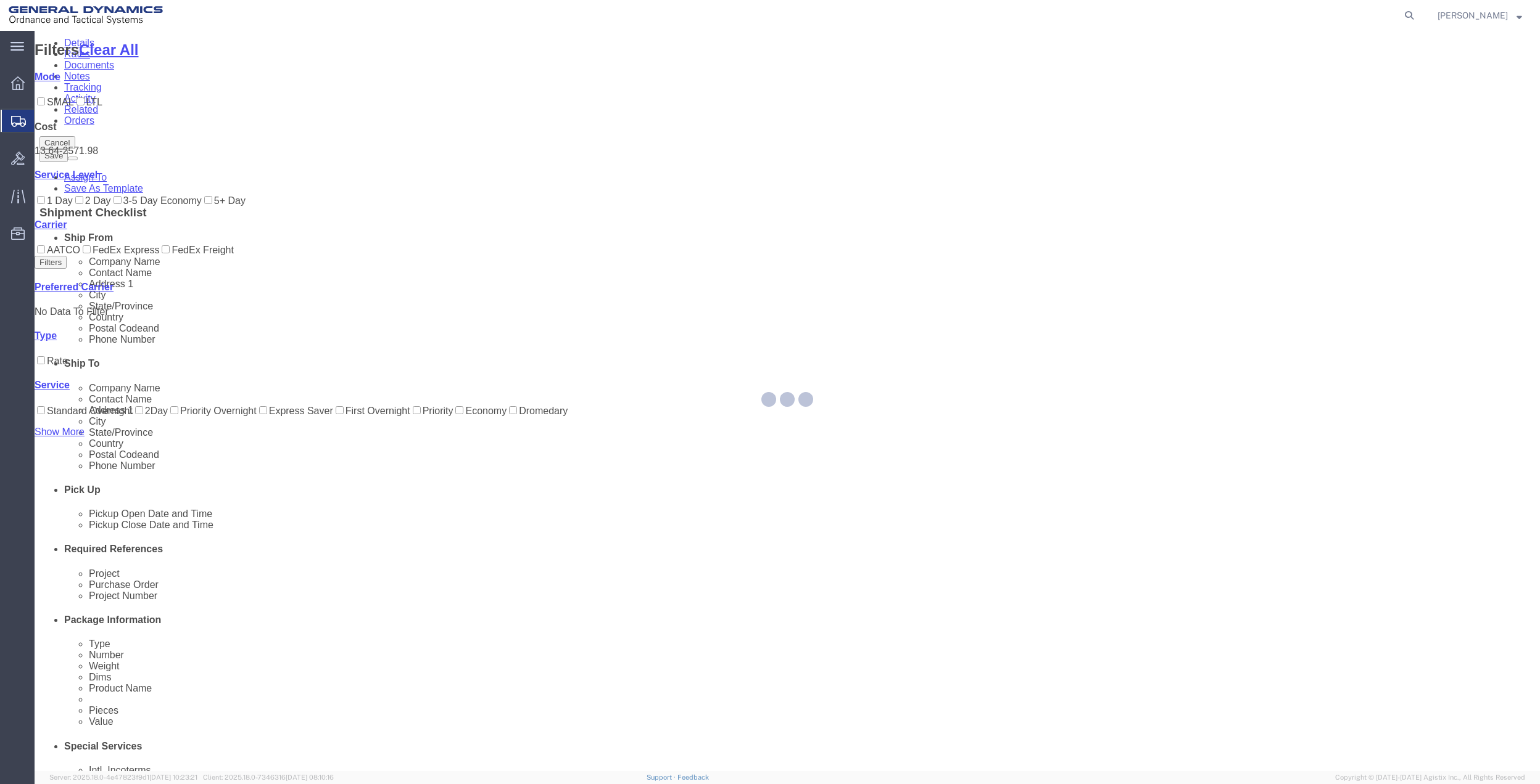
scroll to position [0, 0]
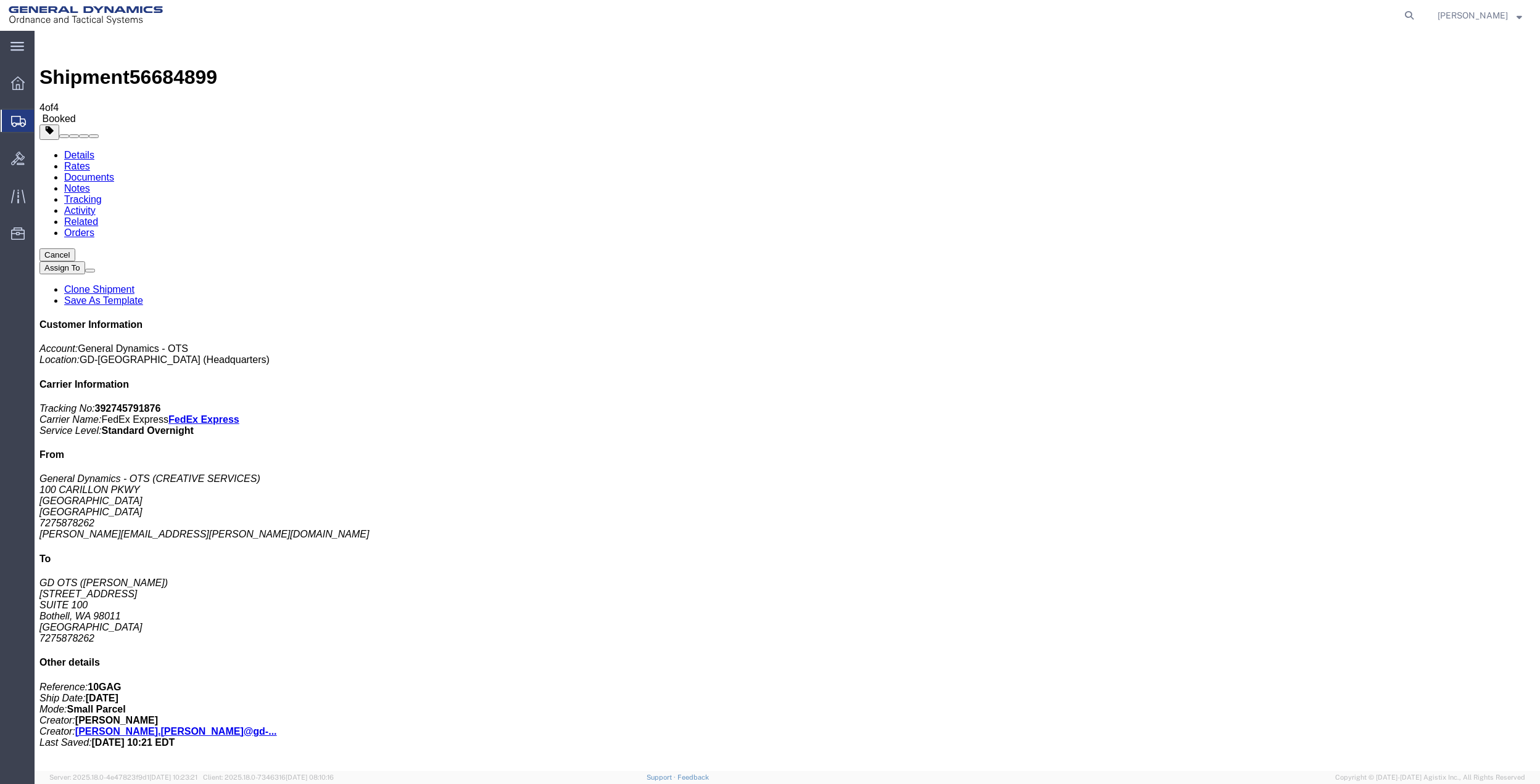
click at [0, 0] on span "Create Shipment" at bounding box center [0, 0] width 0 height 0
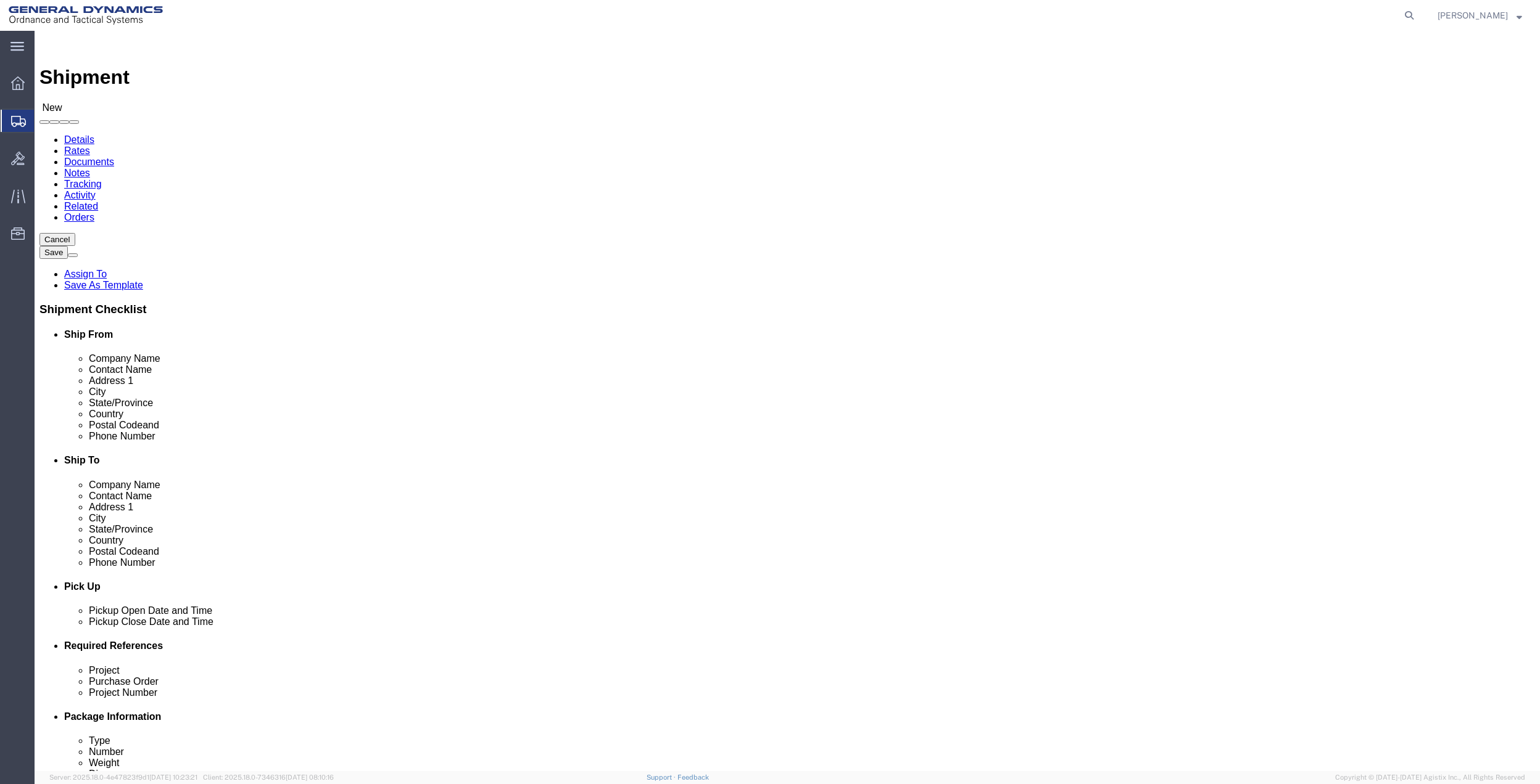
click input "text"
type input "CREATIVE"
click p "- General Dynamics - OTS - (CREATIVE SERVICES) [STREET_ADDRESS]"
select select "FL"
type input "CREATIVE SERVICES"
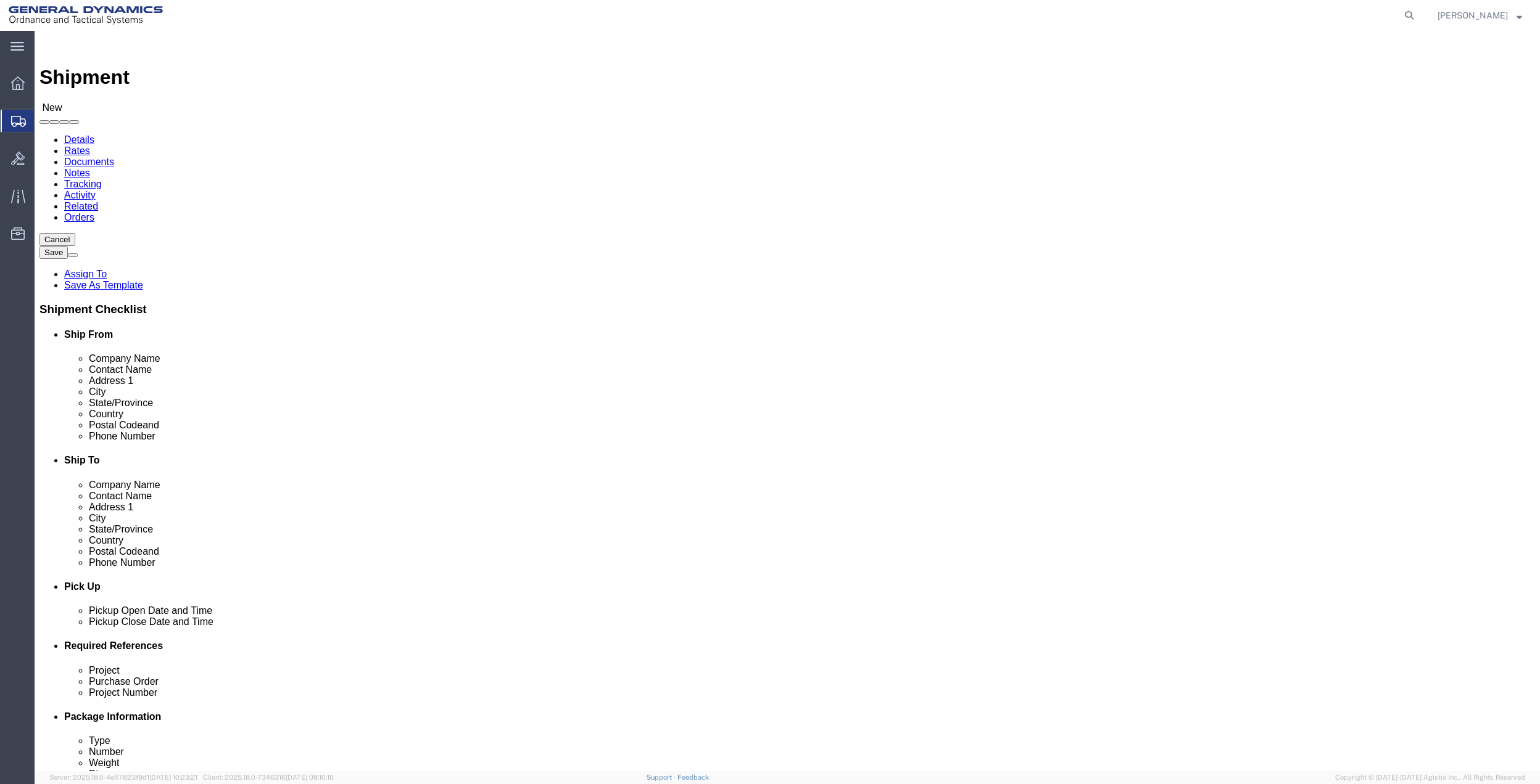
click input "text"
type input "A"
type input "[PERSON_NAME]"
click input "text"
type input "RED LION"
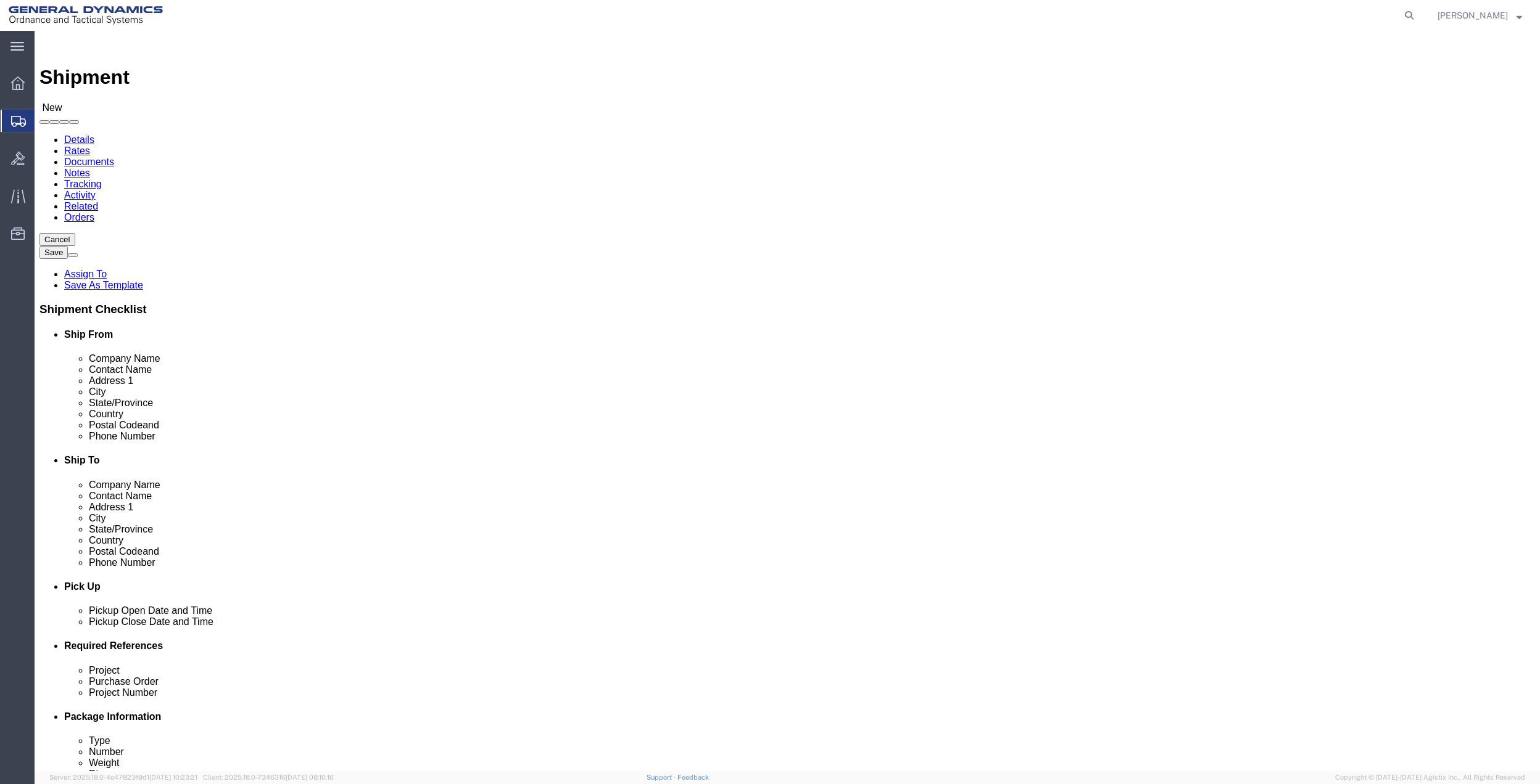
click p "- GD OTS - ([PERSON_NAME]) [STREET_ADDRESS]"
select select "PA"
type input "RED LION"
click input "[PERSON_NAME]"
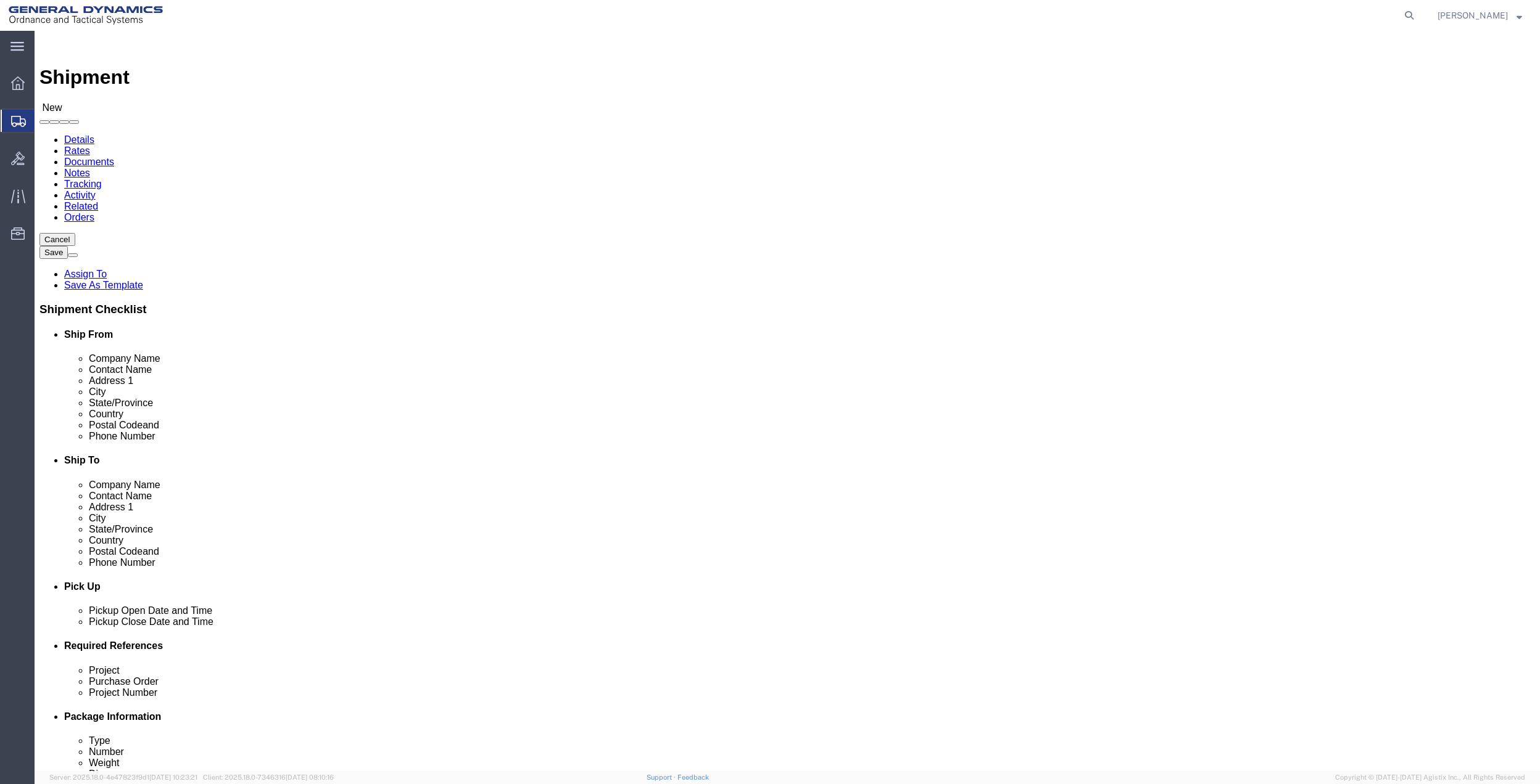
click input "[PERSON_NAME]"
type input "[PERSON_NAME]"
click span
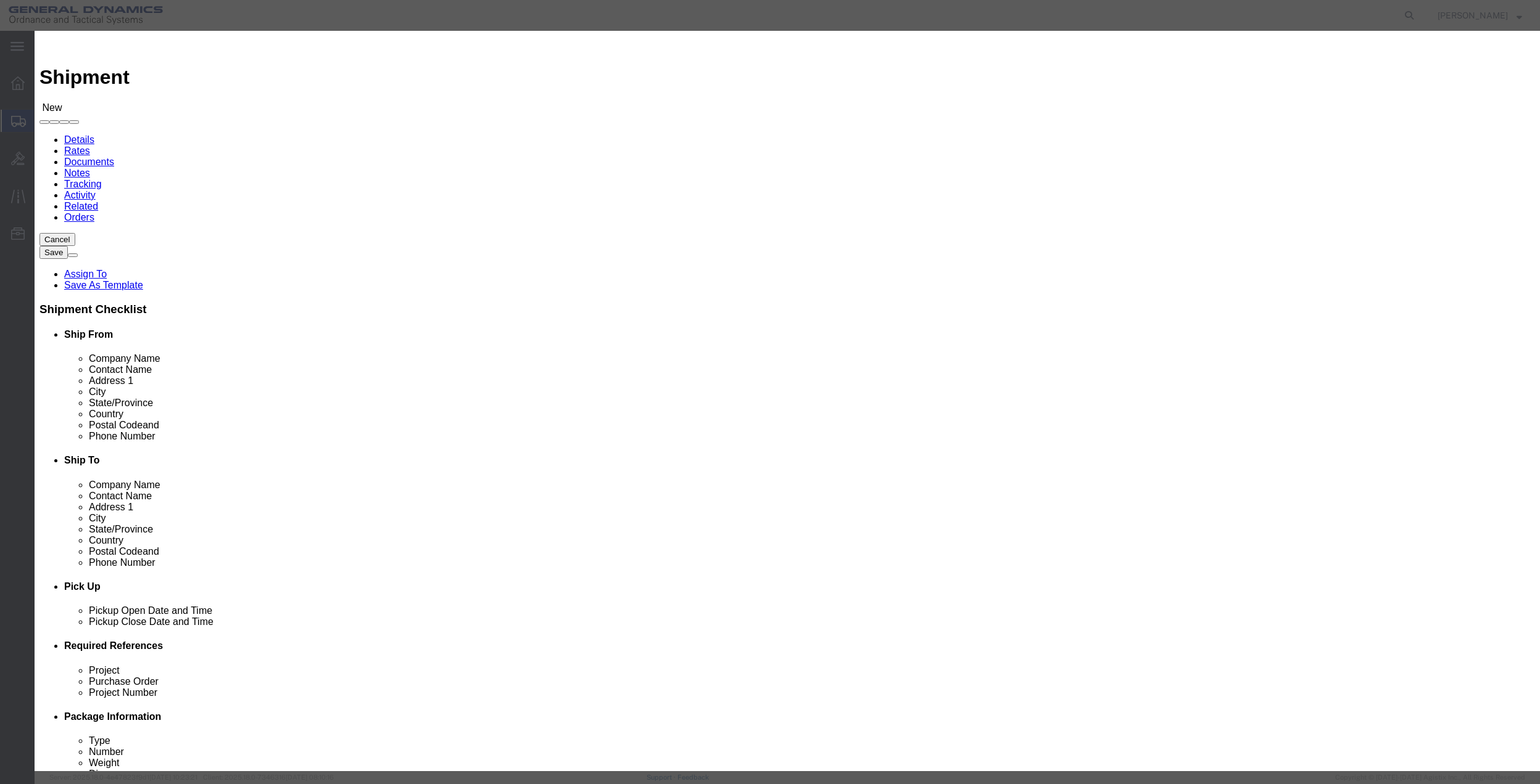
click input "checkbox"
checkbox input "true"
click button "Save"
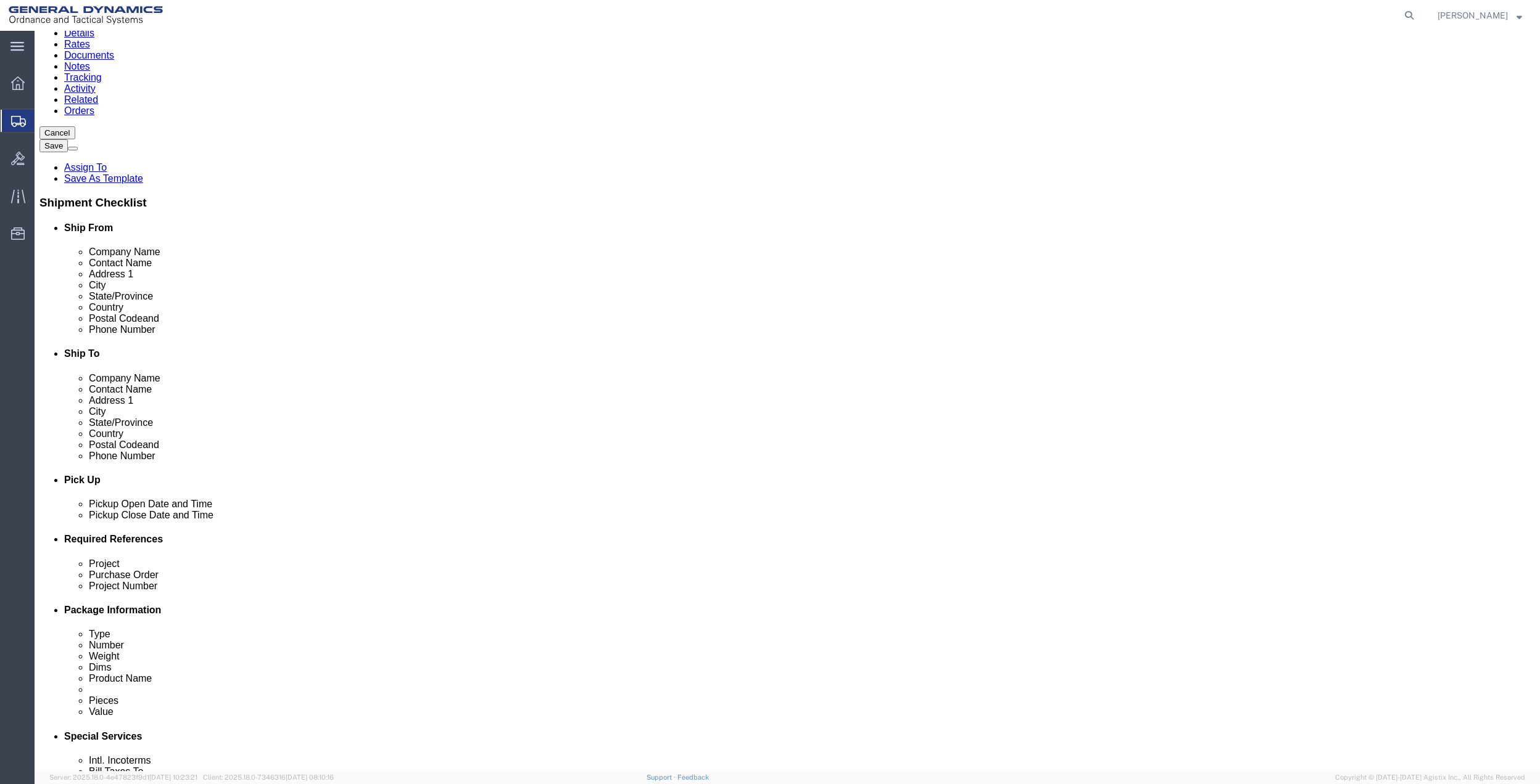
scroll to position [322, 0]
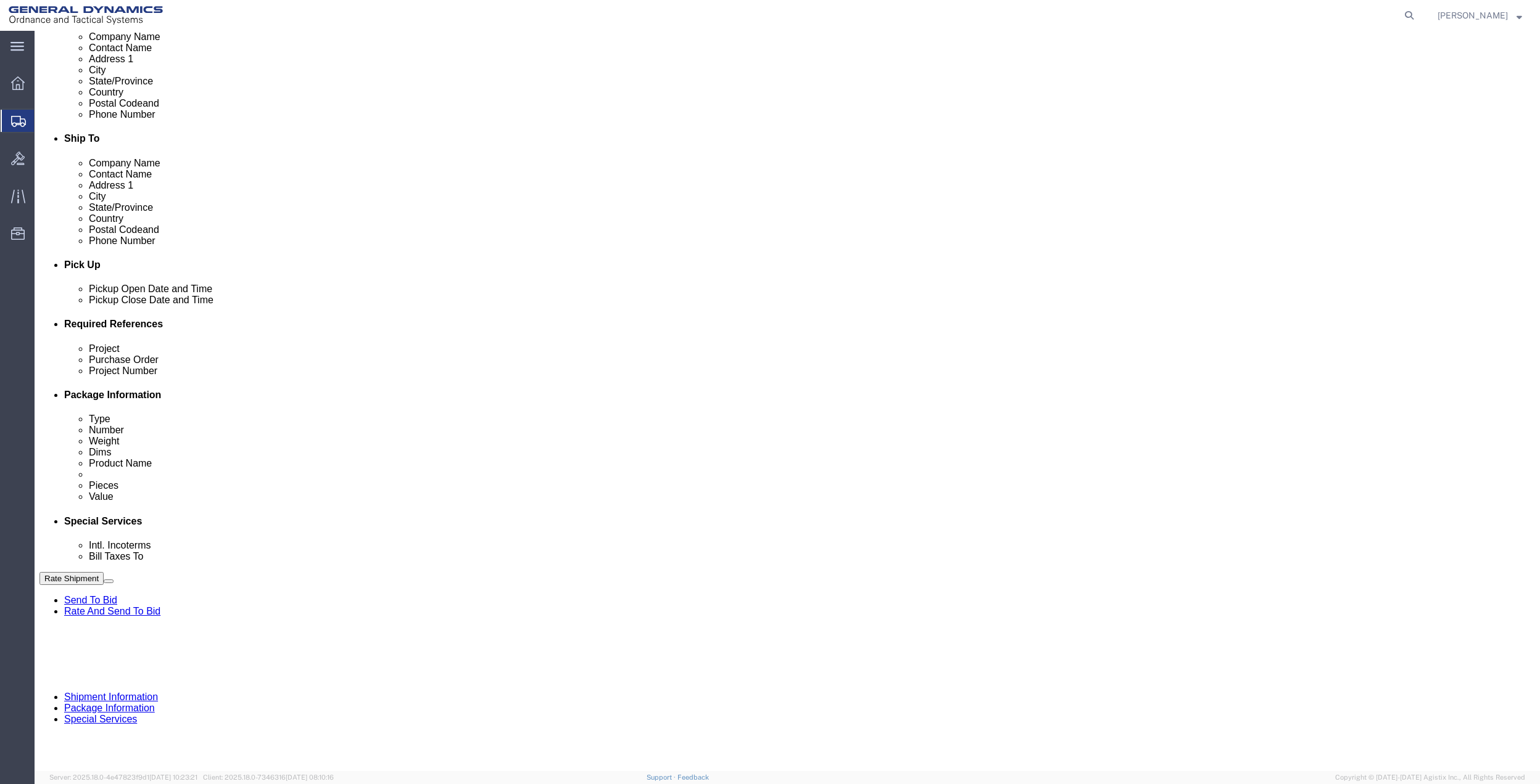
click button "Add reference"
click input "text"
type input "10GAG"
click input "text"
paste input "10GAG"
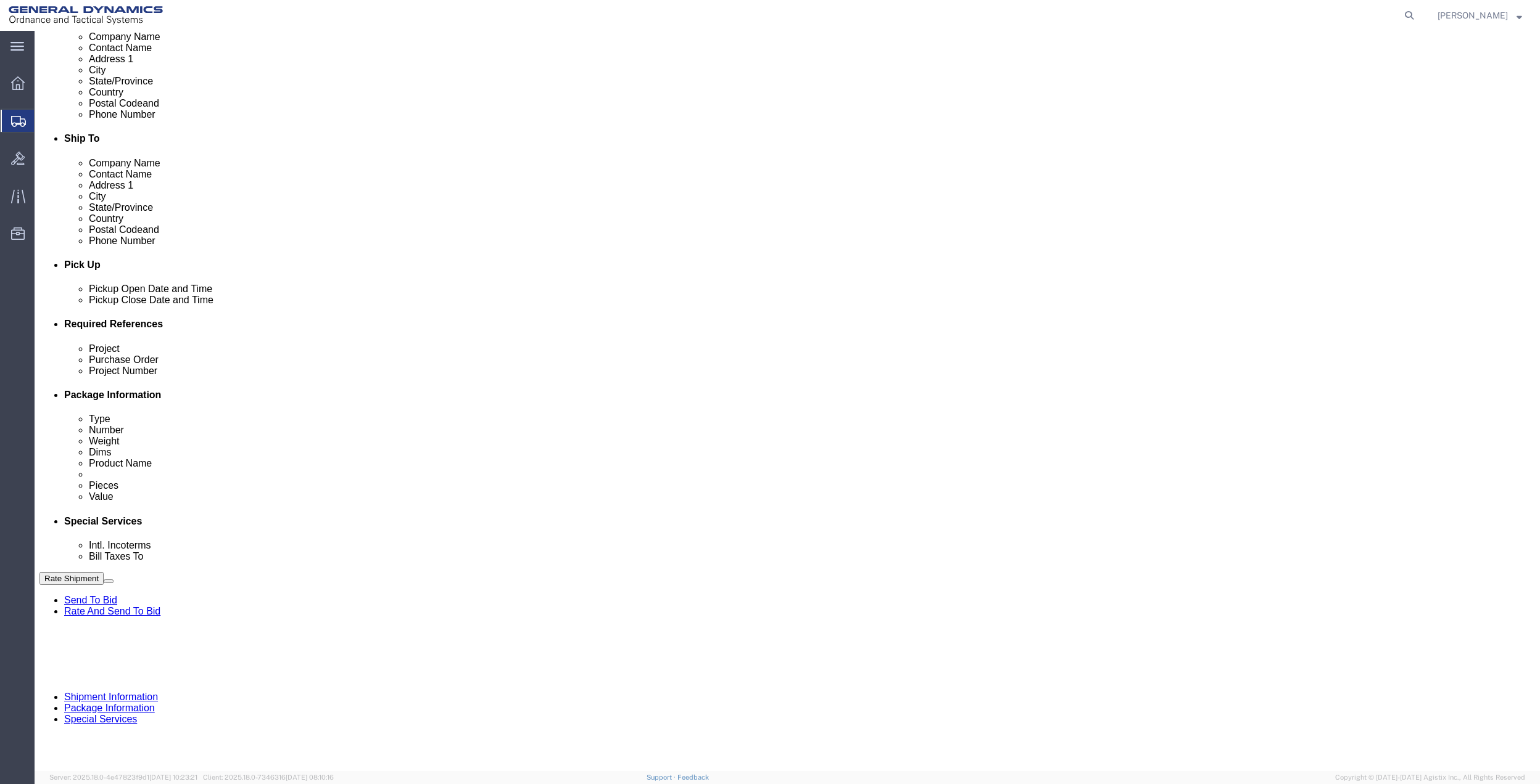
type input "10GAG"
click input "text"
paste input "10GAG"
type input "10GAG"
drag, startPoint x: 255, startPoint y: 459, endPoint x: 217, endPoint y: 464, distance: 38.3
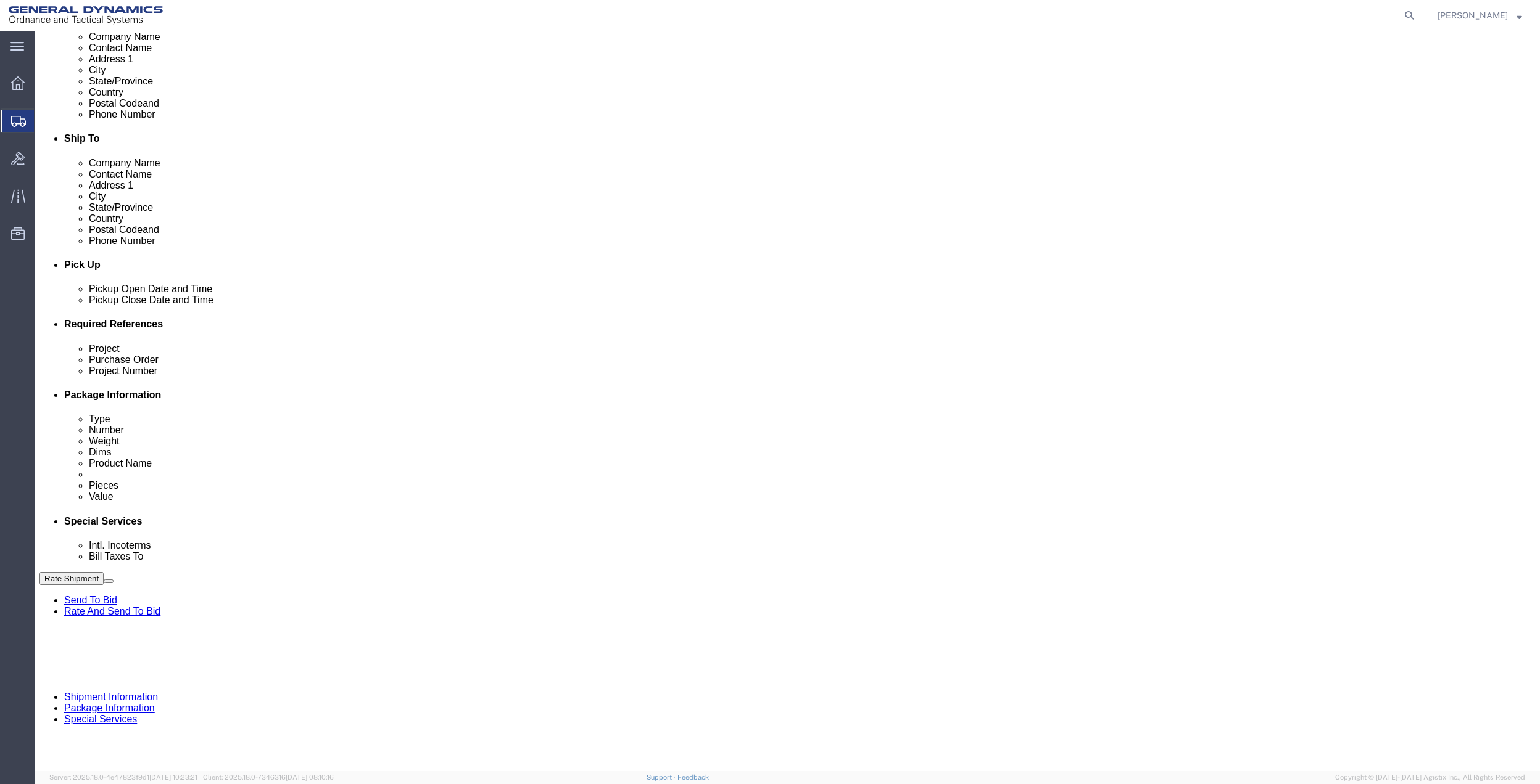
click input "text"
paste input "10GAG"
type input "10GAG"
click select "Select Account Type Activity ID Airline Appointment Number ASN Batch Request # …"
select select "DEPT"
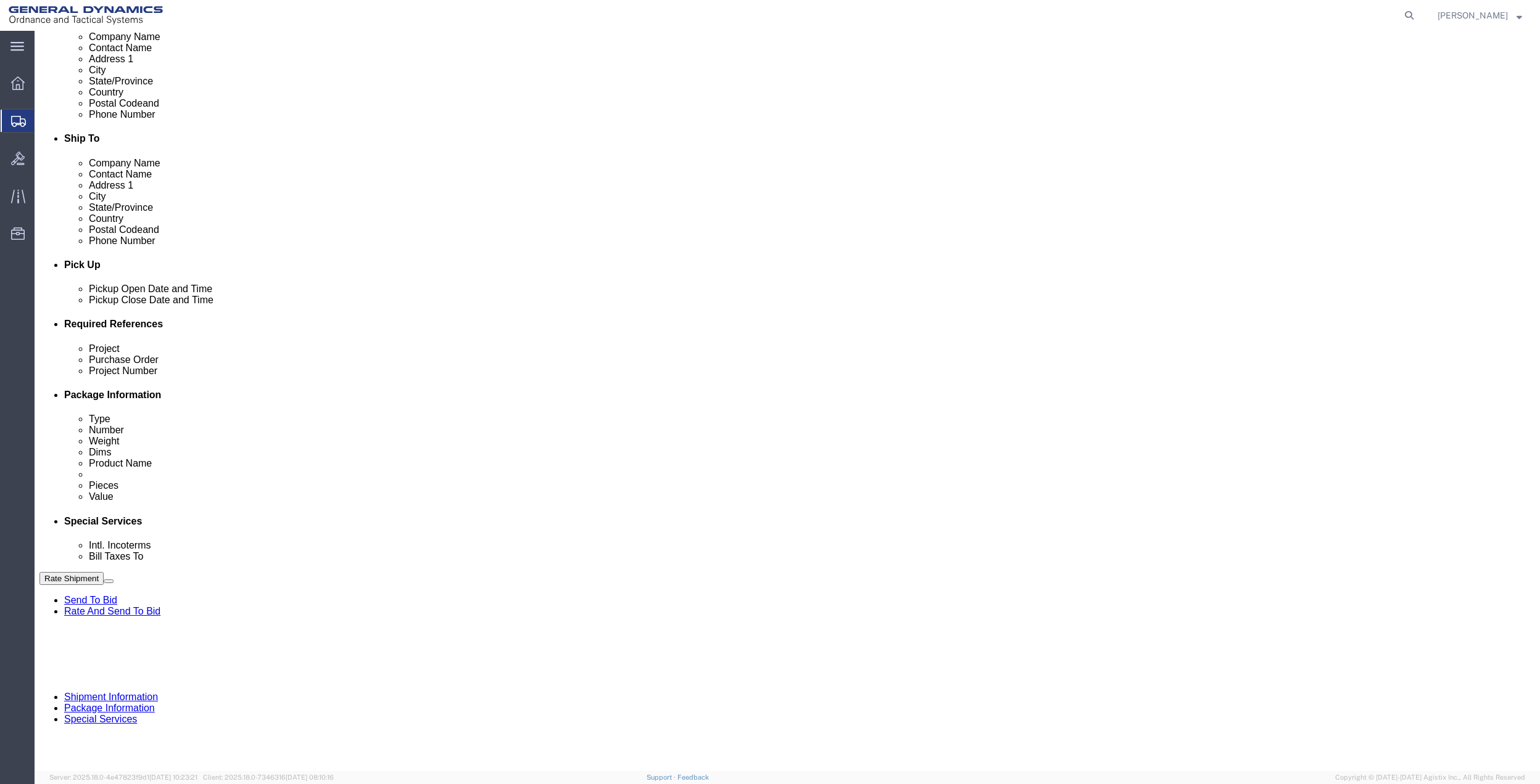
click select "Select Account Type Activity ID Airline Appointment Number ASN Batch Request # …"
click link "Package Information"
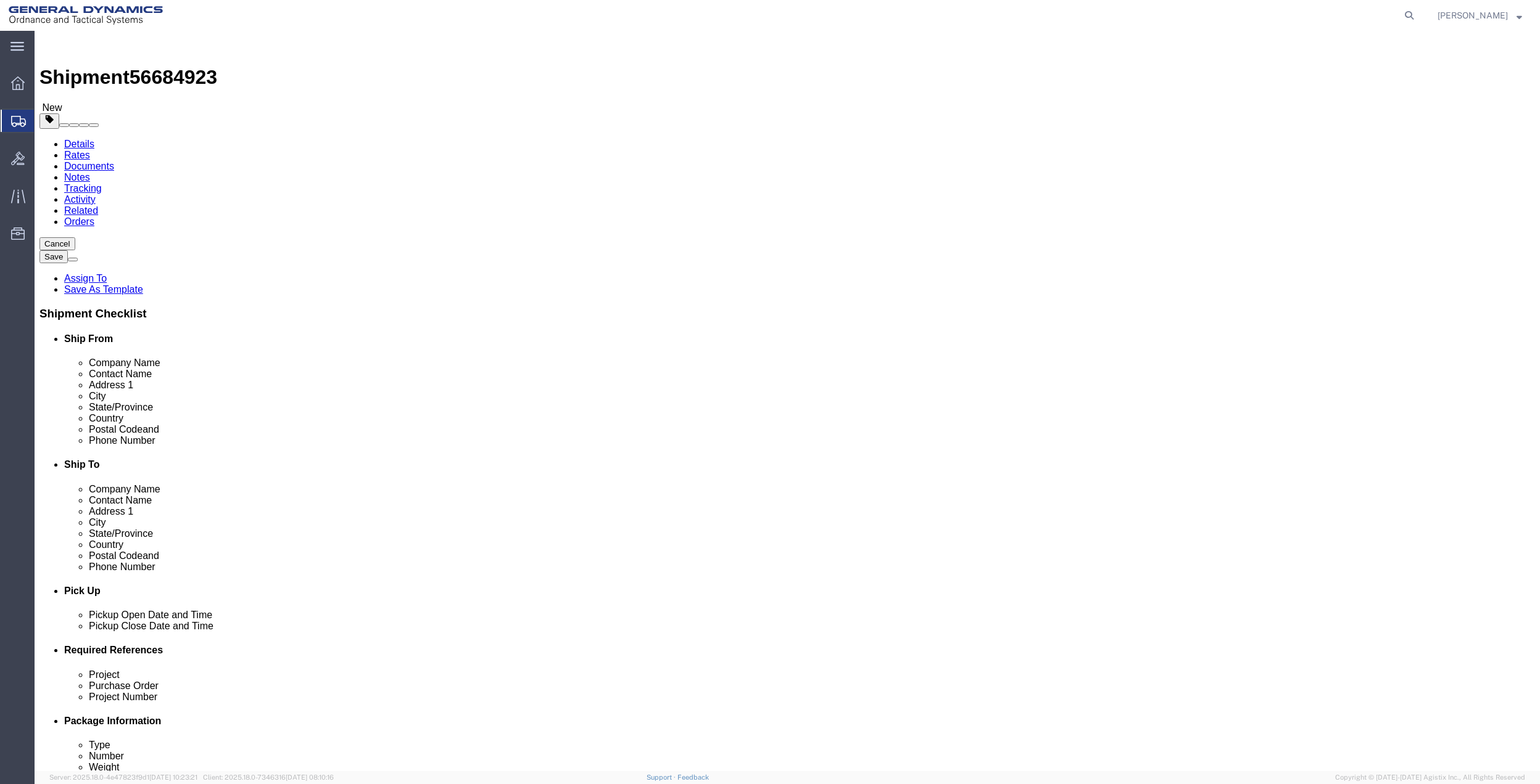
drag, startPoint x: 306, startPoint y: 219, endPoint x: 304, endPoint y: 227, distance: 8.2
click select "Select Bale(s) Basket(s) Bolt(s) Bottle(s) Buckets Bulk Bundle(s) Can(s) Cardbo…"
select select "PAK"
click select "Select Bale(s) Basket(s) Bolt(s) Bottle(s) Buckets Bulk Bundle(s) Can(s) Cardbo…"
type input "10.25"
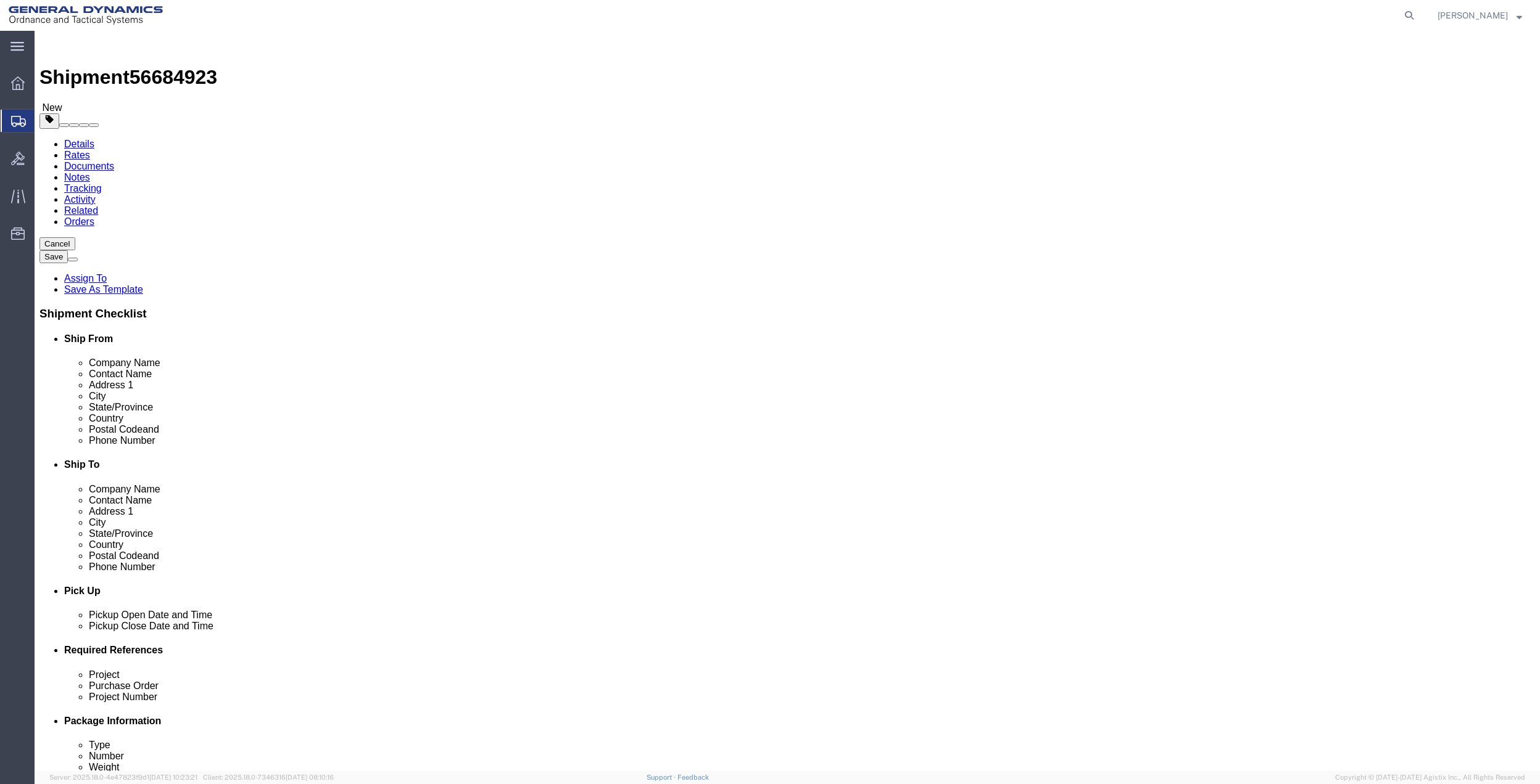
type input "12.75"
type input "1.00"
drag, startPoint x: 272, startPoint y: 285, endPoint x: 183, endPoint y: 285, distance: 89.0
click input "0.00"
click div "1 x PAK Package Type Select Bale(s) Basket(s) Bolt(s) Bottle(s) Buckets Bulk Bu…"
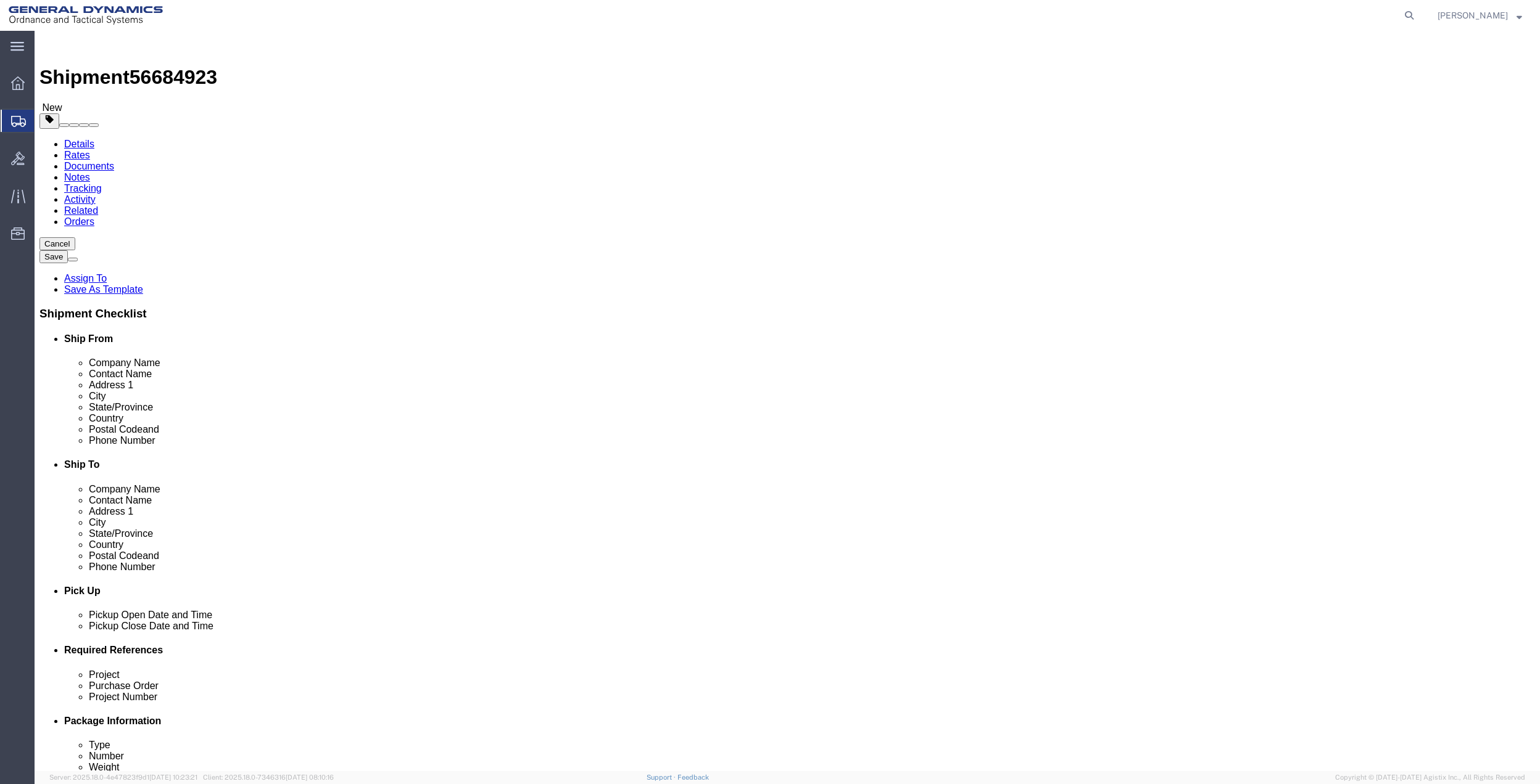
click input "0.00"
type input "5"
click link "Add Content"
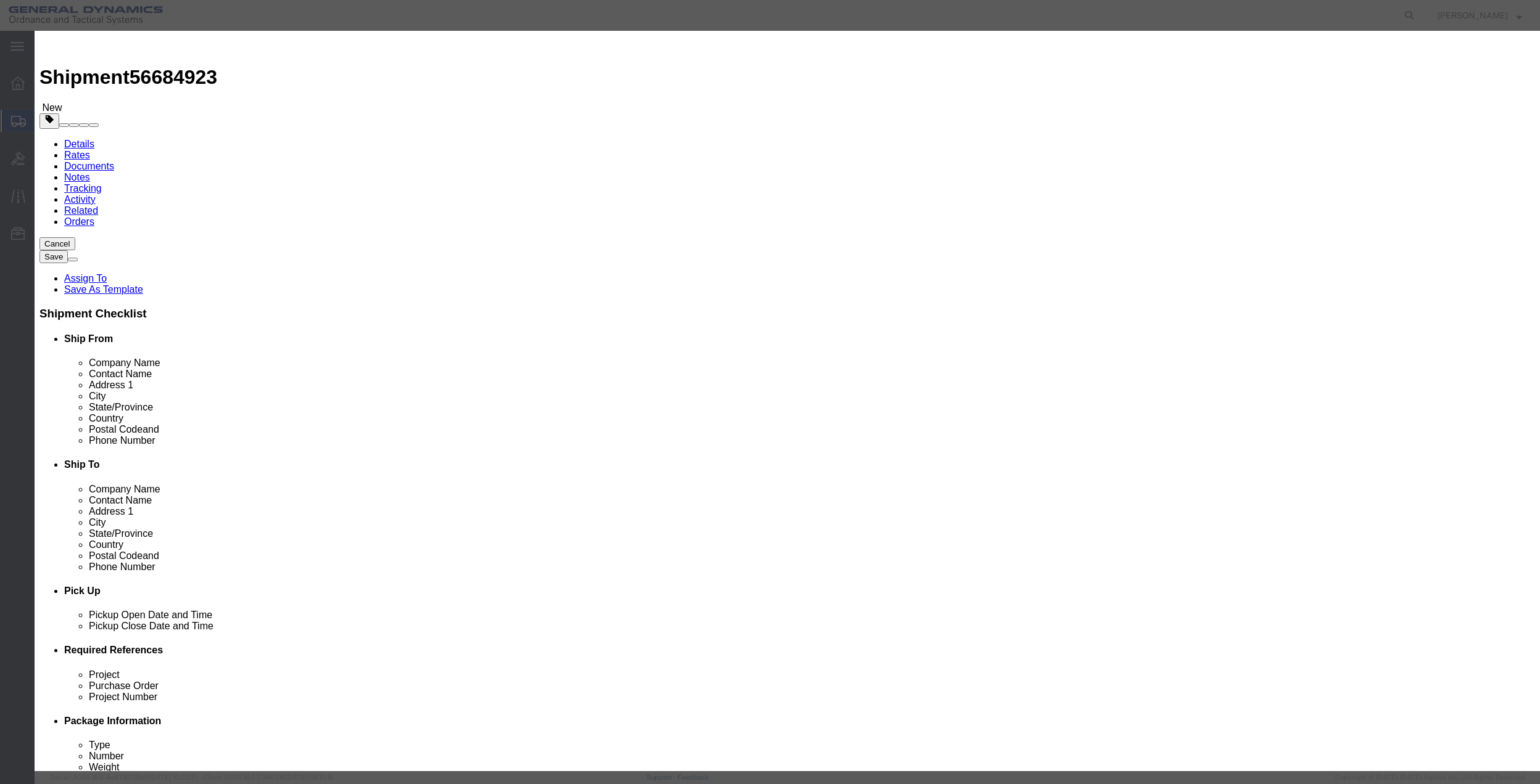
click input "text"
type input "MISC"
type input "100.00"
select select "US"
click input "0"
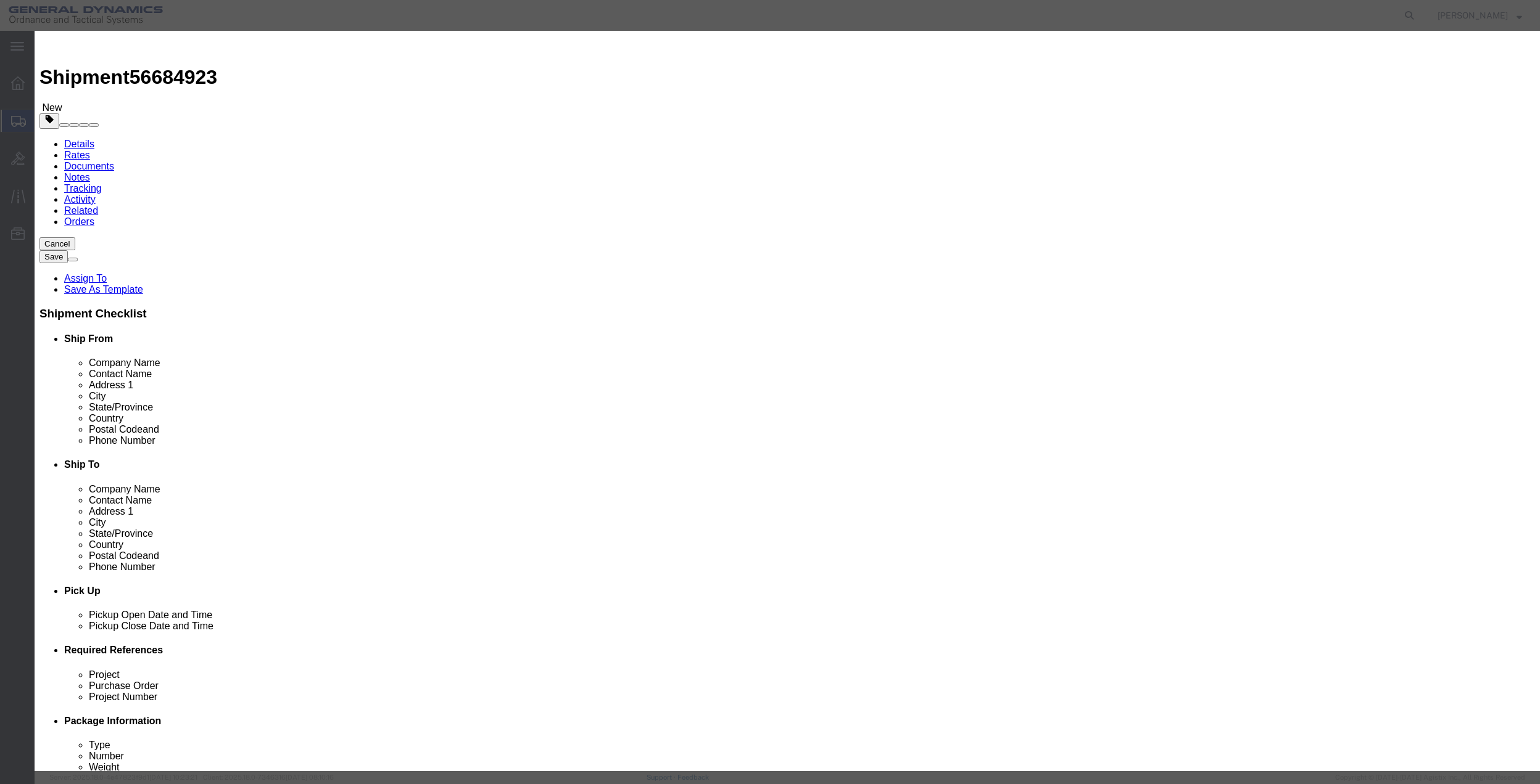
type input "01"
type input "100"
click select "Select 50 55 60 65 70 85 92.5 100 125 175 250 300 400"
select select "70"
click select "Select 50 55 60 65 70 85 92.5 100 125 175 250 300 400"
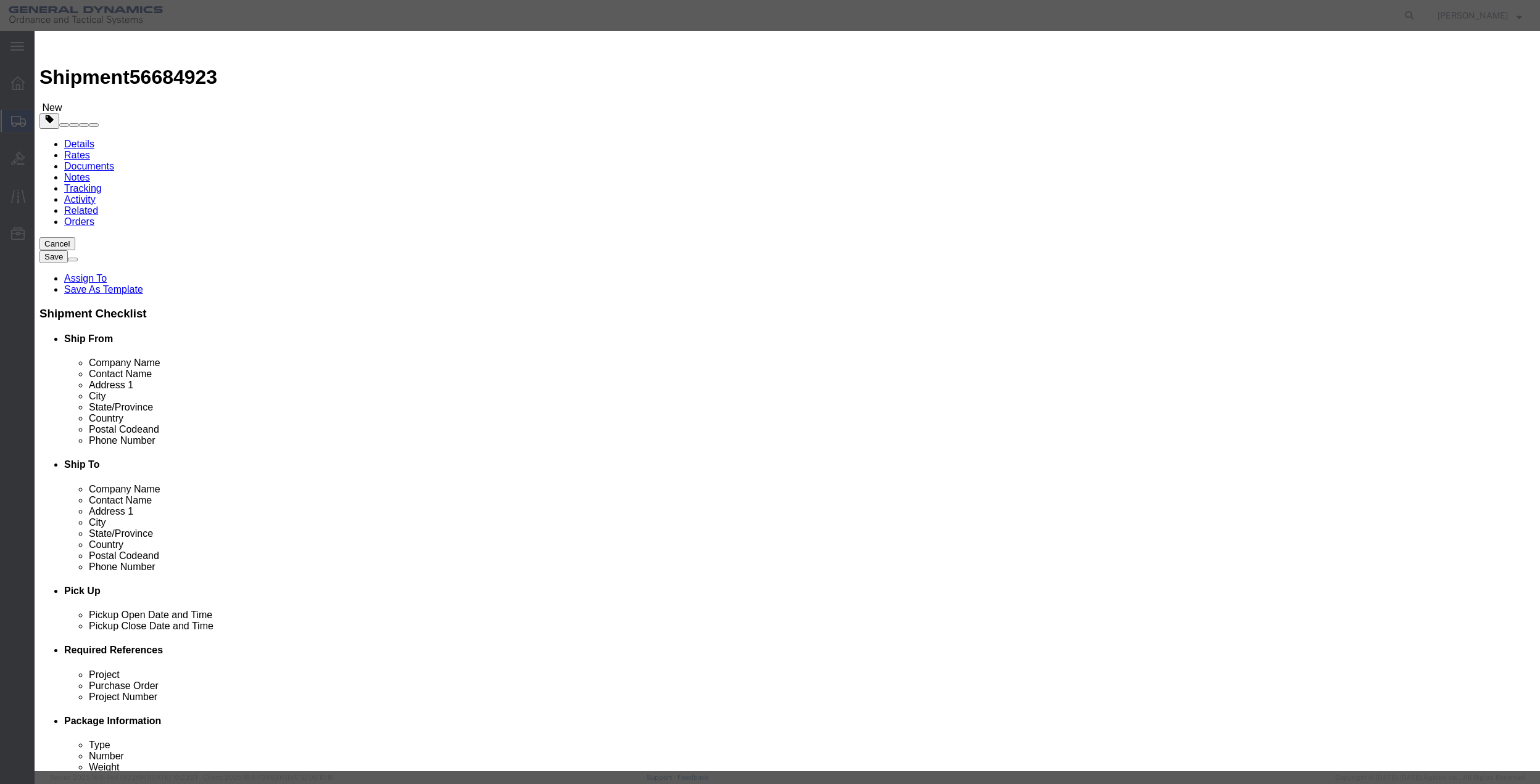
click button "Save & Close"
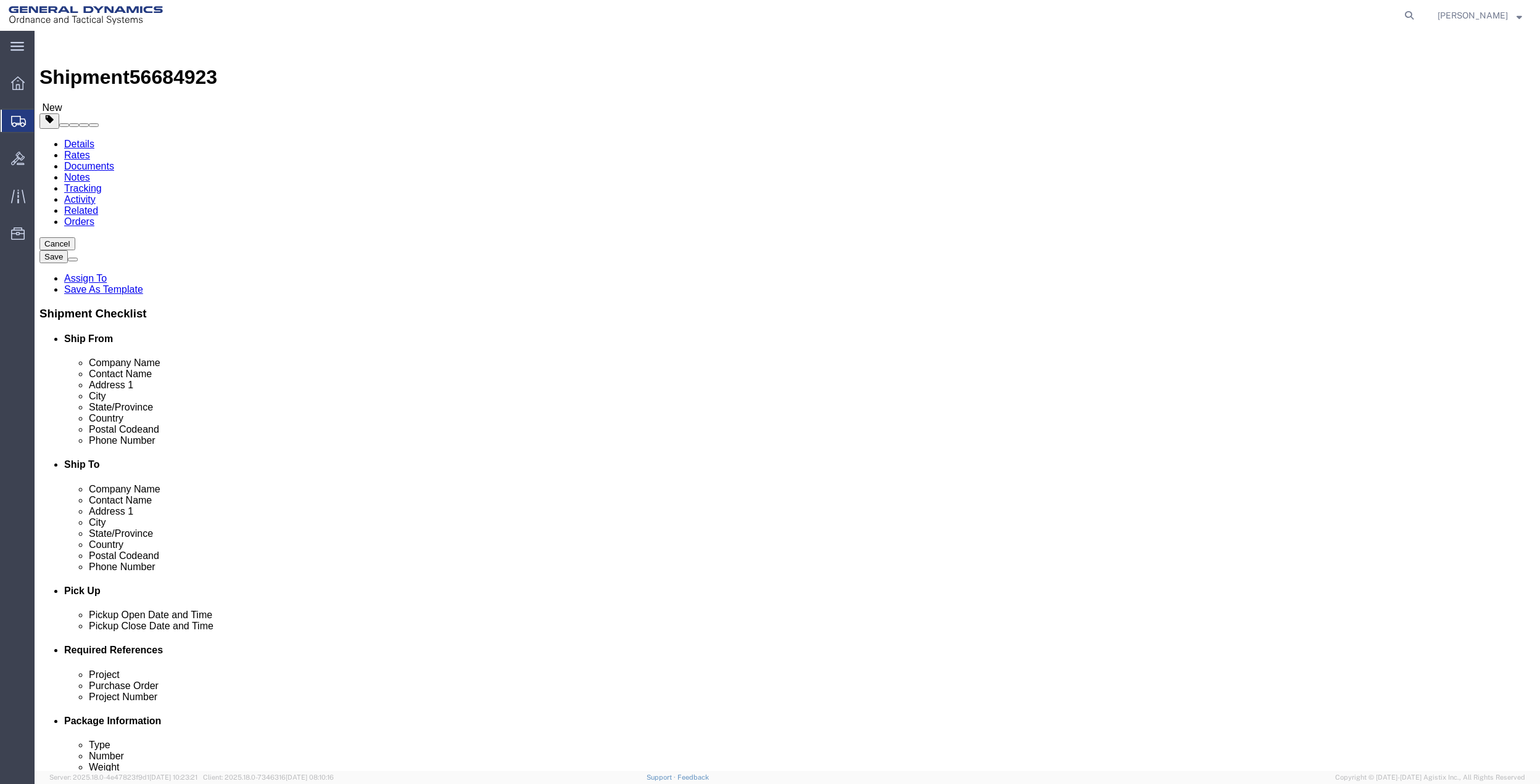
click link "Special Services"
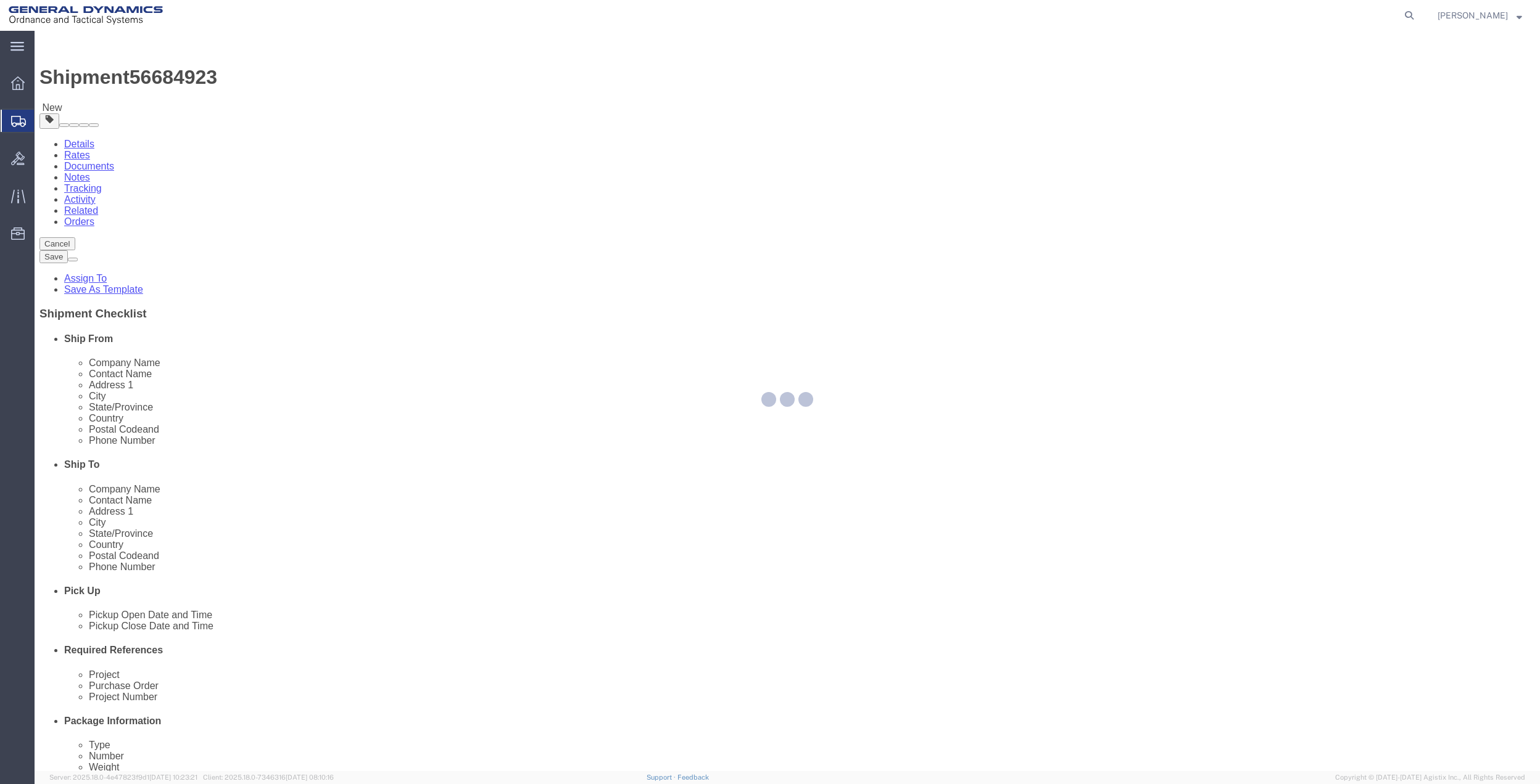
select select
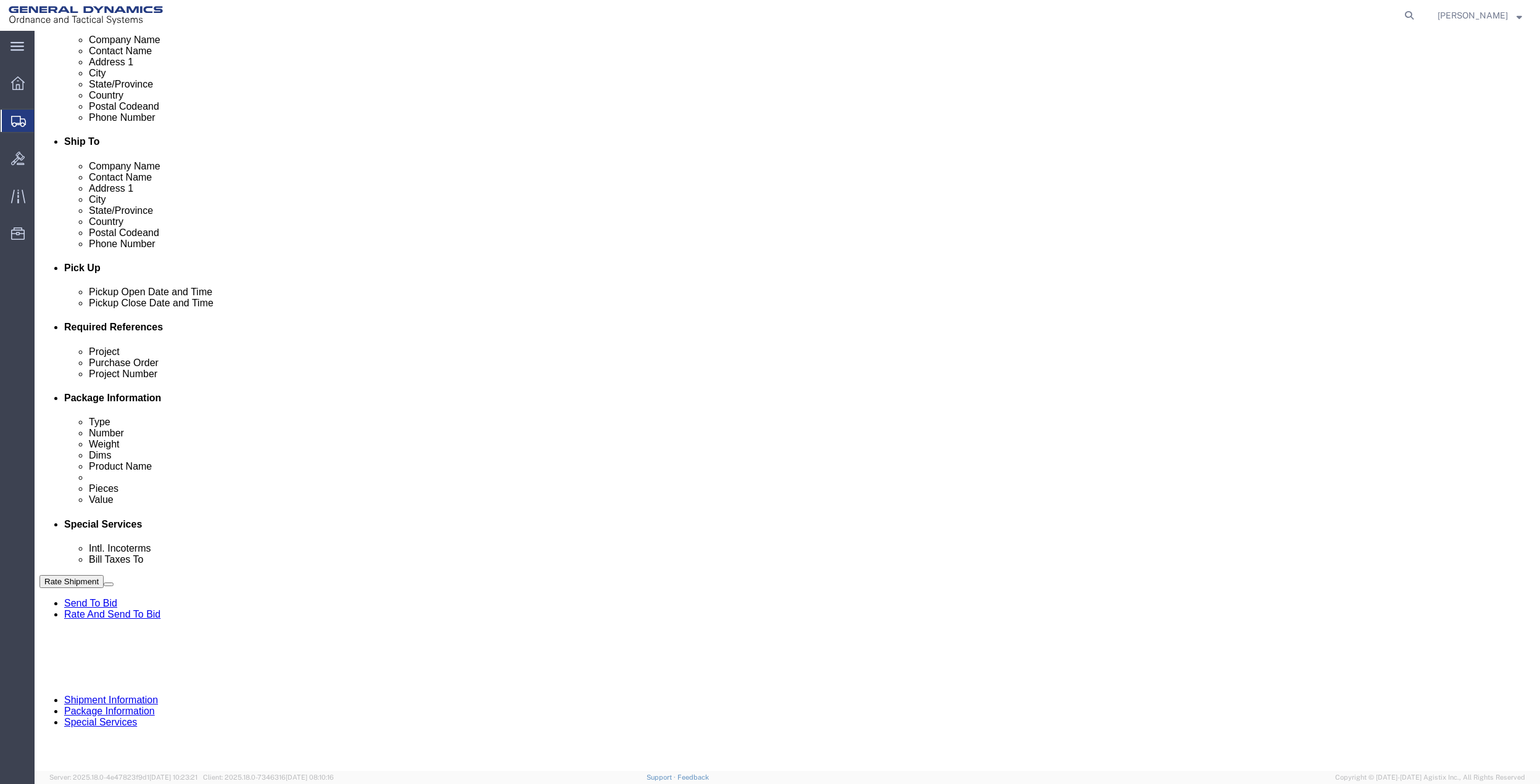
scroll to position [329, 0]
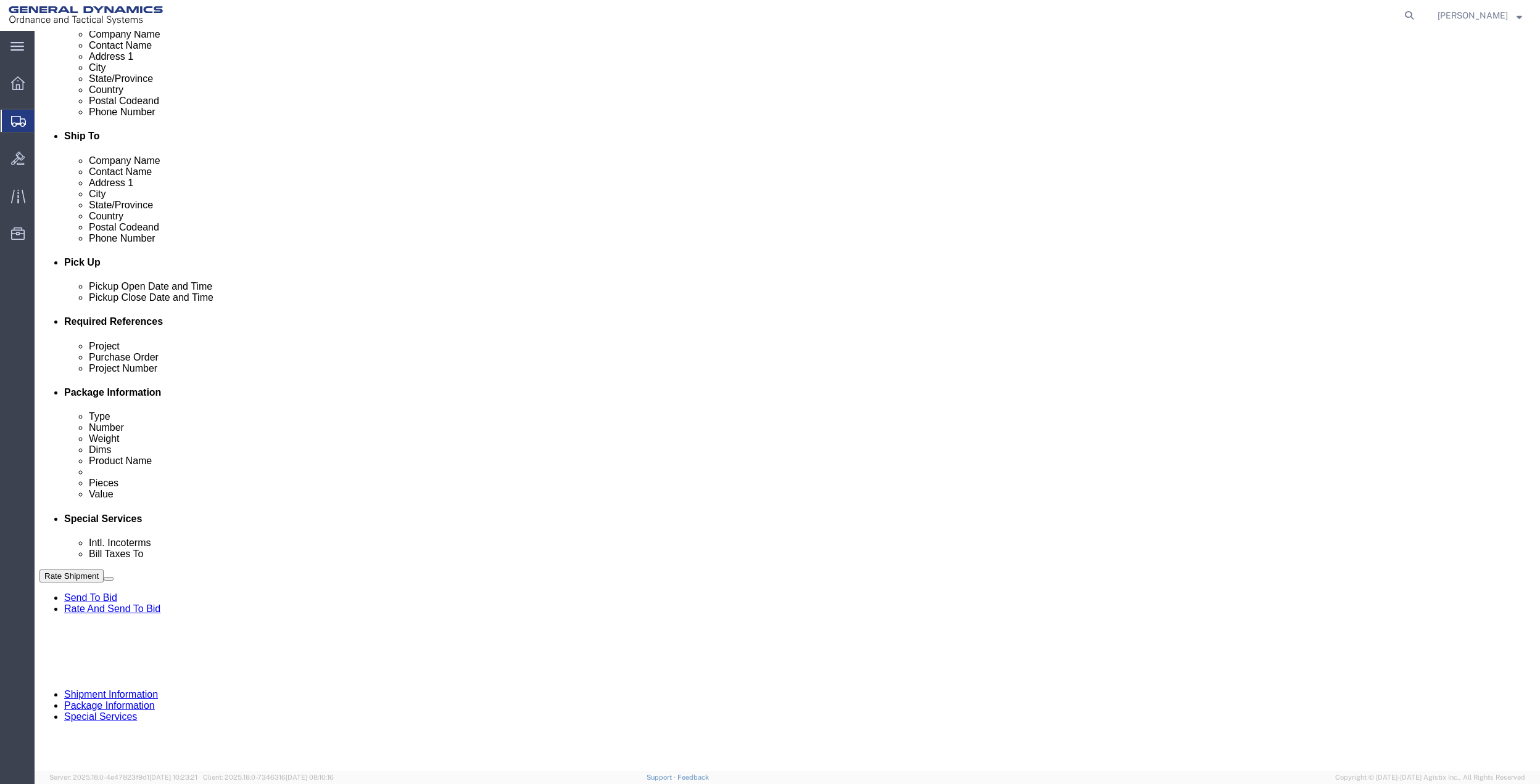
drag, startPoint x: 297, startPoint y: 382, endPoint x: 294, endPoint y: 391, distance: 9.5
click select "Select Buyer Cost Center Department Operations Number Order Number Sales Person"
select select "DEPARTMENT"
click select "Select Buyer Cost Center Department Operations Number Order Number Sales Person"
click select "Select [GEOGRAPHIC_DATA] [GEOGRAPHIC_DATA] [GEOGRAPHIC_DATA] [GEOGRAPHIC_DATA] …"
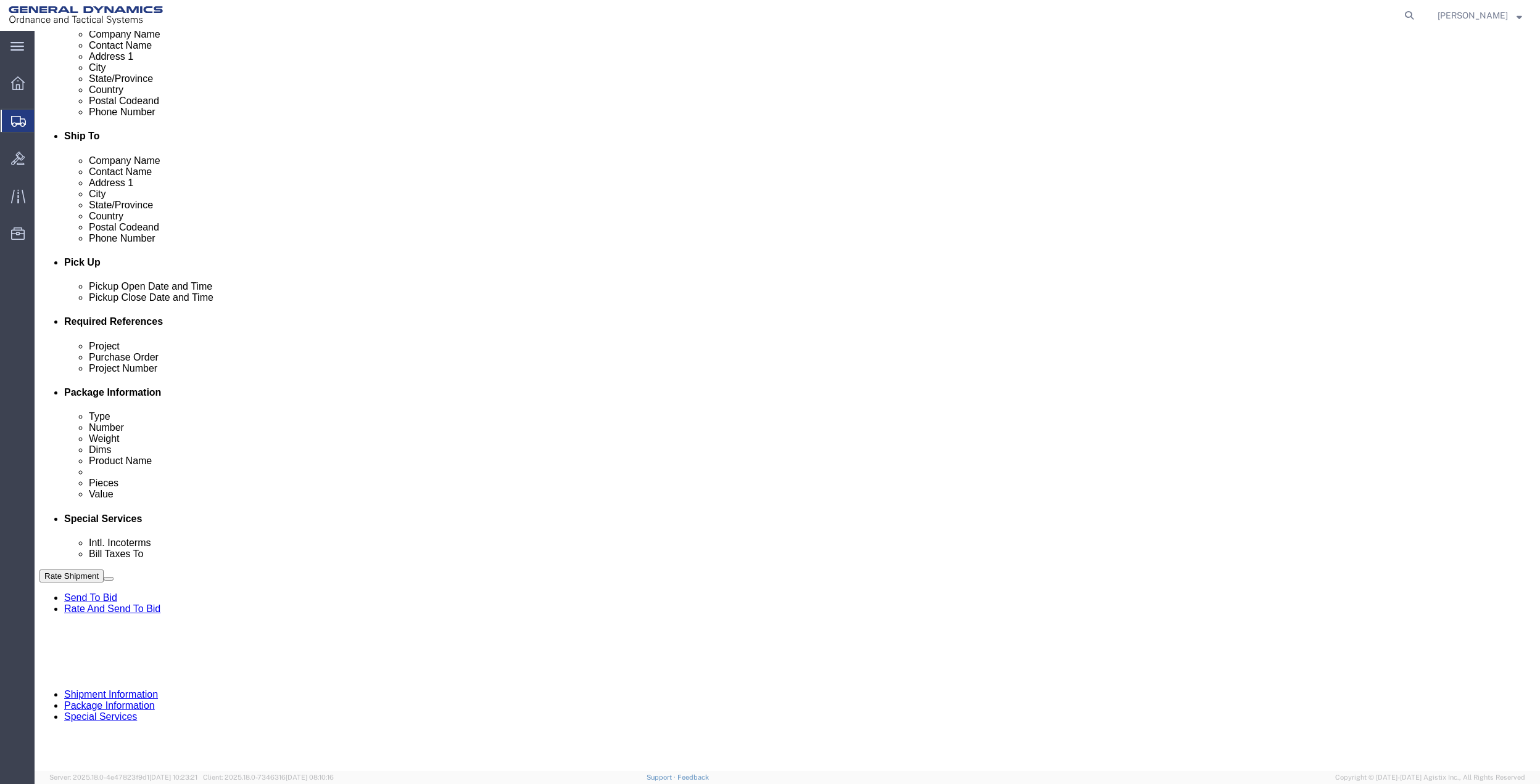
select select "1763983"
click select "Select [GEOGRAPHIC_DATA] [GEOGRAPHIC_DATA] [GEOGRAPHIC_DATA] [GEOGRAPHIC_DATA] …"
click select "Select 10AFM 10GAG 10GAH 10GFL 10GFO 10GIE 10GIS 30MABS St [PERSON_NAME] Program"
select select "214681"
click select "Select 10AFM 10GAG 10GAH 10GFL 10GFO 10GIE 10GIS 30MABS St [PERSON_NAME] Program"
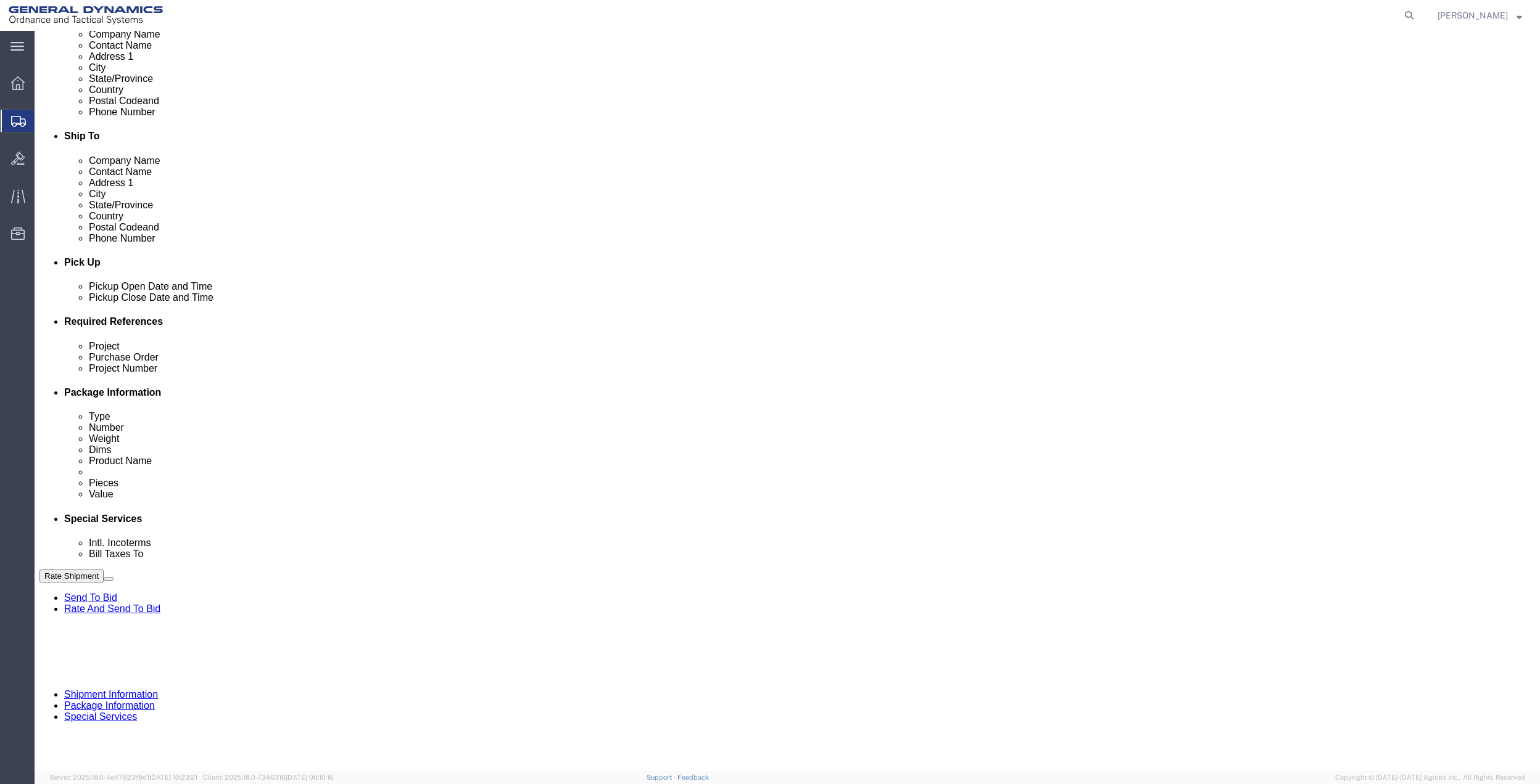
click input "General Dynamics OTS % Data2Logistics"
click p "- GEDOTS %DATA 2 LOGISTICS - (GEDOTS %DATA 2 LOGISTICS) [GEOGRAPHIC_DATA][PERSO…"
type input "GEDOTS %DATA 2 LOGISTICS"
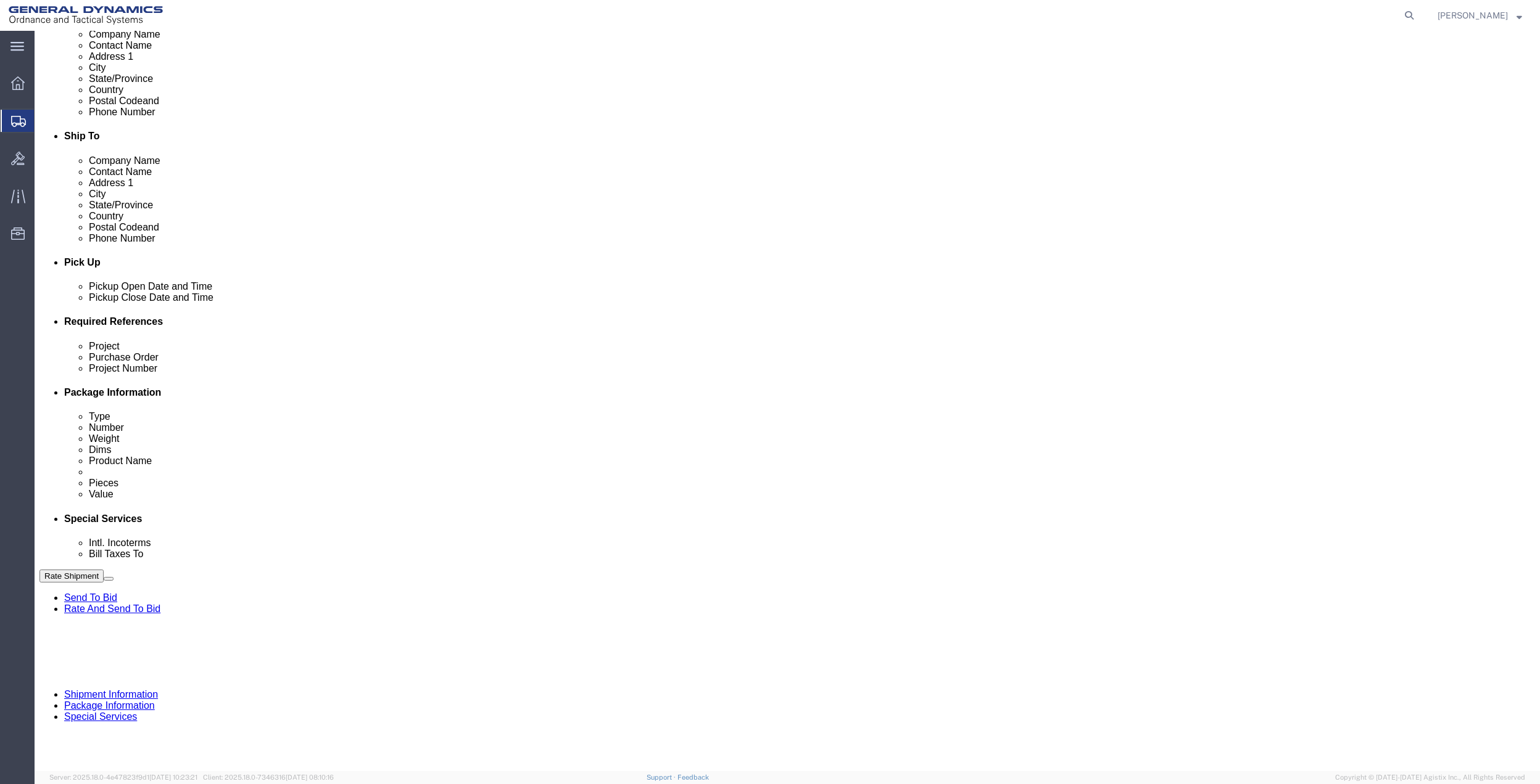
type input "PO BOX 61050"
type input "GEDOTS %DATA 2 LOGISTICS"
type input "FORT [PERSON_NAME]"
type input "33906"
select select "FL"
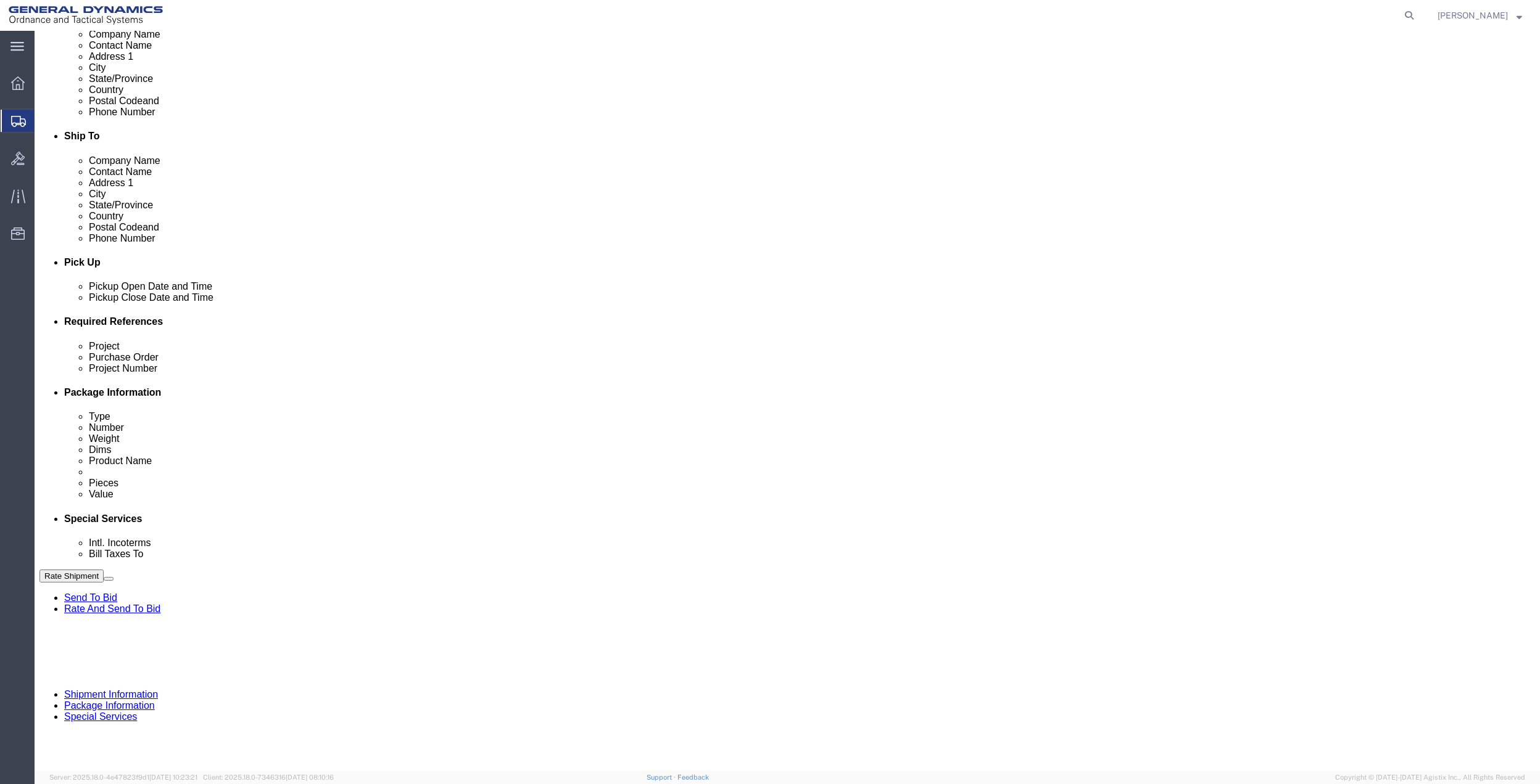
type input "GEDOTS %DATA 2 LOGISTICS"
click button "Rate Shipment"
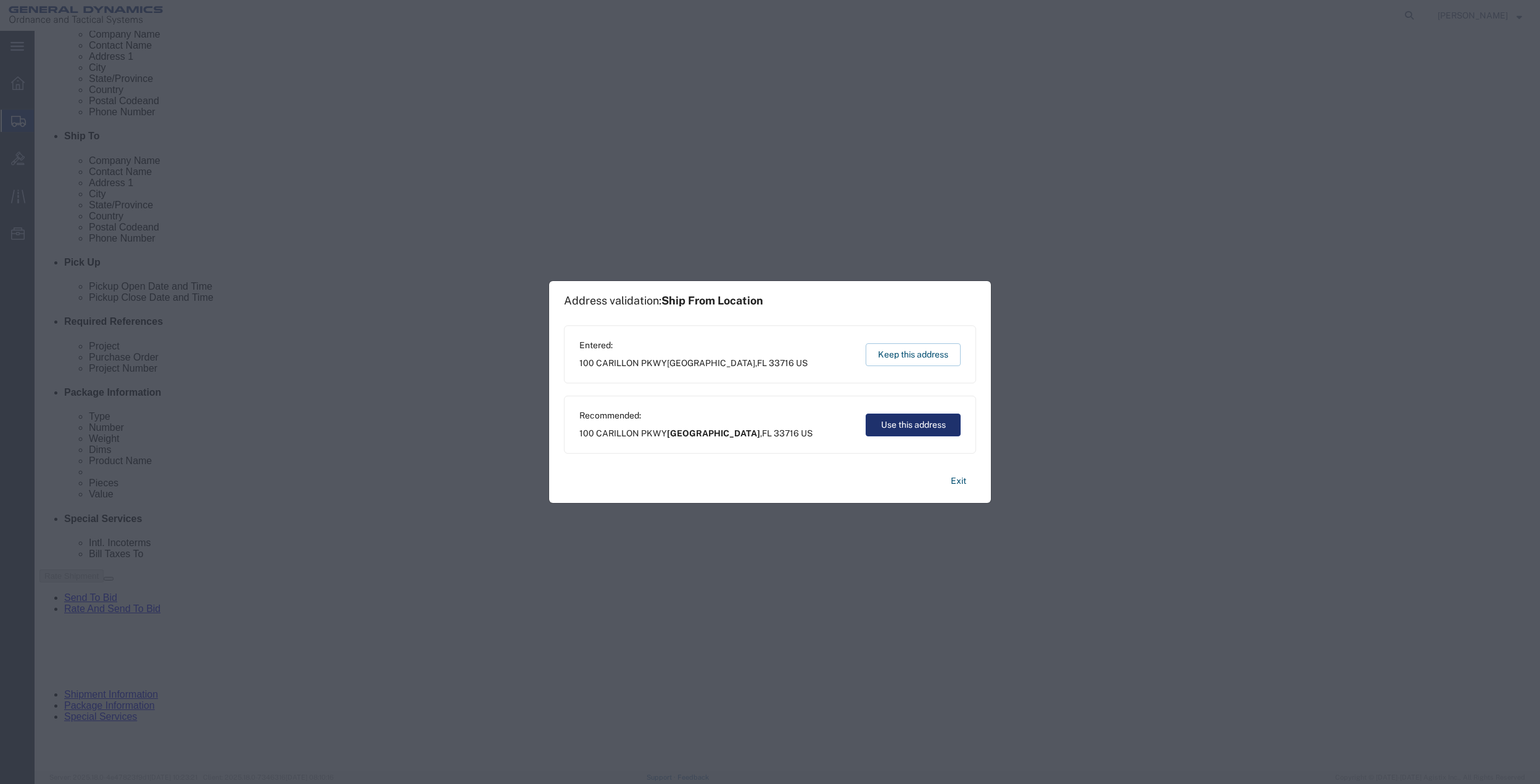
click at [918, 419] on button "Use this address" at bounding box center [913, 425] width 95 height 23
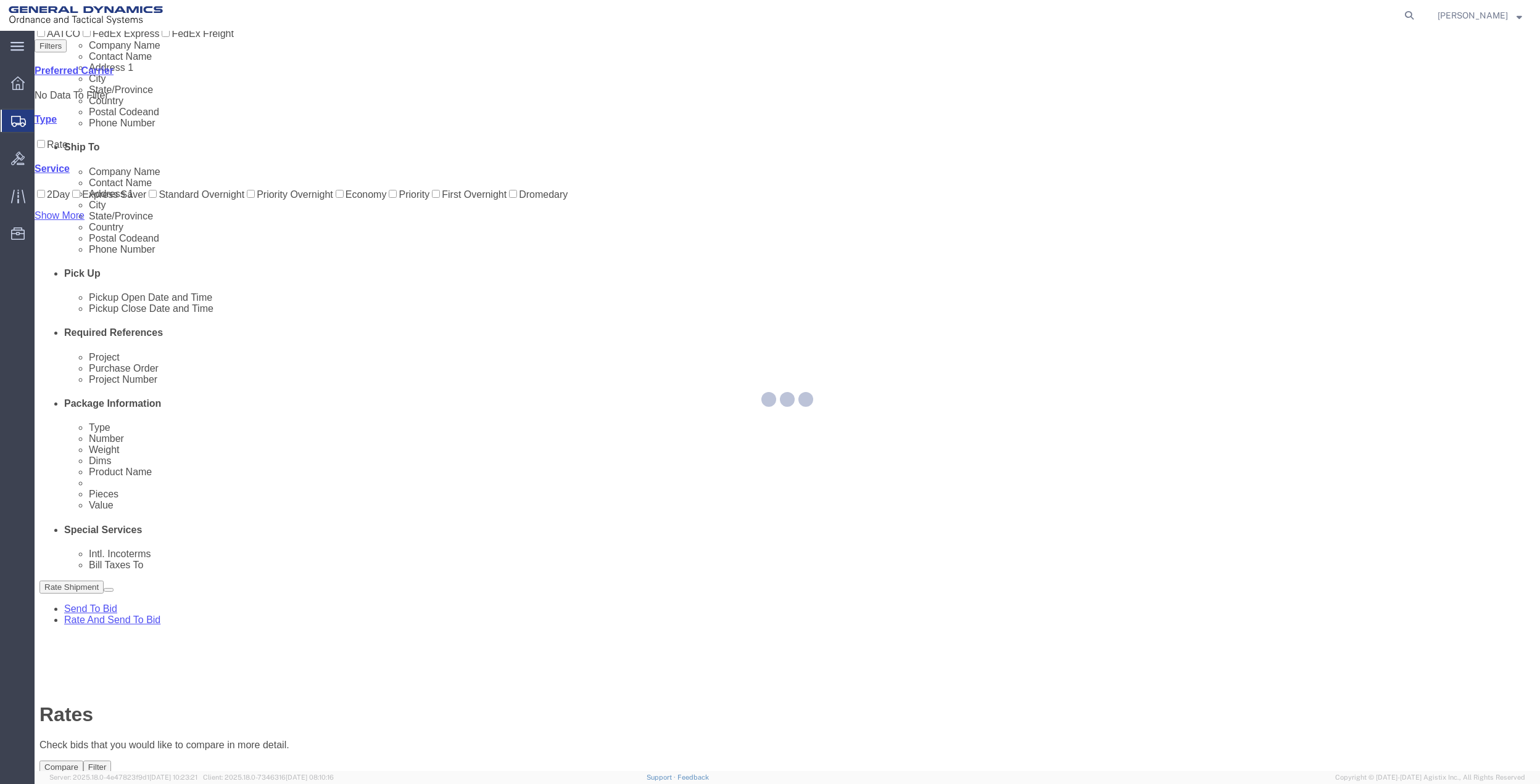
scroll to position [0, 0]
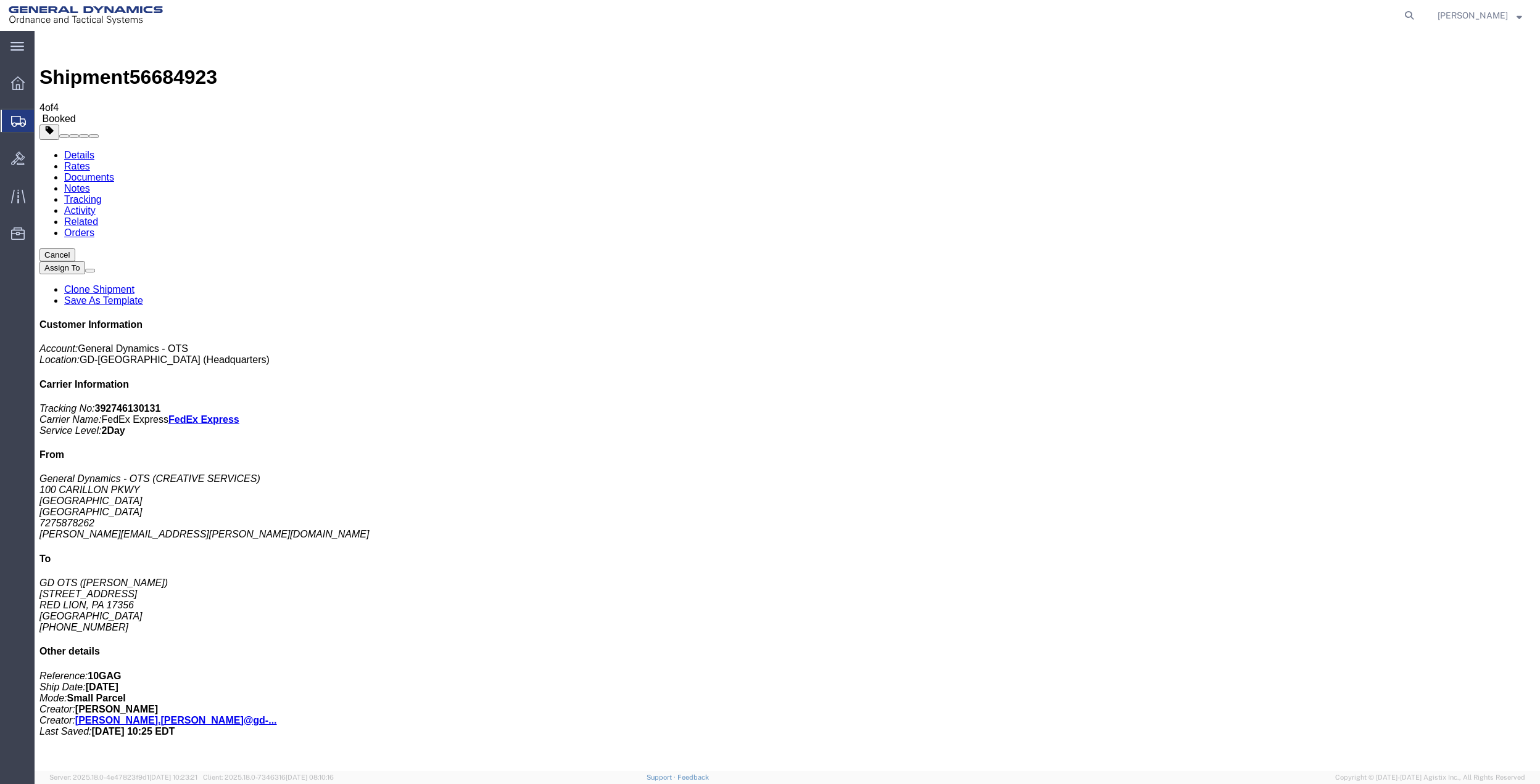
drag, startPoint x: 184, startPoint y: 249, endPoint x: 501, endPoint y: 291, distance: 319.8
click at [0, 0] on span "Create Shipment" at bounding box center [0, 0] width 0 height 0
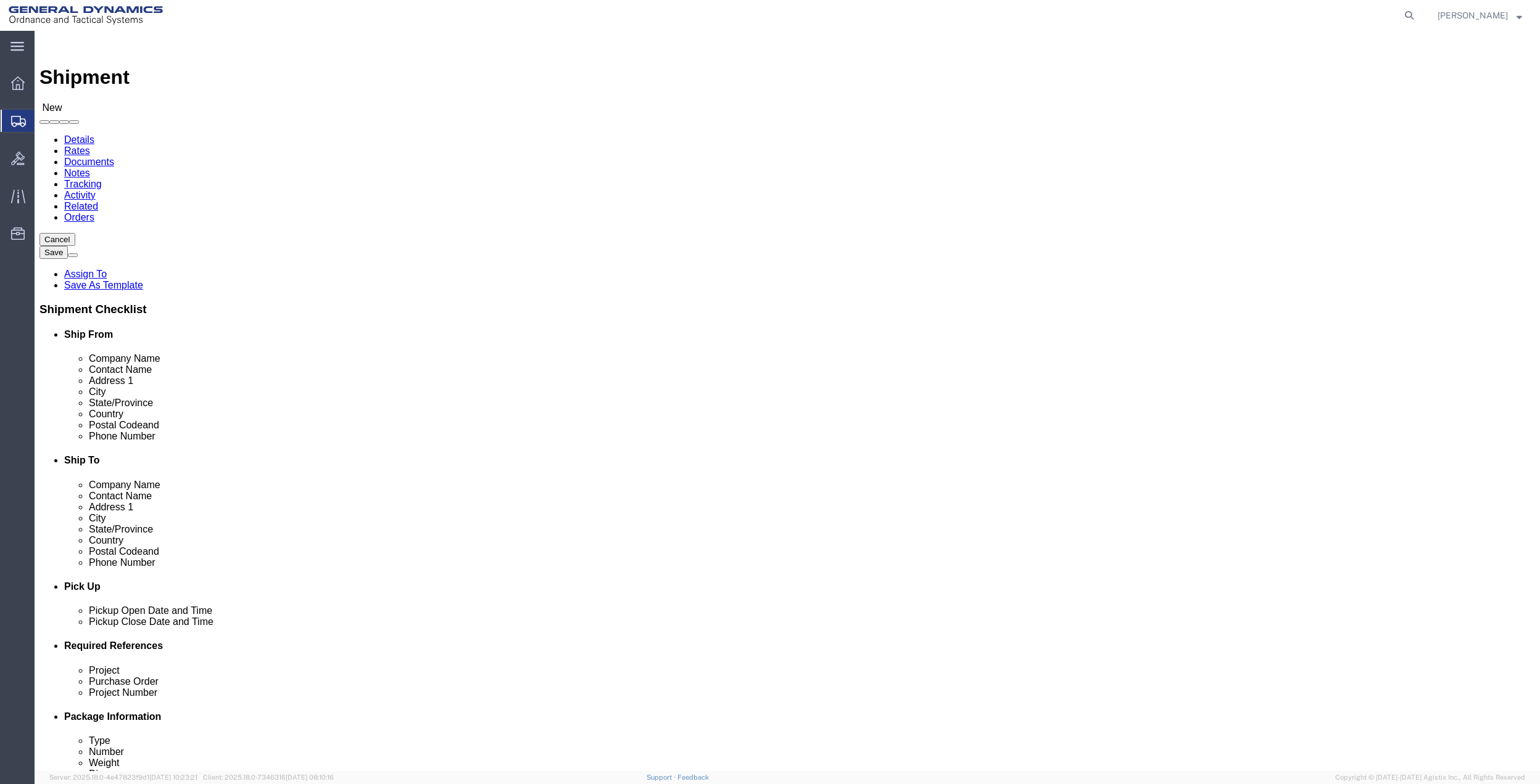
click div "Location Select Select My Profile Location GD-OTS [GEOGRAPHIC_DATA] (Commerce) …"
click input "text"
type input "CREATIVE"
click p "- General Dynamics - OTS - (CREATIVE SERVICES) [STREET_ADDRESS]"
select select "FL"
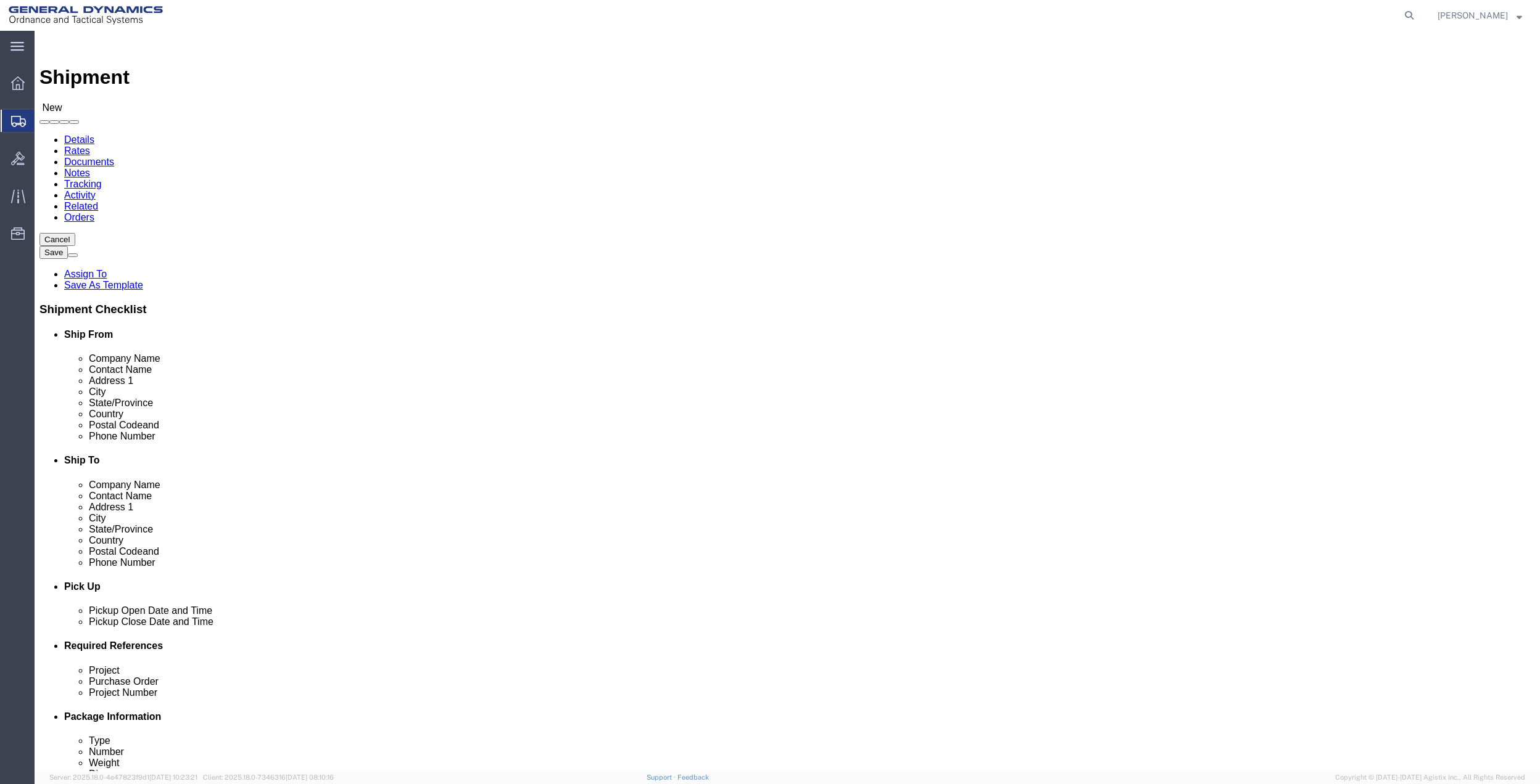
type input "CREATIVE SERVICES"
click input "text"
type input "[PERSON_NAME]"
click p "- GD-OTS - ([PERSON_NAME]) [STREET_ADDRESS]"
select select "AR"
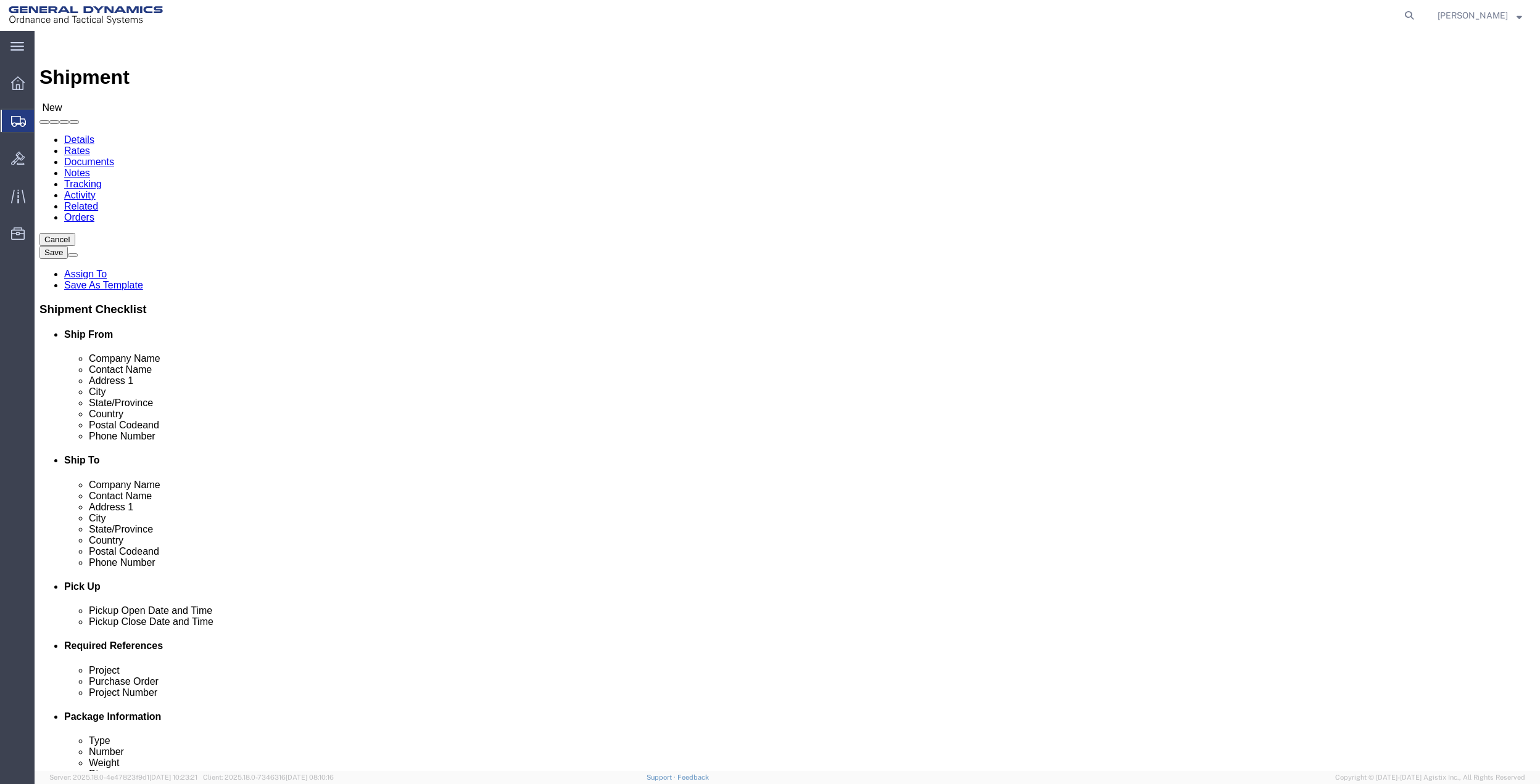
type input "[PERSON_NAME]"
click input "text"
type input "7275878262"
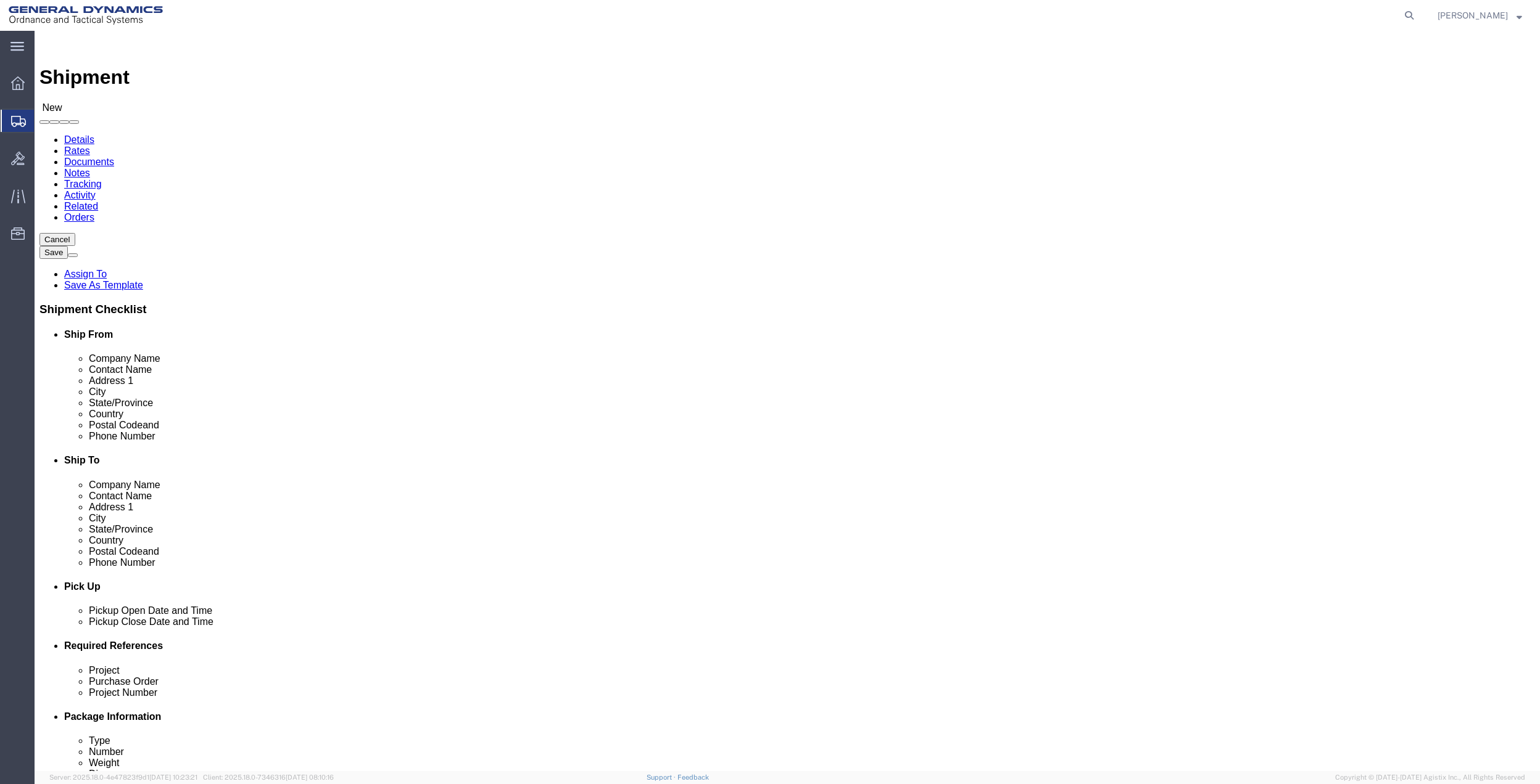
drag, startPoint x: 889, startPoint y: 421, endPoint x: 788, endPoint y: 428, distance: 101.2
click input "text"
paste input "7275878262"
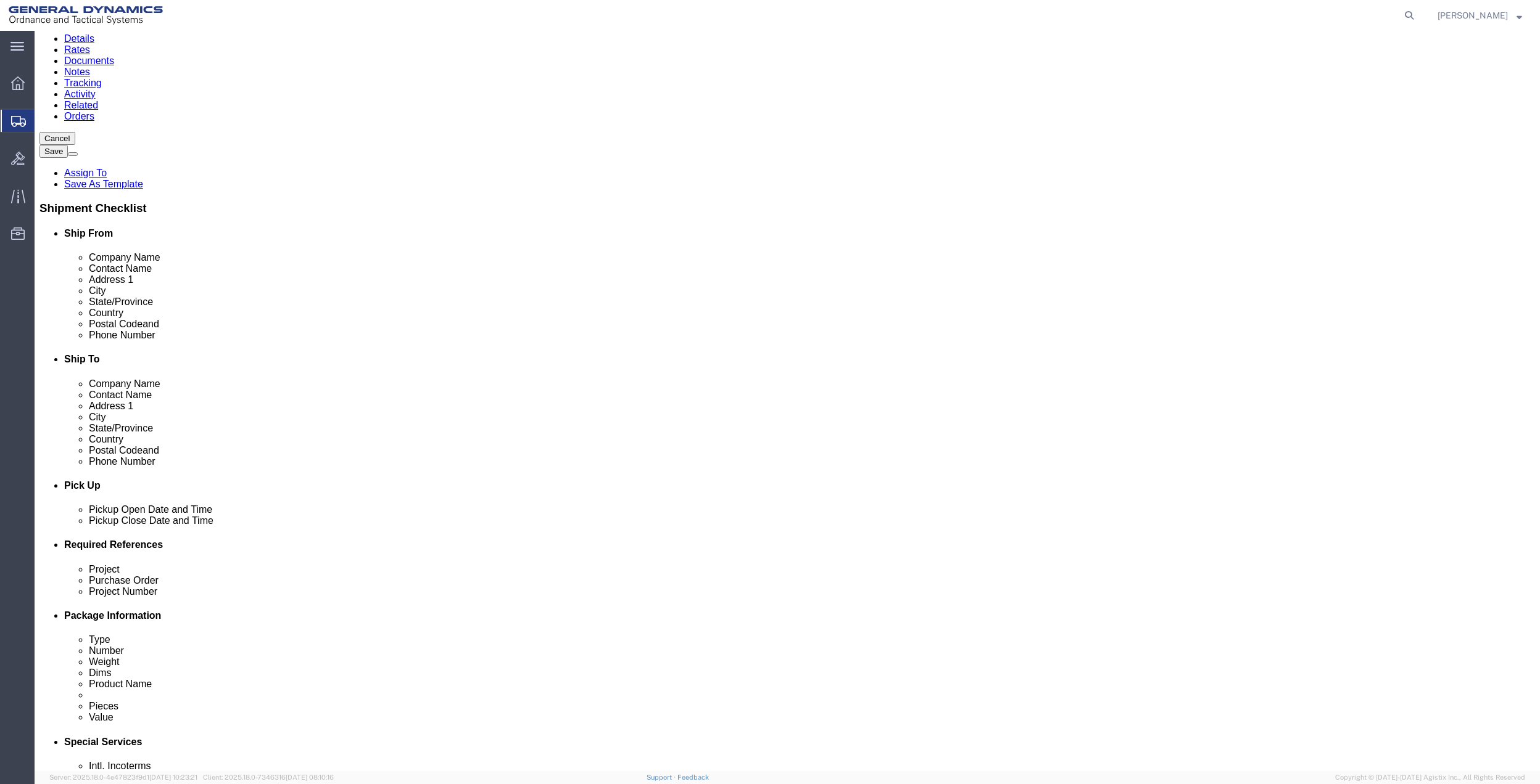
scroll to position [322, 0]
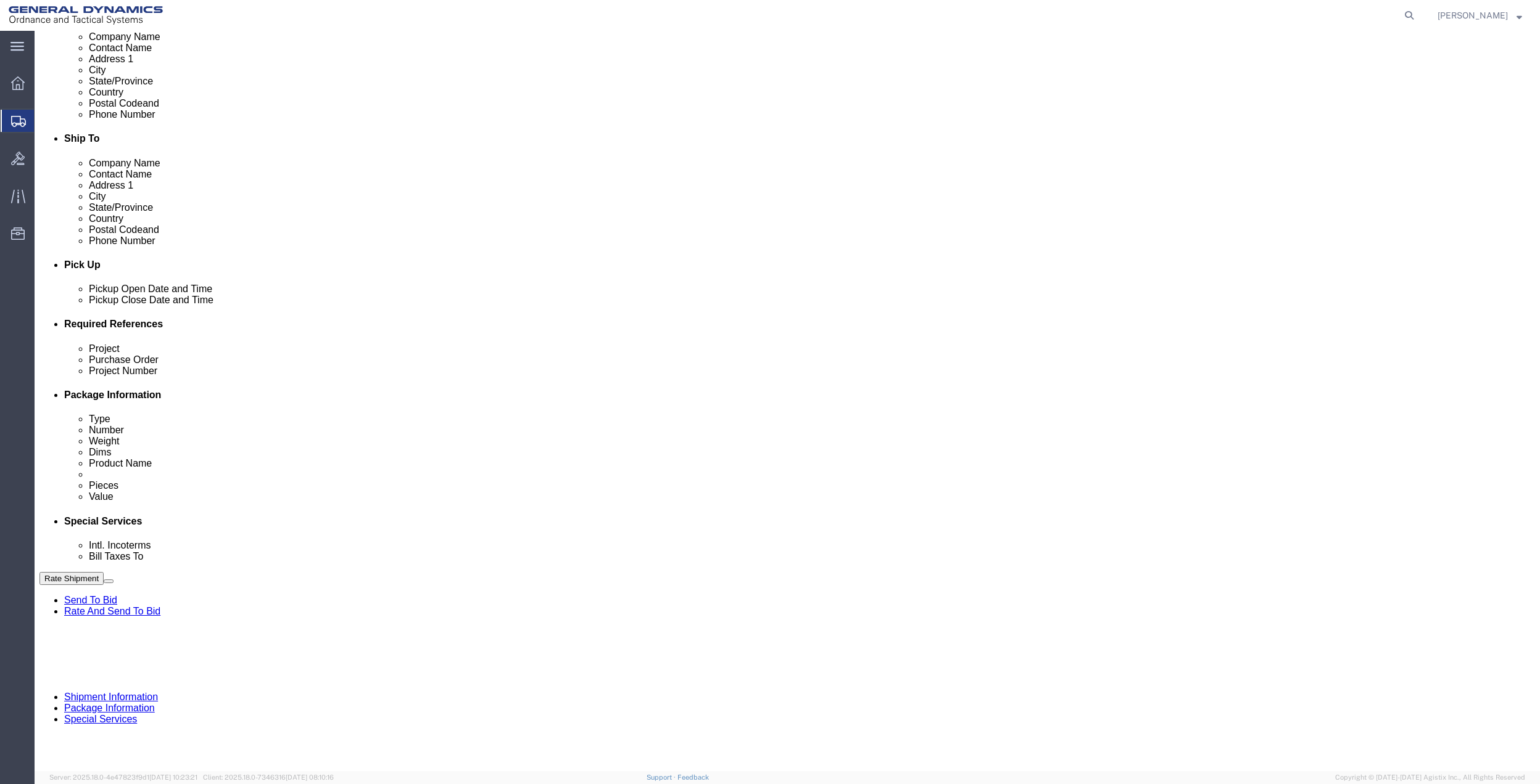
type input "7275878262"
click button "Add reference"
click input "text"
type input "10GAG"
click input "text"
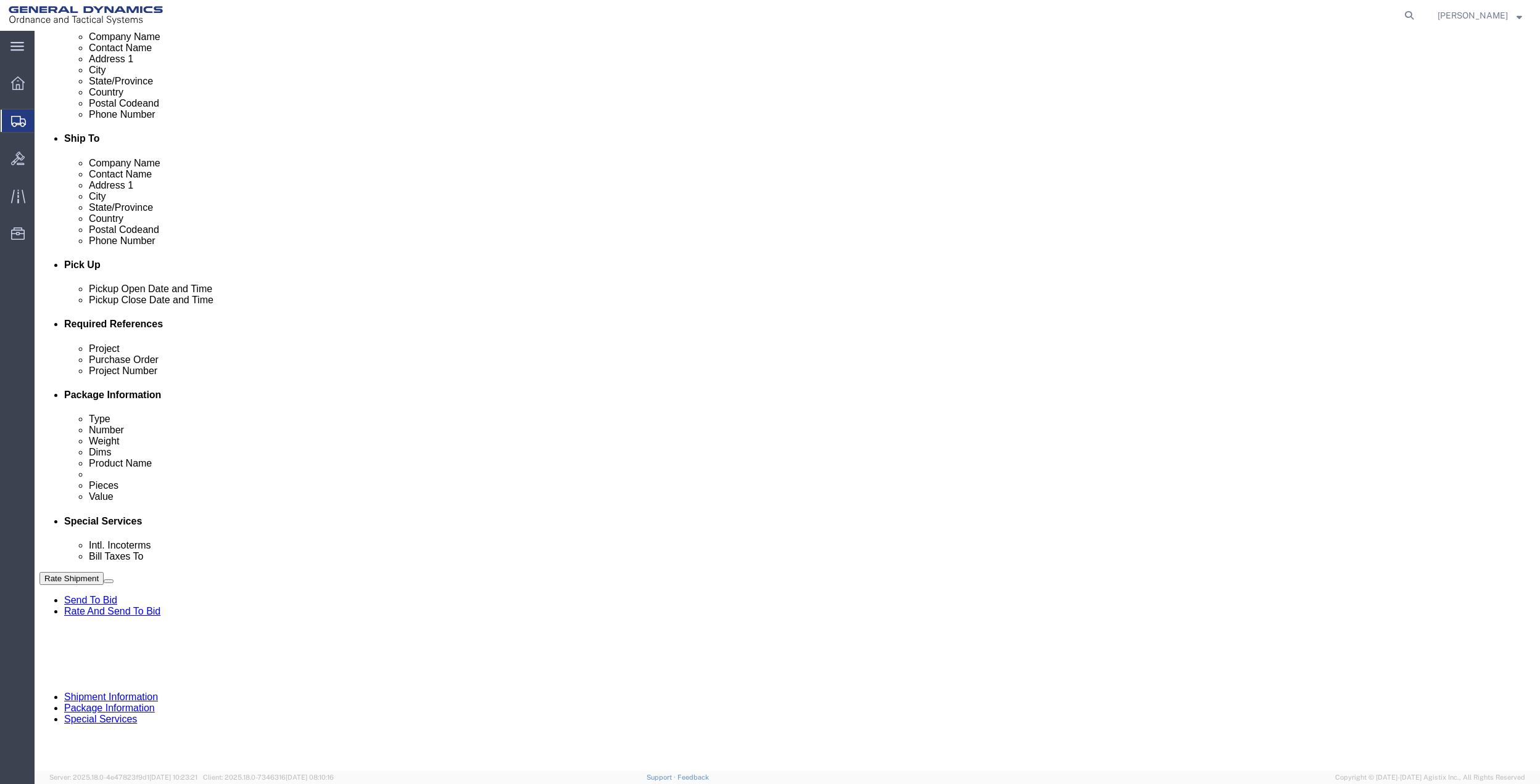
paste input "10GAG"
type input "10GAG"
click input "text"
paste input "10GAG"
type input "10GAG"
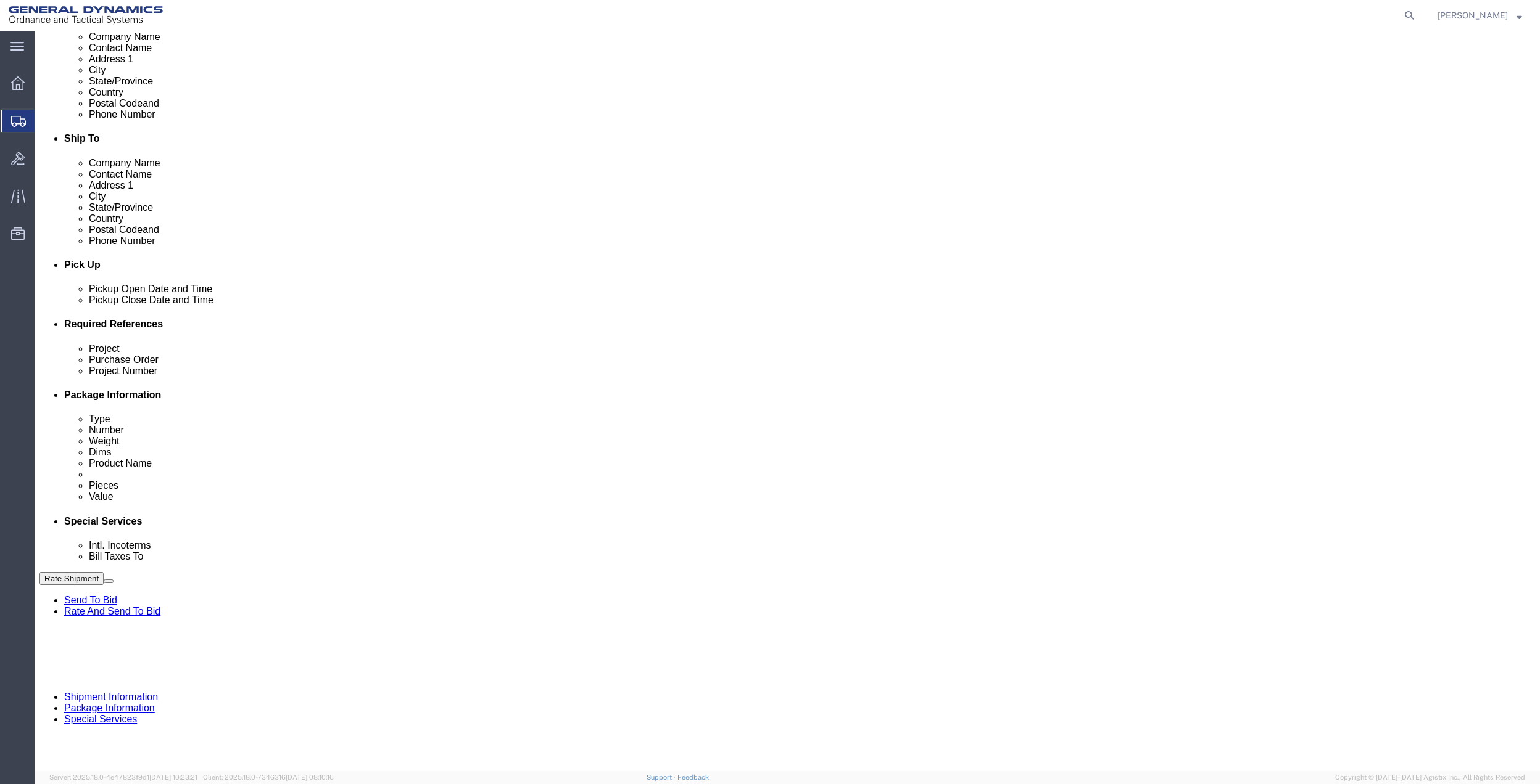
drag, startPoint x: 259, startPoint y: 460, endPoint x: 253, endPoint y: 462, distance: 6.3
click input "text"
paste input "10GAG"
type input "10GAG"
click select "Select Account Type Activity ID Airline Appointment Number ASN Batch Request # …"
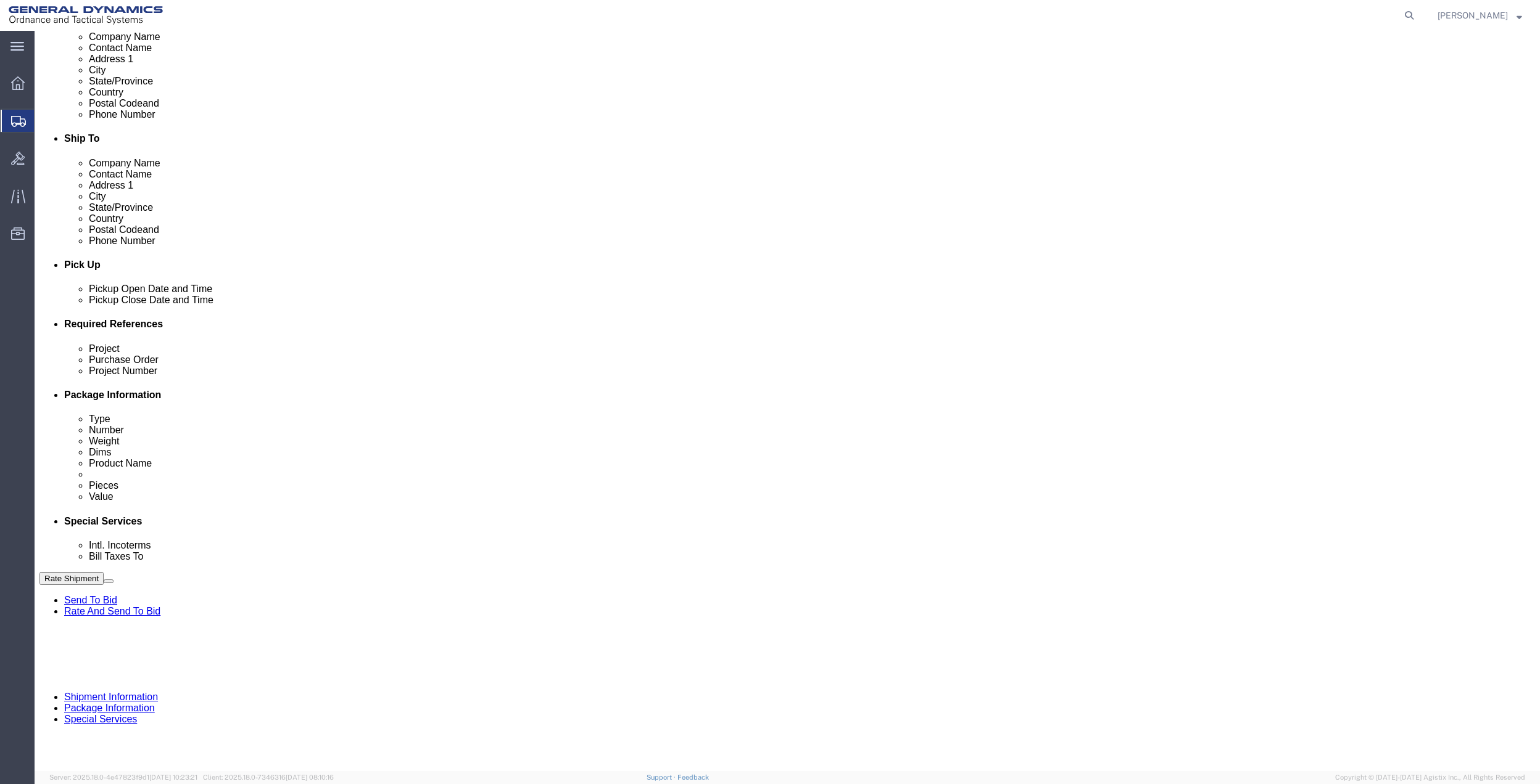
select select "DEPT"
click select "Select Account Type Activity ID Airline Appointment Number ASN Batch Request # …"
click link "Package Information"
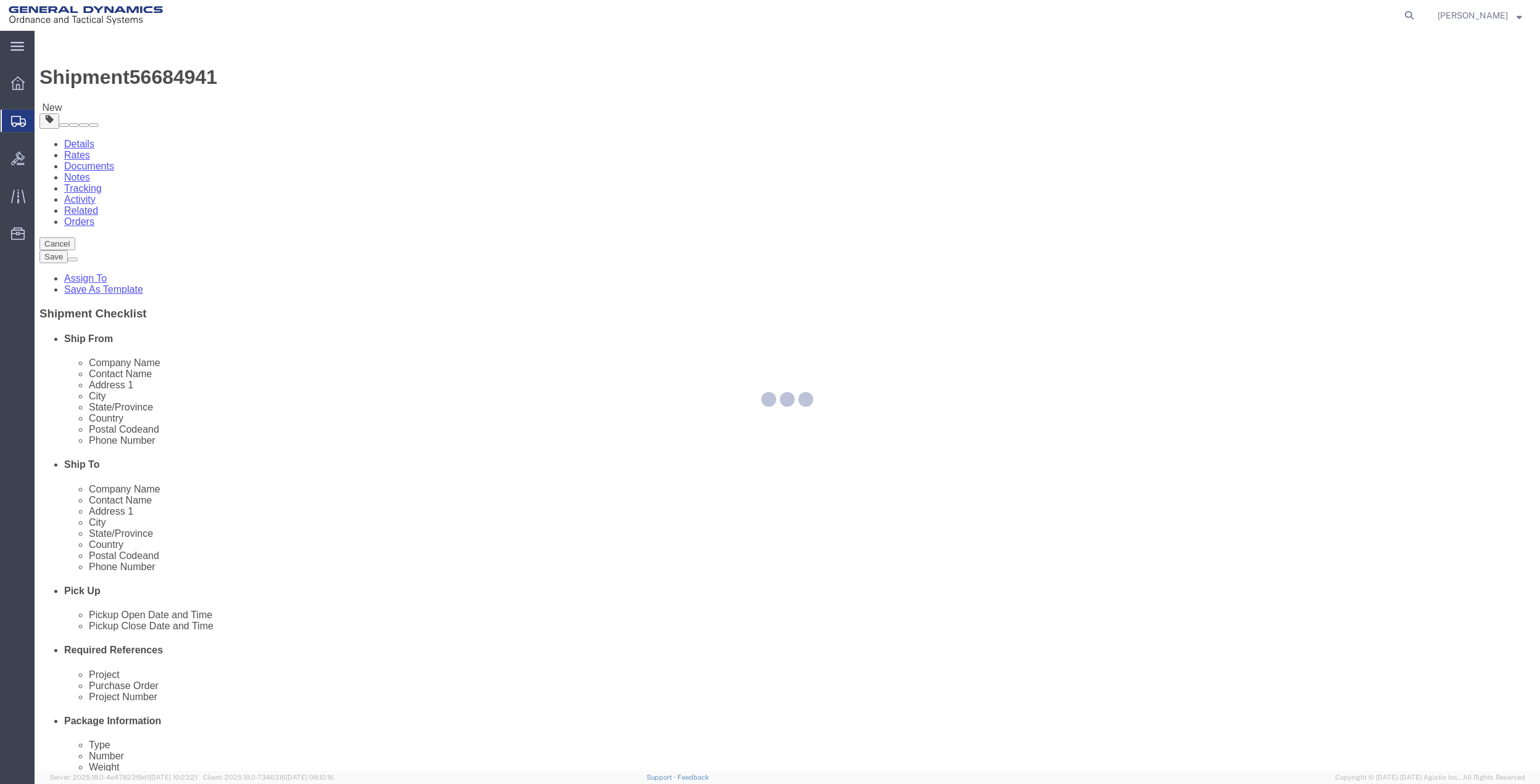
select select "CBOX"
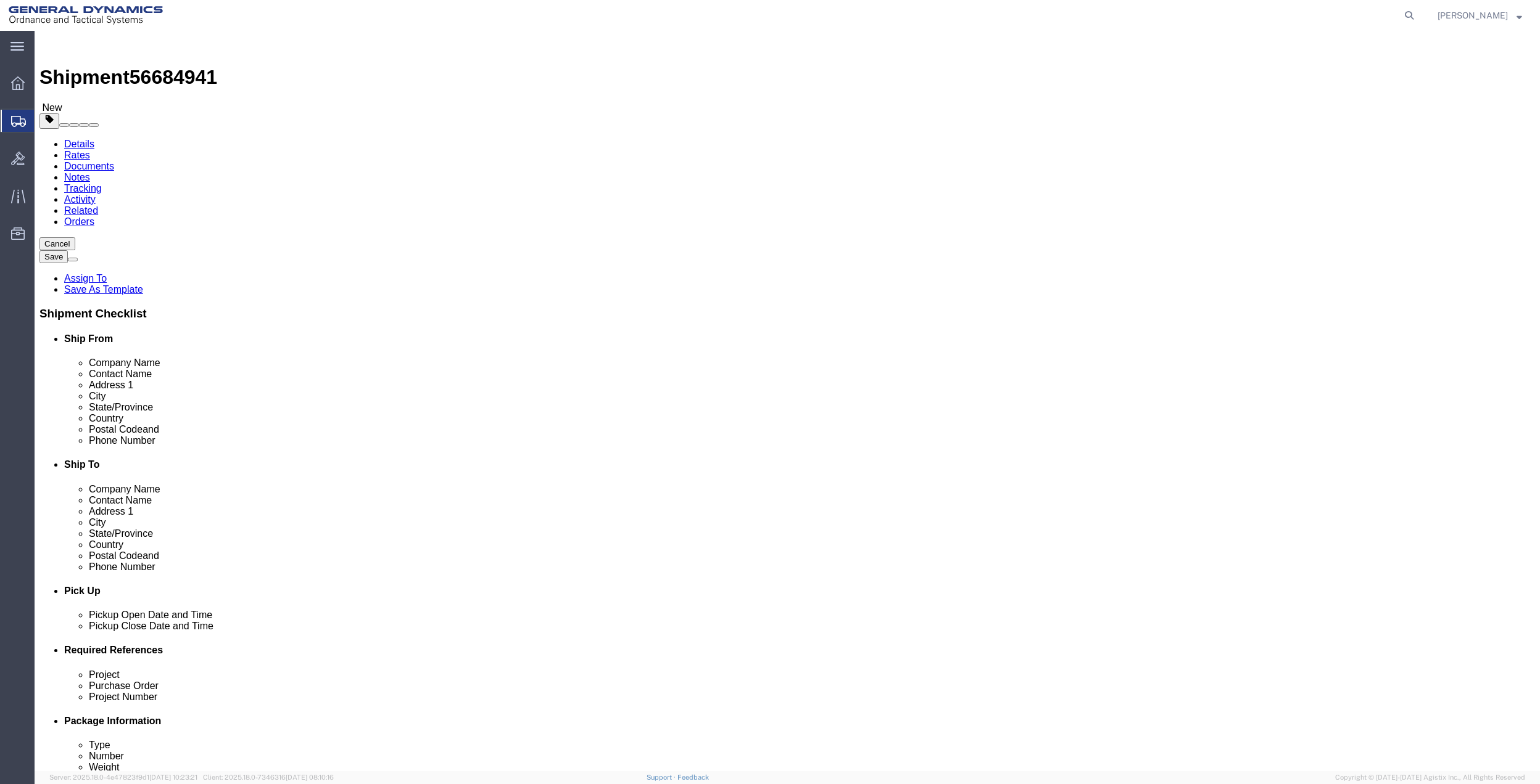
click select "Select Bale(s) Basket(s) Bolt(s) Bottle(s) Buckets Bulk Bundle(s) Can(s) Cardbo…"
click label "Package Type"
drag, startPoint x: 254, startPoint y: 286, endPoint x: 180, endPoint y: 288, distance: 74.0
click div "Weight Total weight of packages in pounds or kilograms 0.00 Select kgs lbs Ship…"
type input "7"
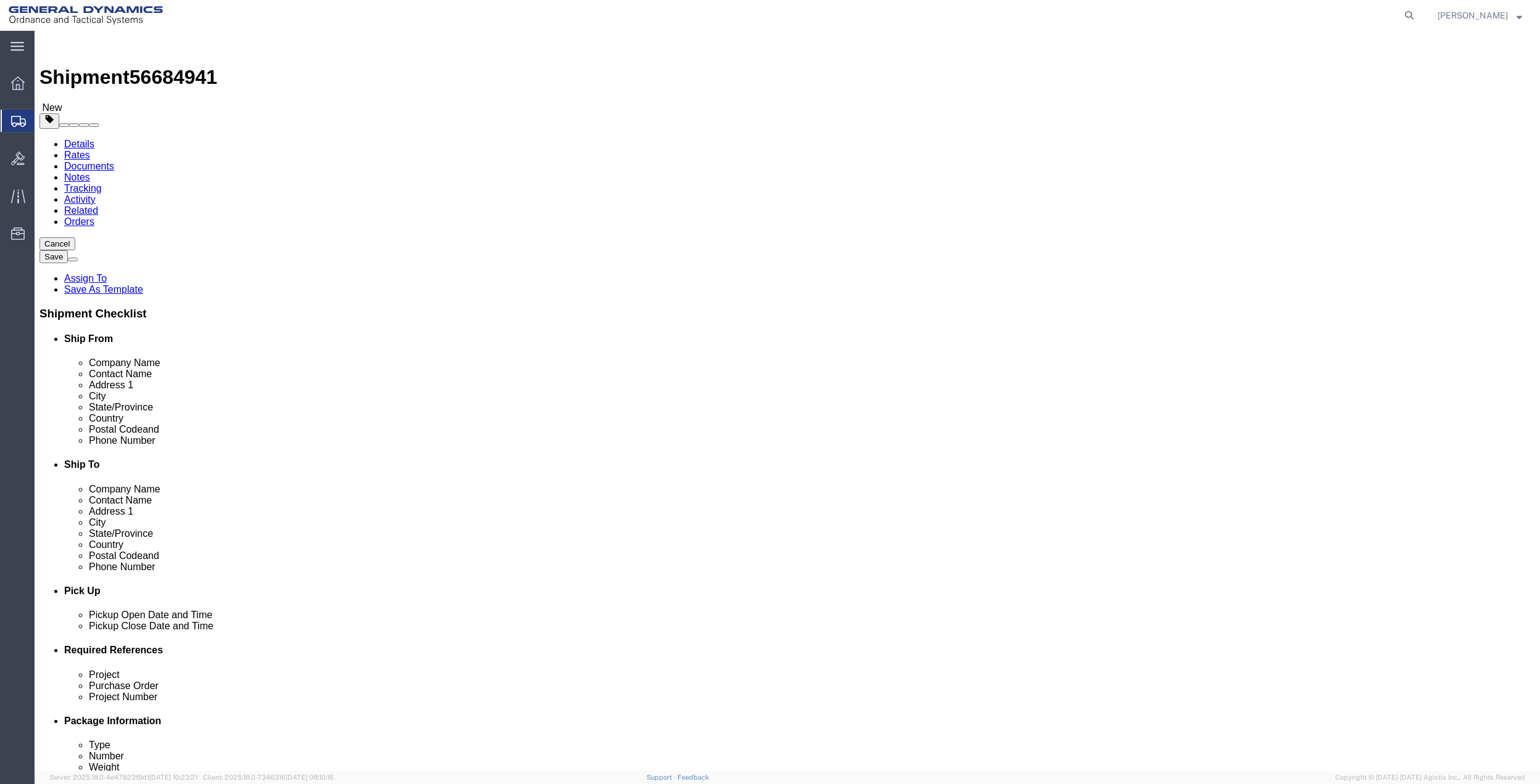
click input "text"
type input "12"
type input "10"
type input "7"
click link "Add Content"
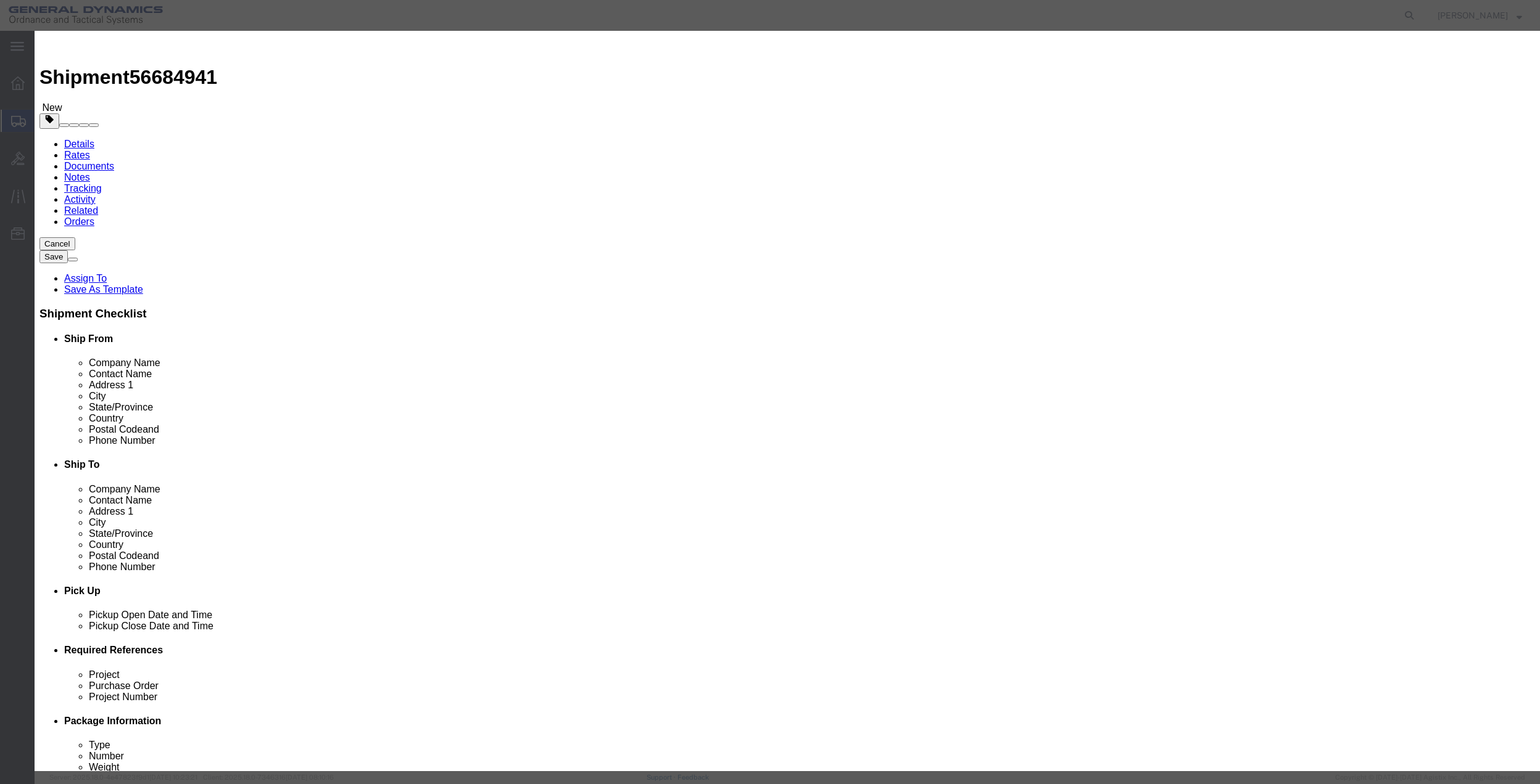
click input "text"
type input "MISC"
type input "100.00"
select select "US"
drag, startPoint x: 548, startPoint y: 118, endPoint x: 559, endPoint y: 125, distance: 13.0
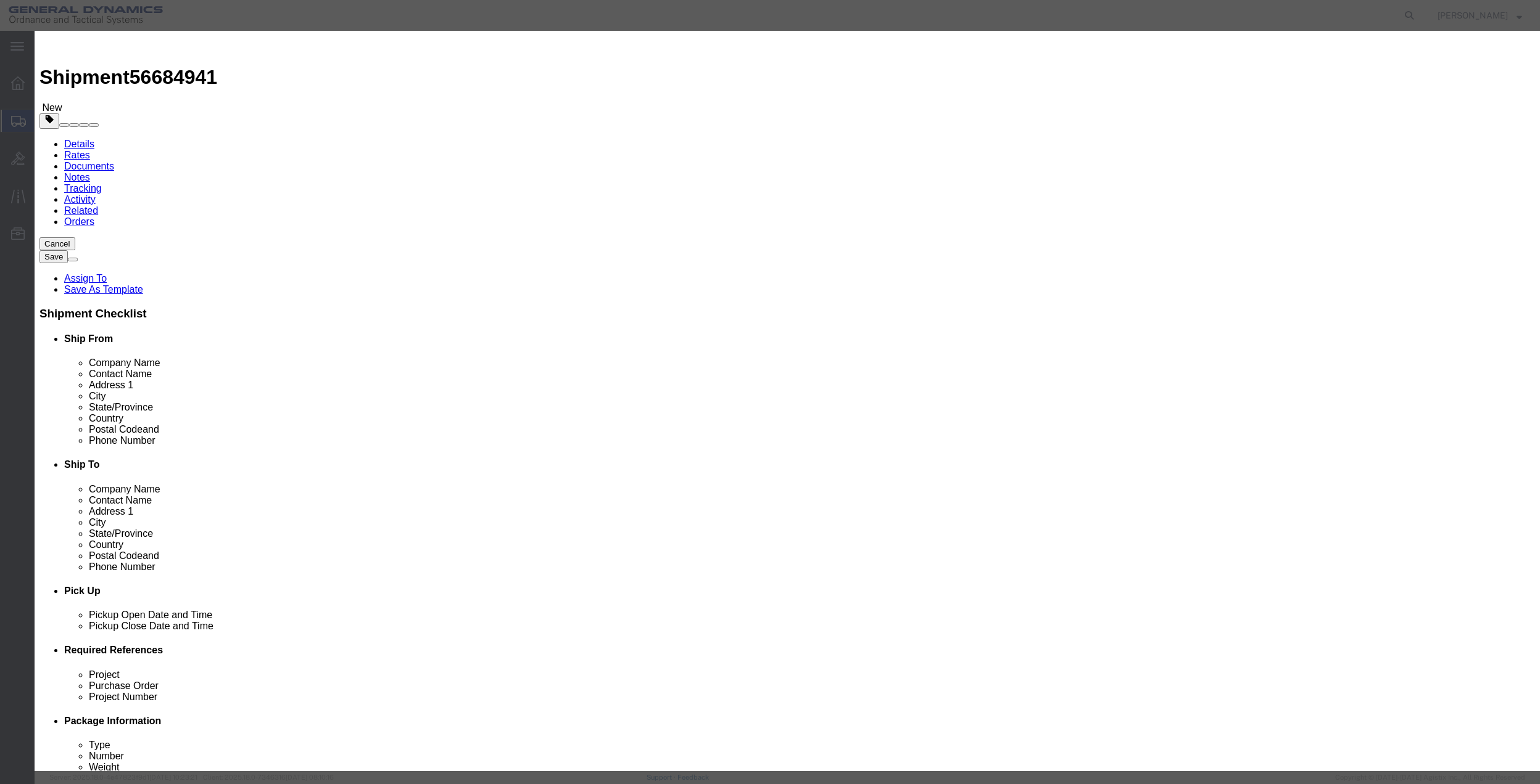
click input "0"
type input "01"
type input "100"
click select "Select 50 55 60 65 70 85 92.5 100 125 175 250 300 400"
select select "70"
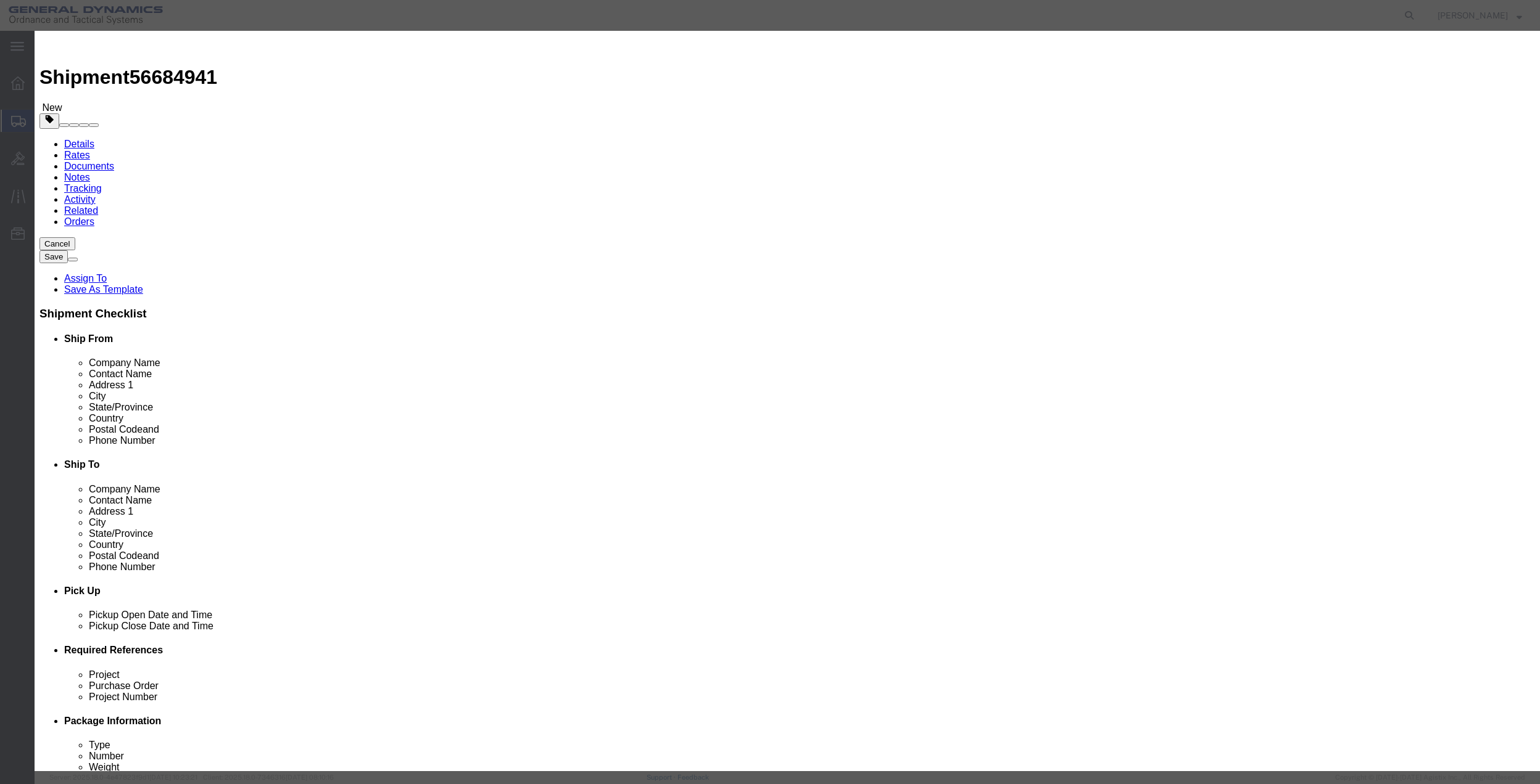
click select "Select 50 55 60 65 70 85 92.5 100 125 175 250 300 400"
click button "Save & Close"
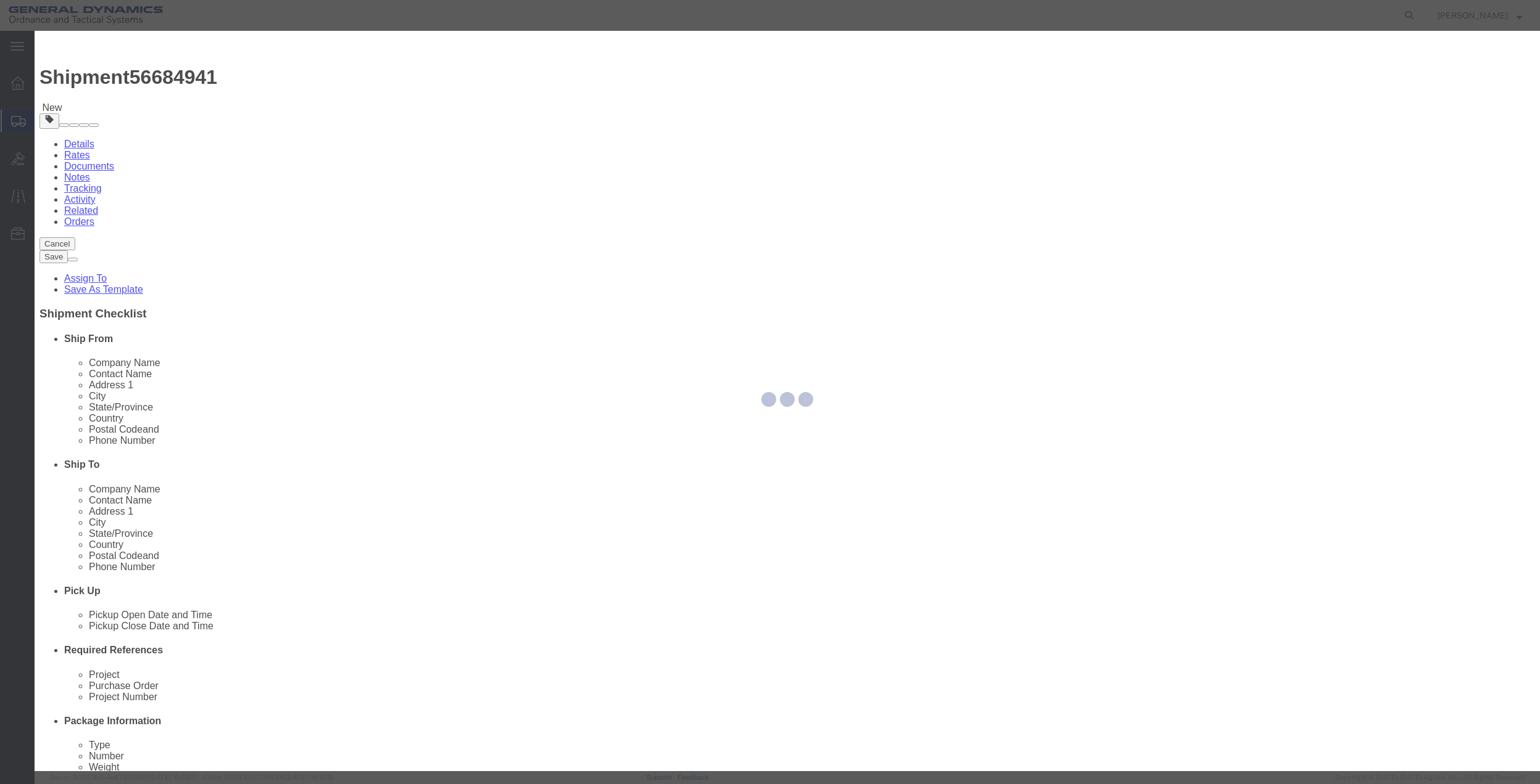
click at [296, 121] on div at bounding box center [787, 401] width 1506 height 740
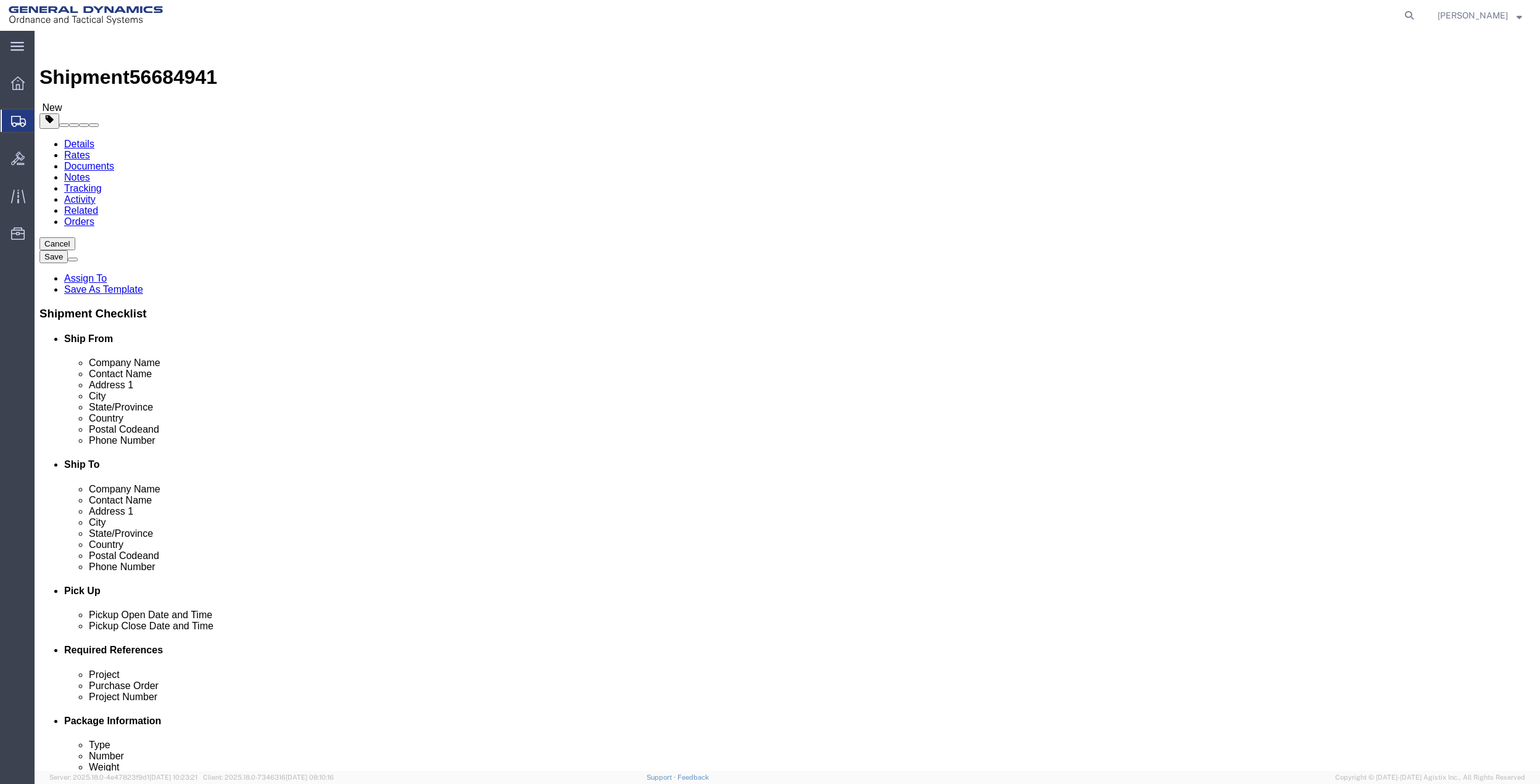
click link "Special Services"
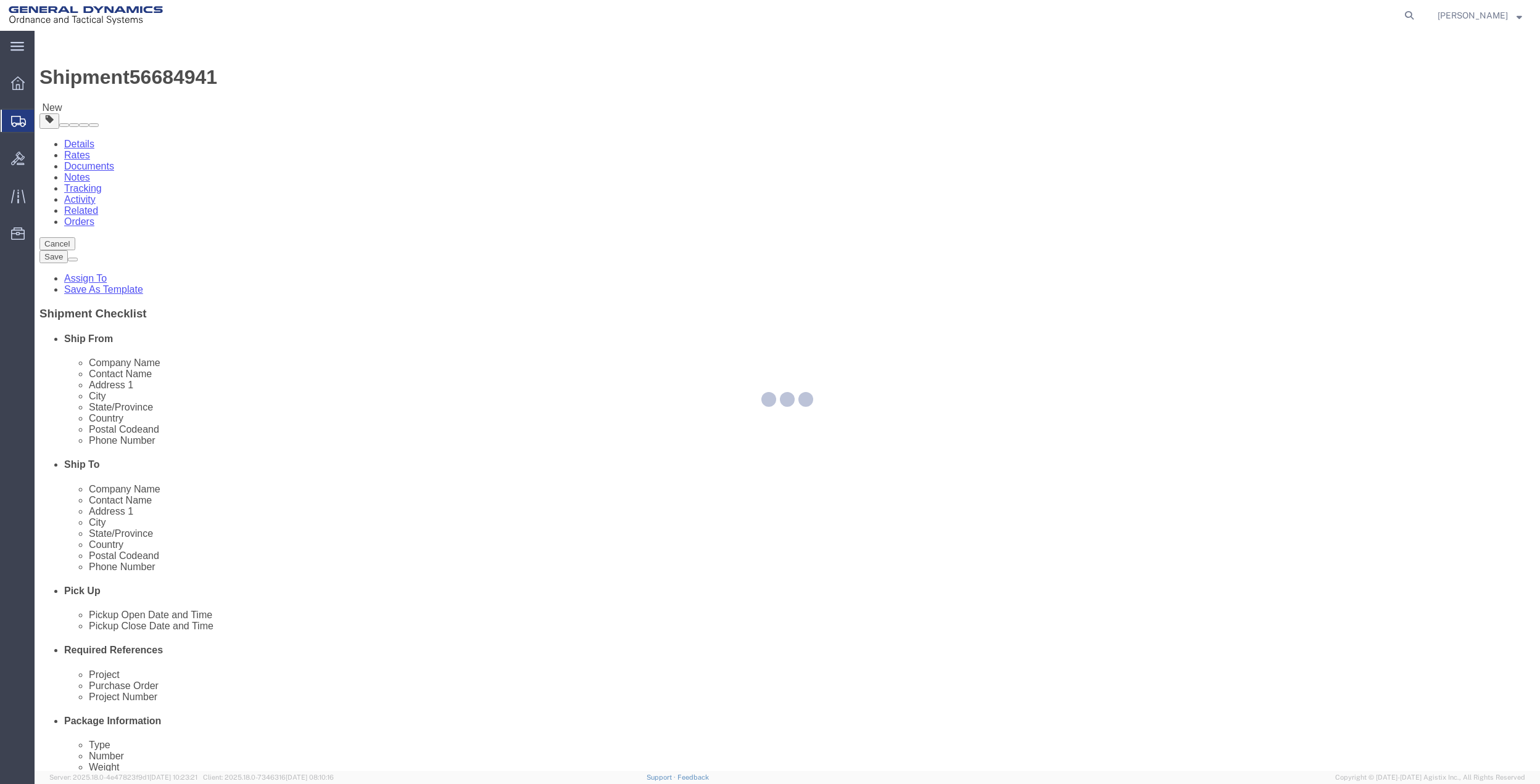
select select
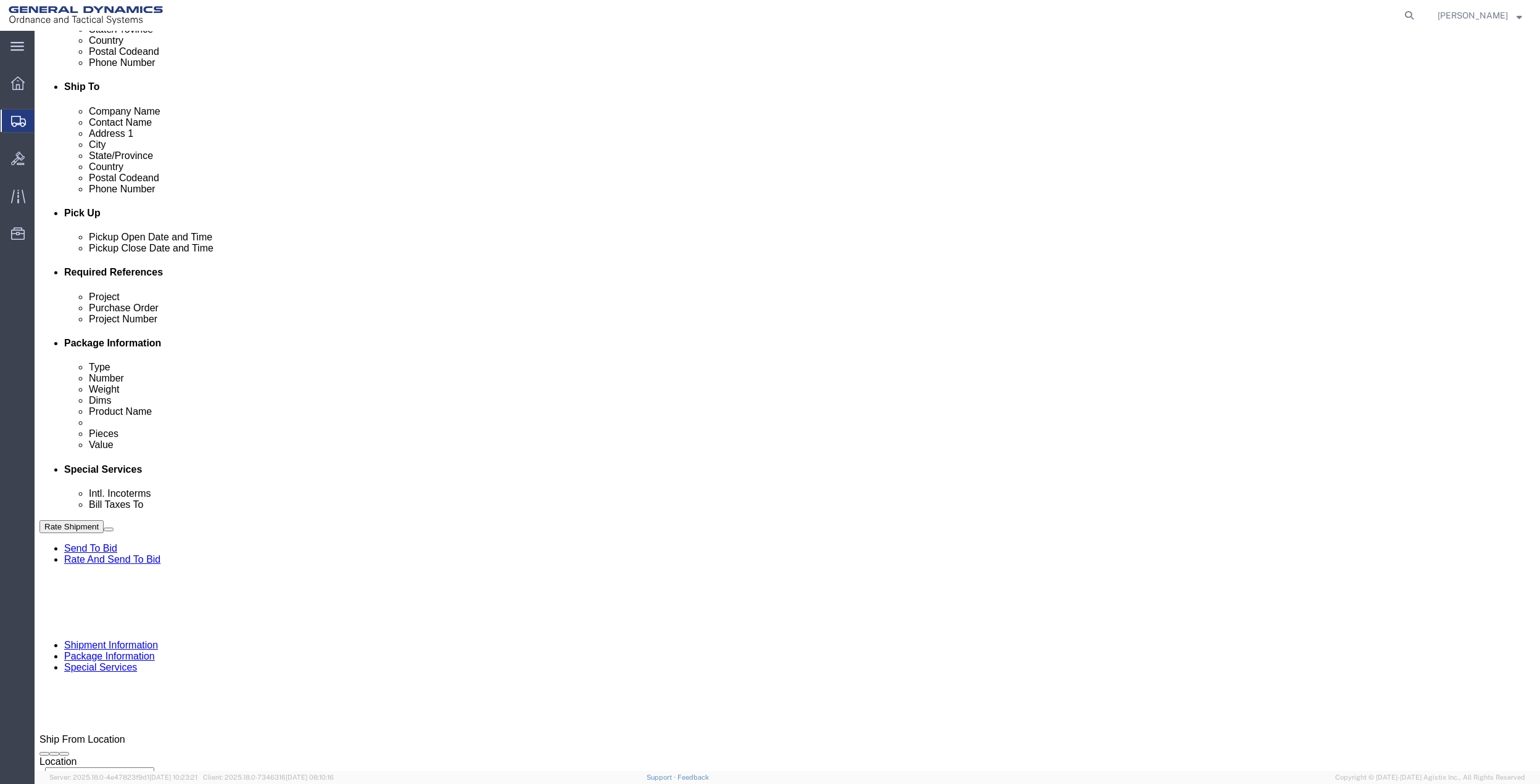
scroll to position [410, 0]
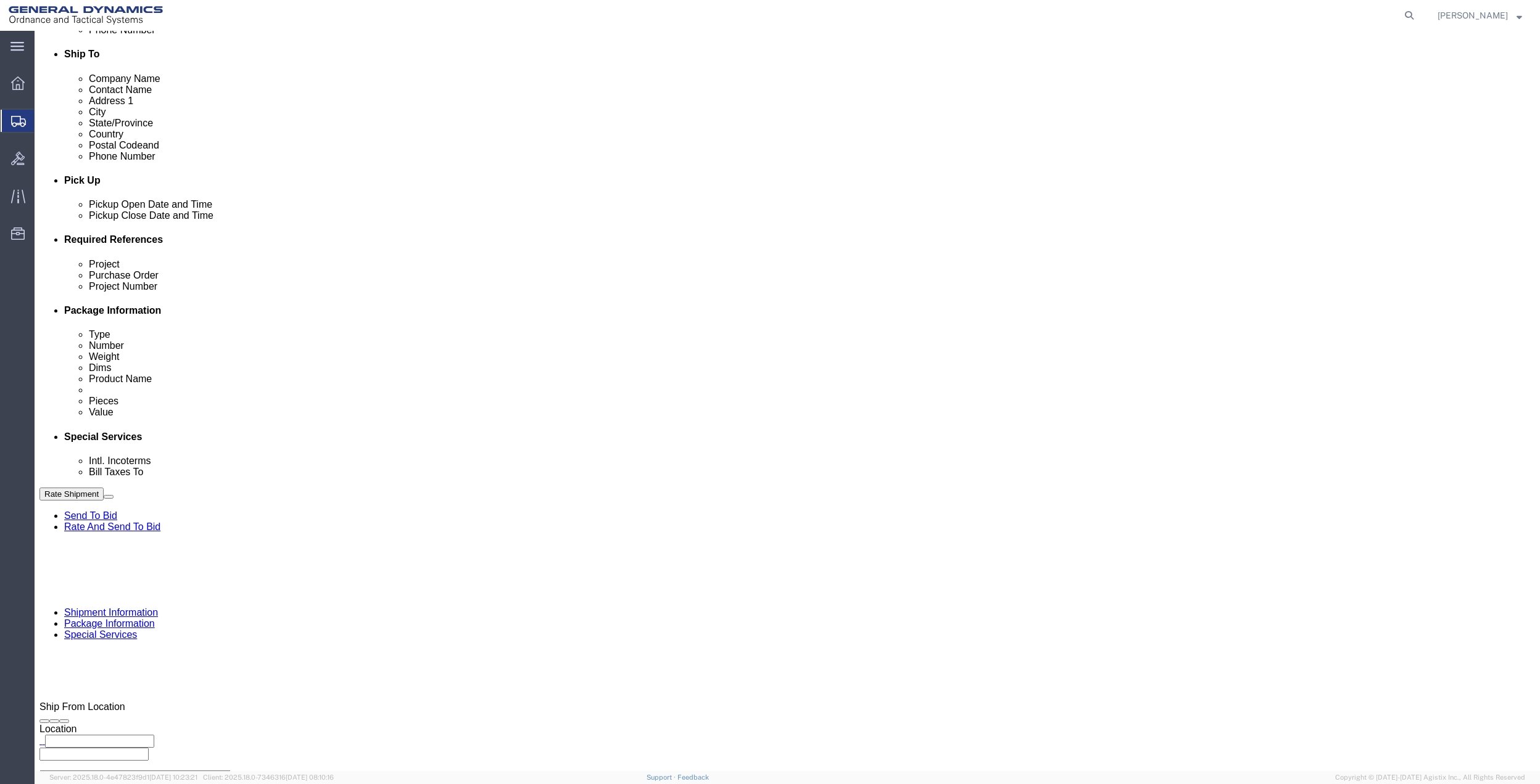
drag, startPoint x: 282, startPoint y: 298, endPoint x: 277, endPoint y: 313, distance: 15.8
click select "Select Buyer Cost Center Department Operations Number Order Number Sales Person"
select select "DEPARTMENT"
click select "Select Buyer Cost Center Department Operations Number Order Number Sales Person"
click select "Select [GEOGRAPHIC_DATA] [GEOGRAPHIC_DATA] [GEOGRAPHIC_DATA] [GEOGRAPHIC_DATA] …"
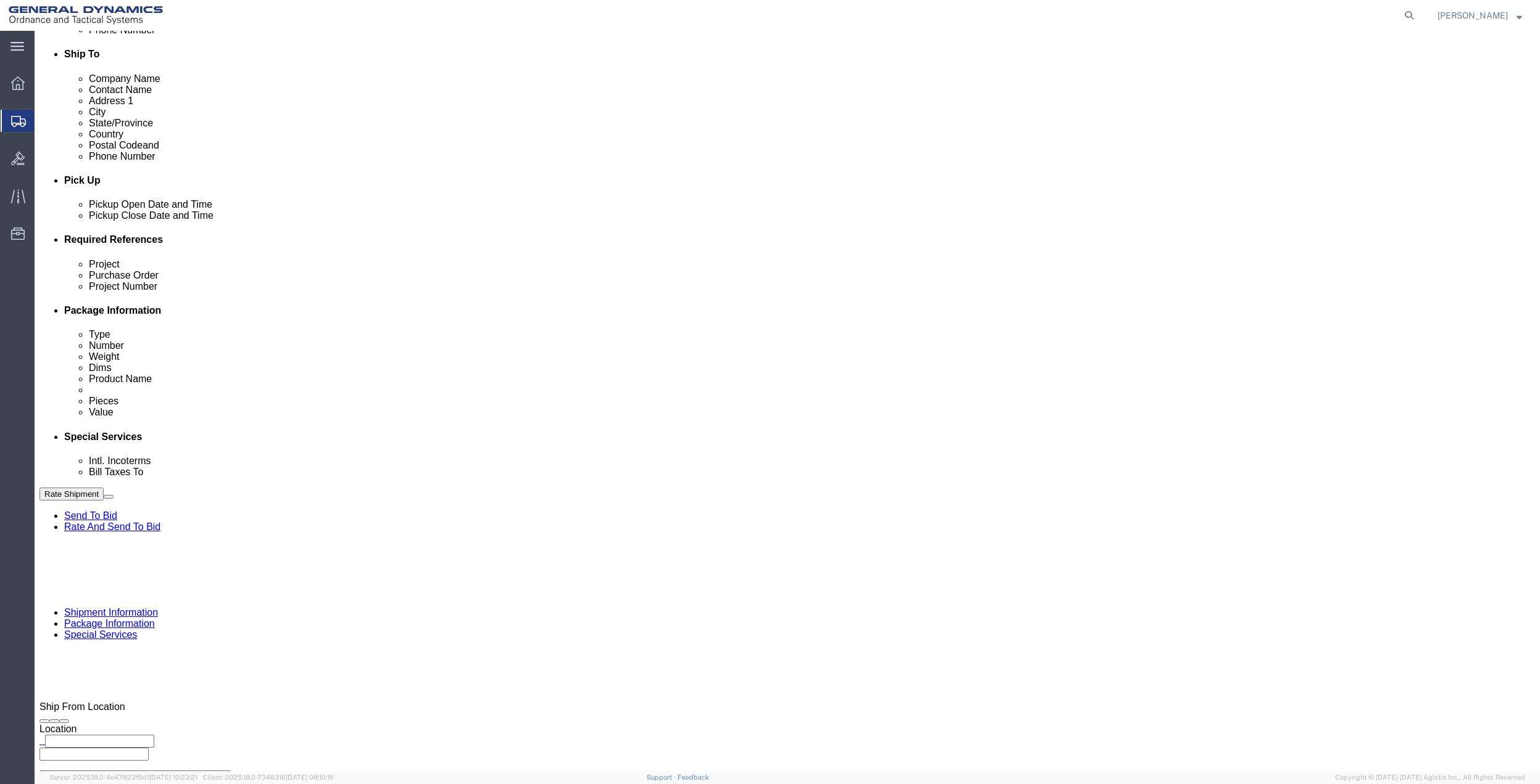
select select "1763983"
click select "Select [GEOGRAPHIC_DATA] [GEOGRAPHIC_DATA] [GEOGRAPHIC_DATA] [GEOGRAPHIC_DATA] …"
click select "Select 10AFM 10GAG 10GAH 10GFL 10GFO 10GIE 10GIS 30MABS St [PERSON_NAME] Program"
select select "214681"
click select "Select 10AFM 10GAG 10GAH 10GFL 10GFO 10GIE 10GIS 30MABS St [PERSON_NAME] Program"
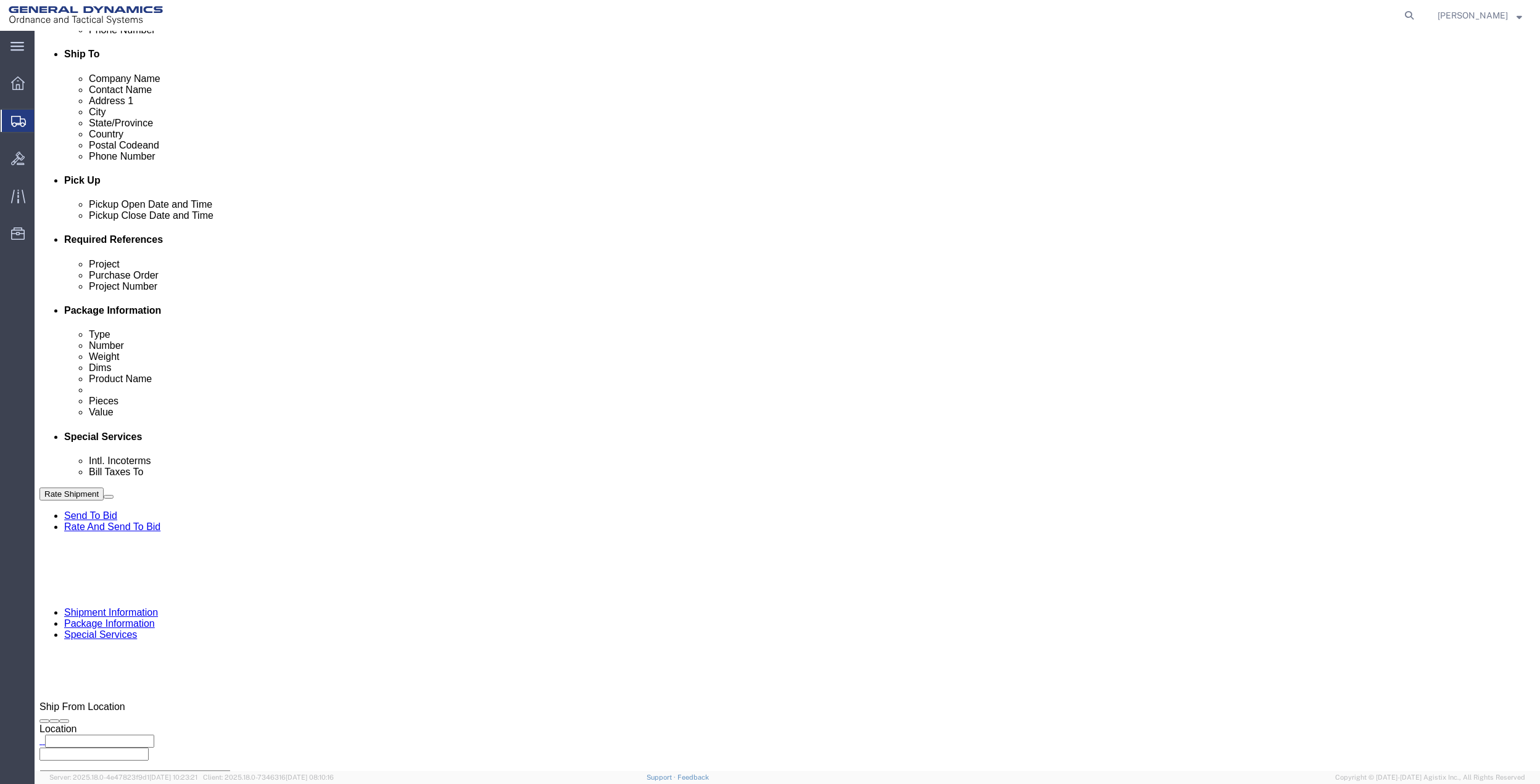
click input "General Dynamics OTS % Data2Logistics"
click p "- GEDOTS %DATA 2 LOGISTICS - (GEDOTS %DATA 2 LOGISTICS) [GEOGRAPHIC_DATA][PERSO…"
type input "GEDOTS %DATA 2 LOGISTICS"
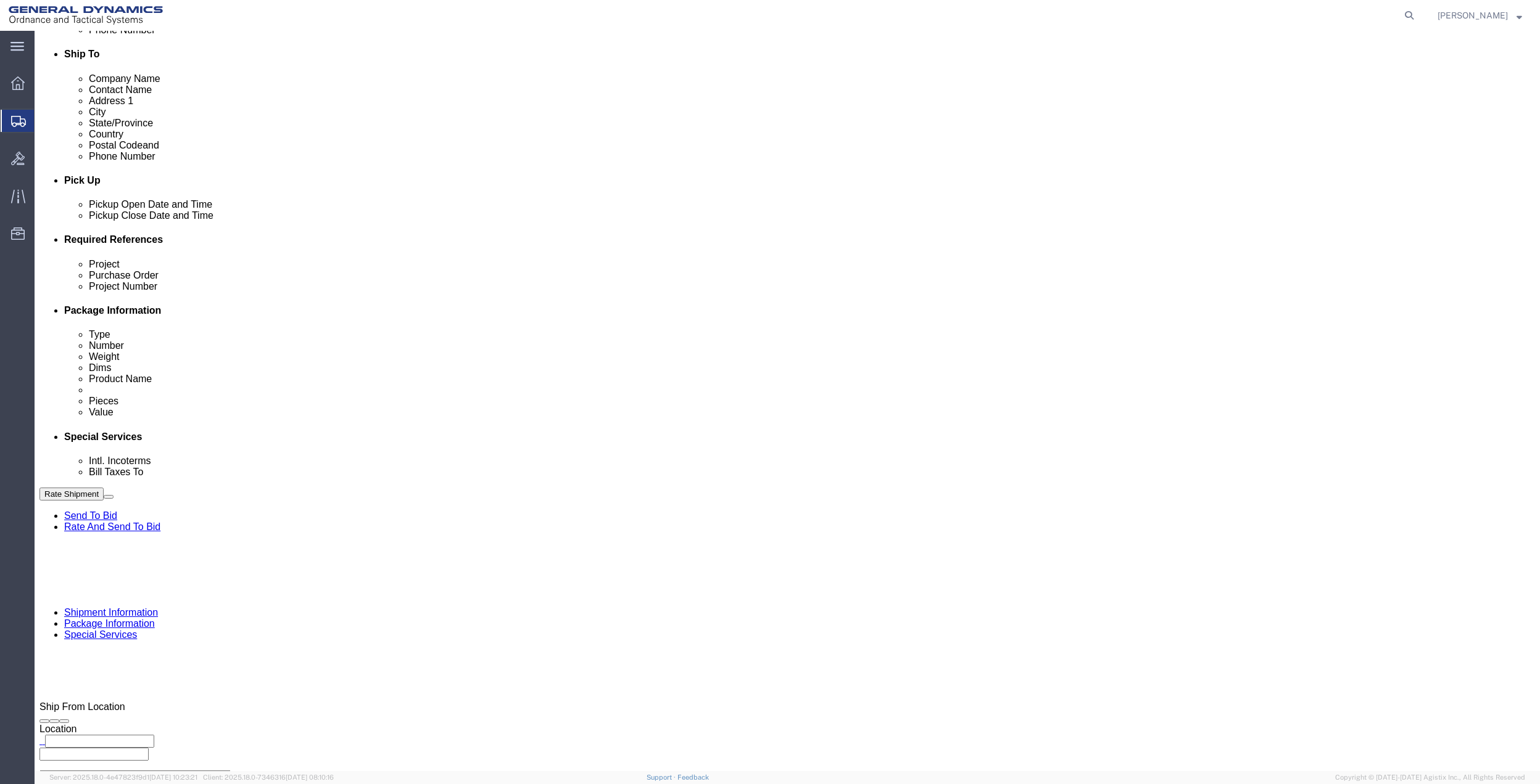
type input "PO BOX 61050"
type input "GEDOTS %DATA 2 LOGISTICS"
type input "FORT [PERSON_NAME]"
type input "33906"
select select "FL"
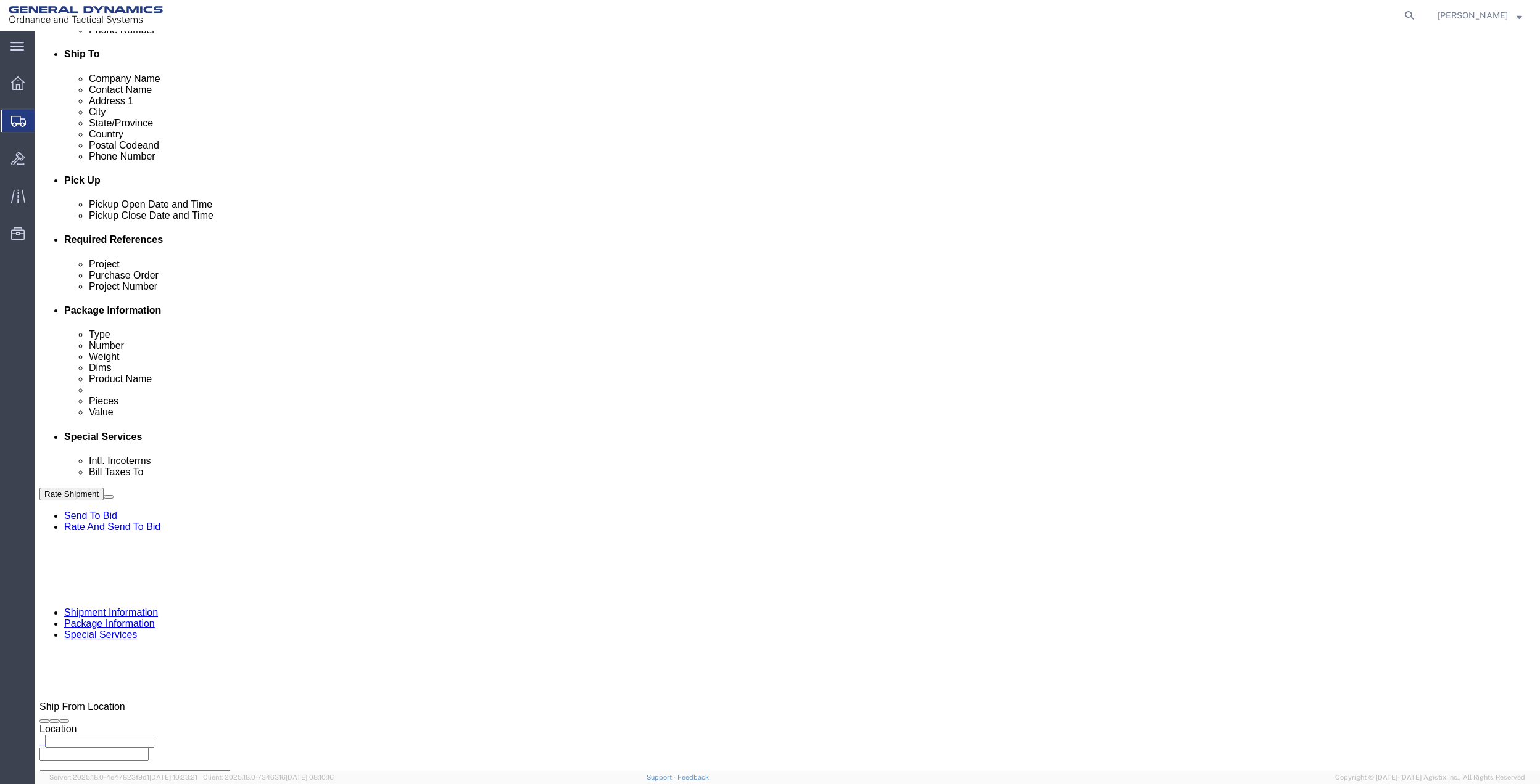
type input "GEDOTS %DATA 2 LOGISTICS"
click div "Rate Shipment Send To Bid Rate And Send To Bid"
click button "Rate Shipment"
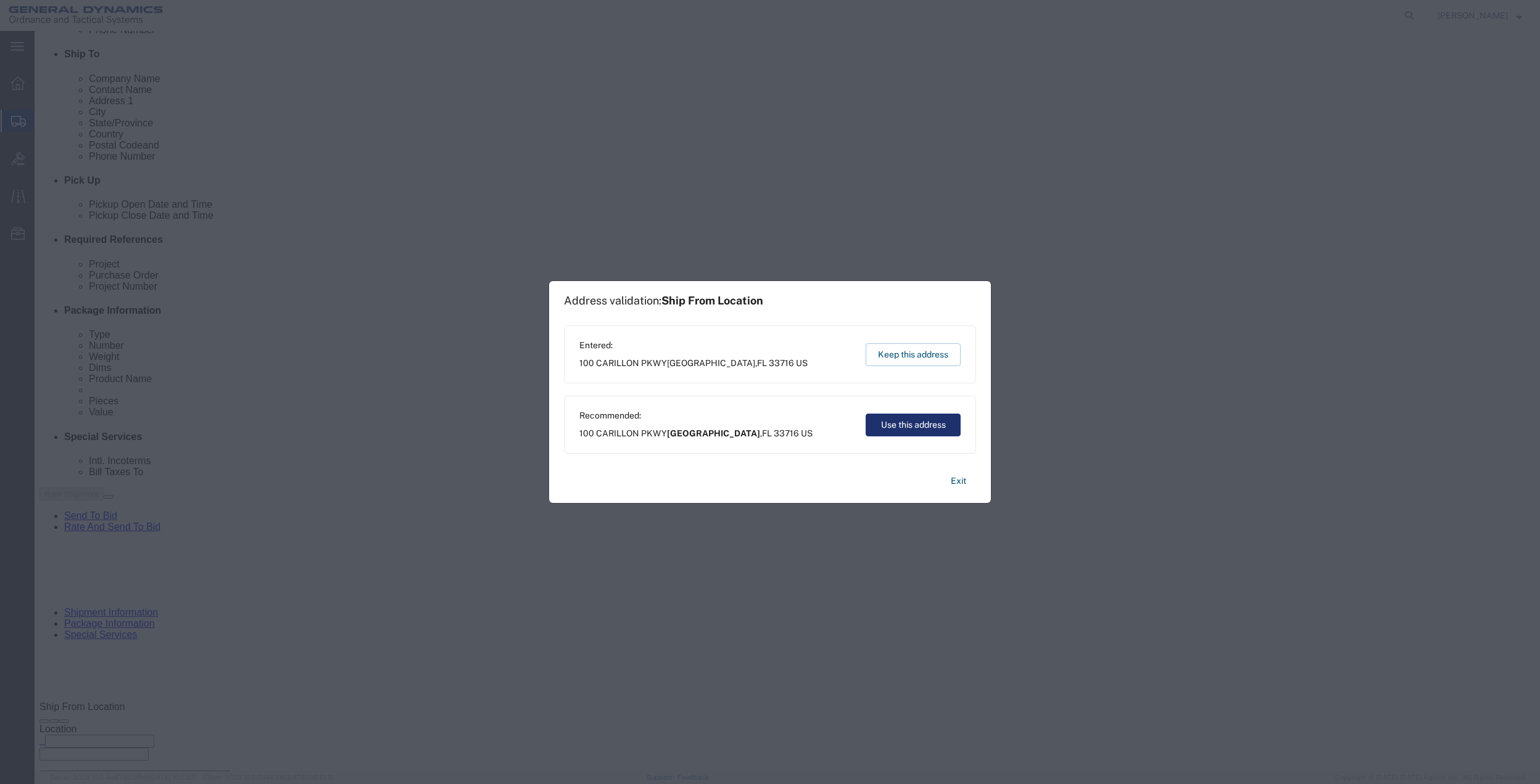
click at [897, 423] on button "Use this address" at bounding box center [913, 425] width 95 height 23
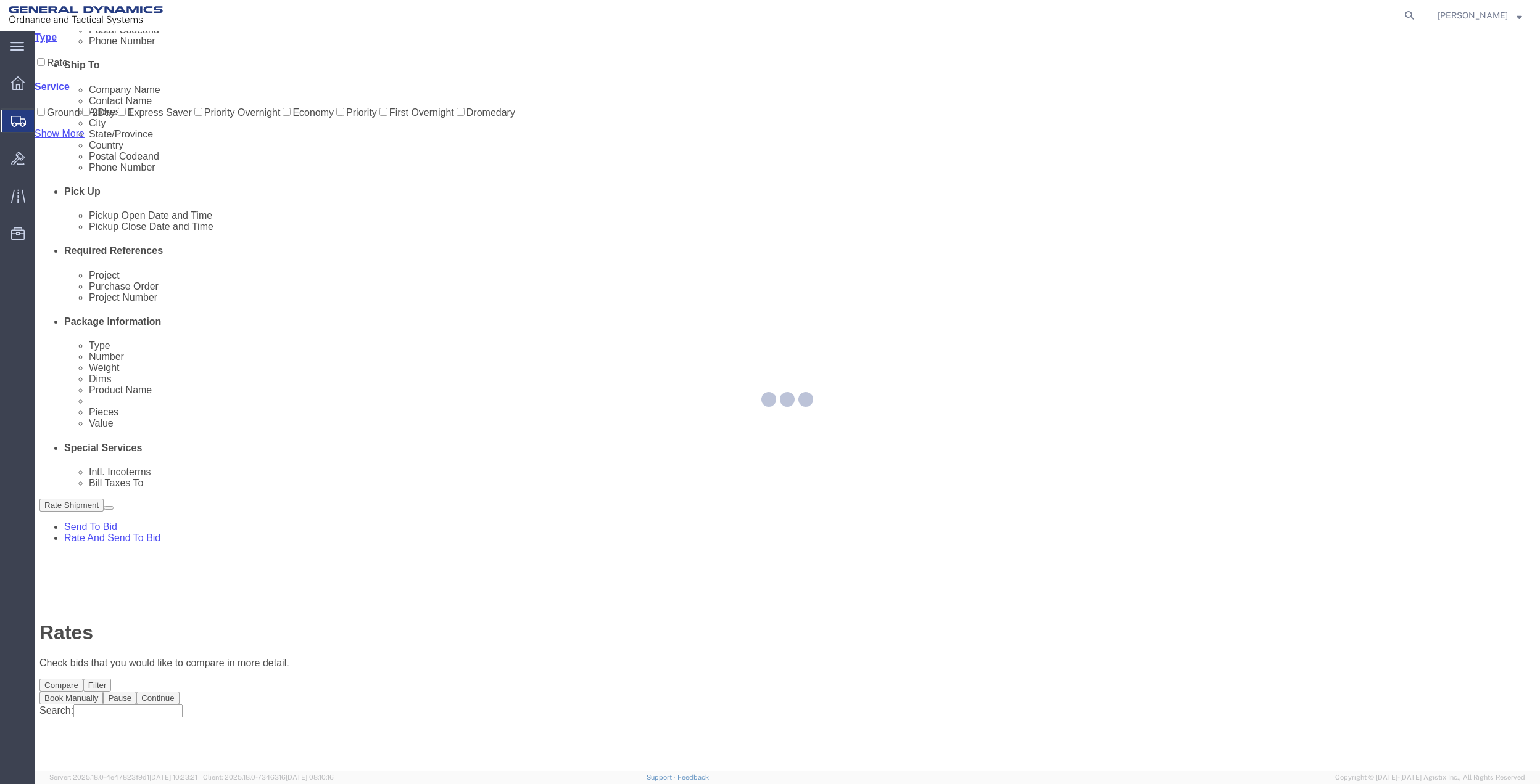
scroll to position [0, 0]
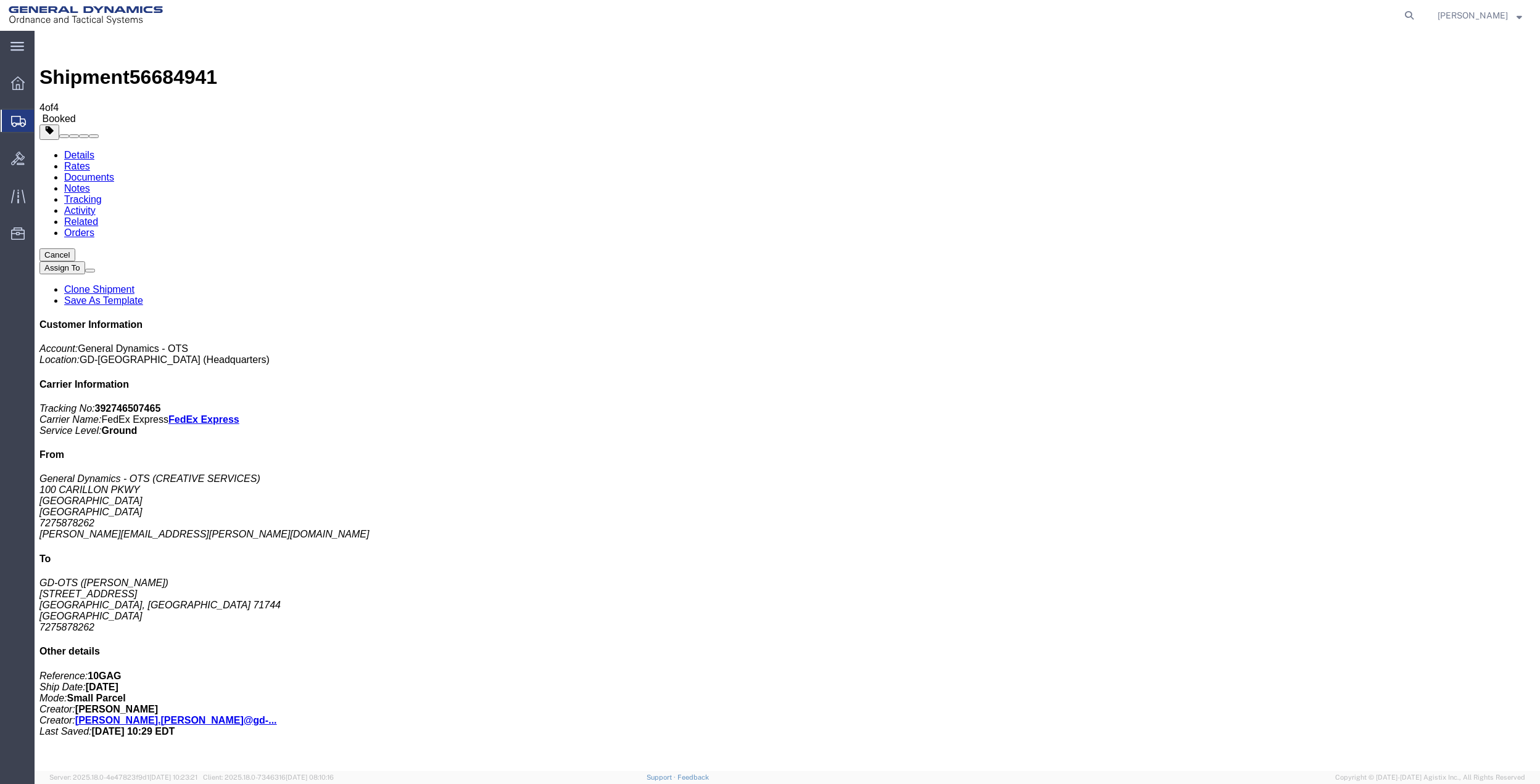
drag, startPoint x: 180, startPoint y: 244, endPoint x: 485, endPoint y: 297, distance: 309.6
